Goal: Task Accomplishment & Management: Manage account settings

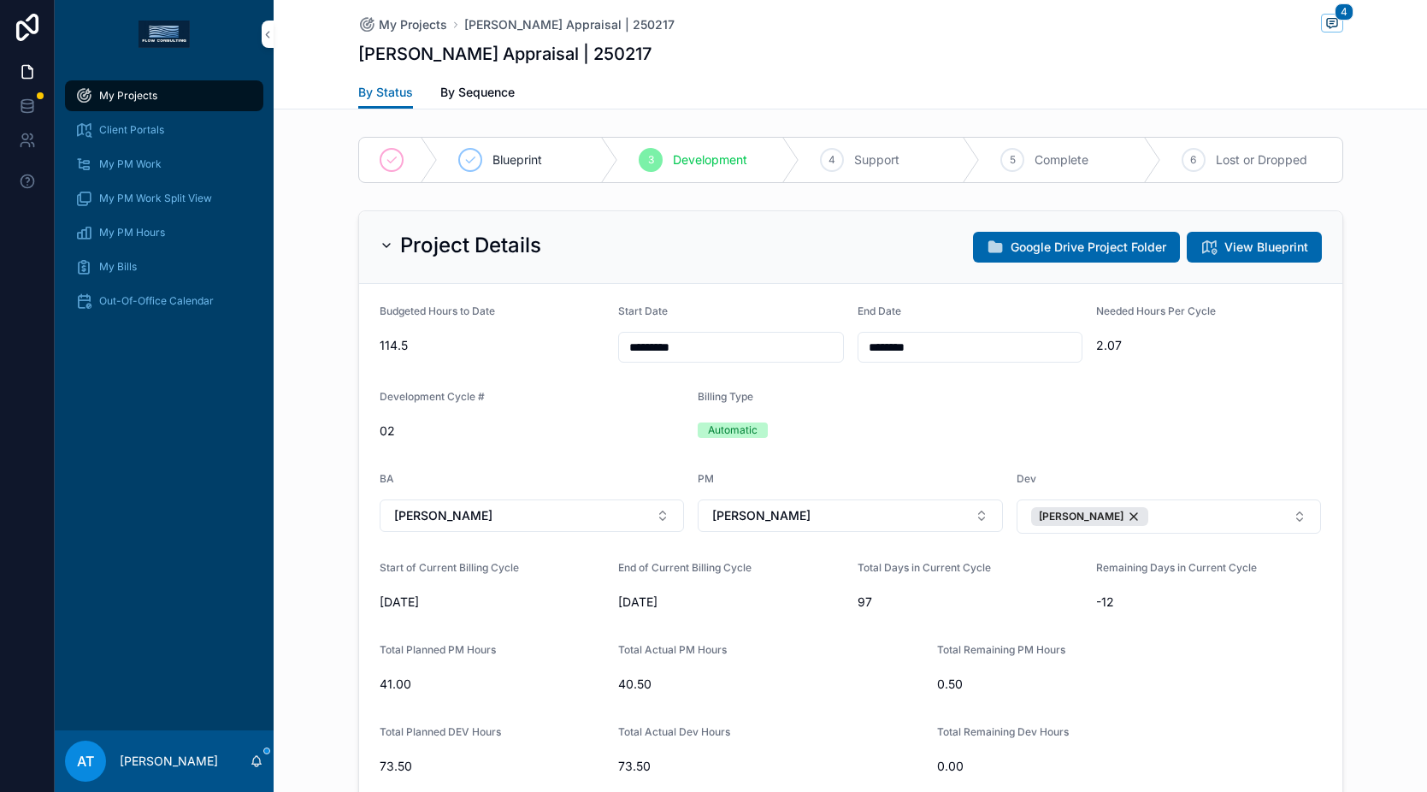
scroll to position [1408, 0]
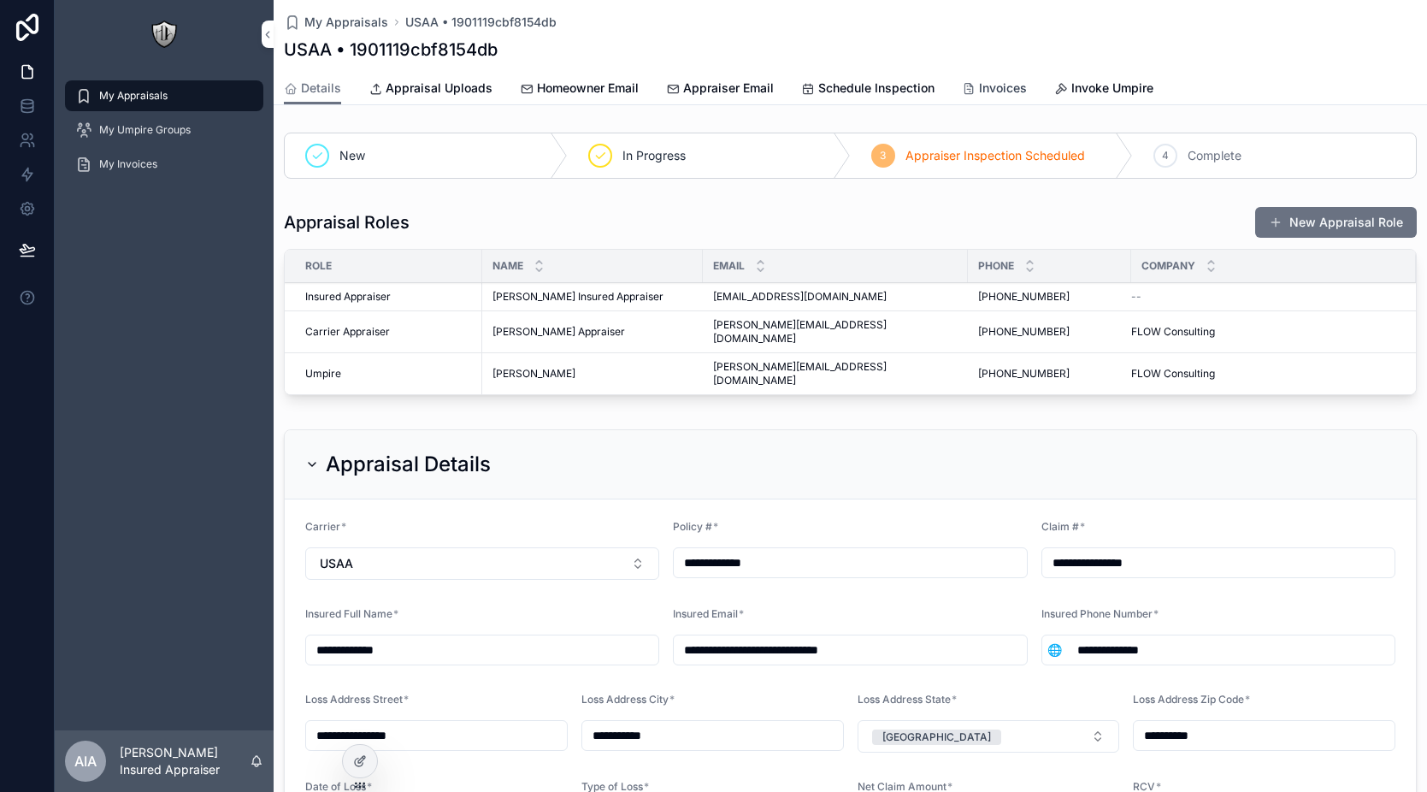
click at [1013, 92] on span "Invoices" at bounding box center [1003, 88] width 48 height 17
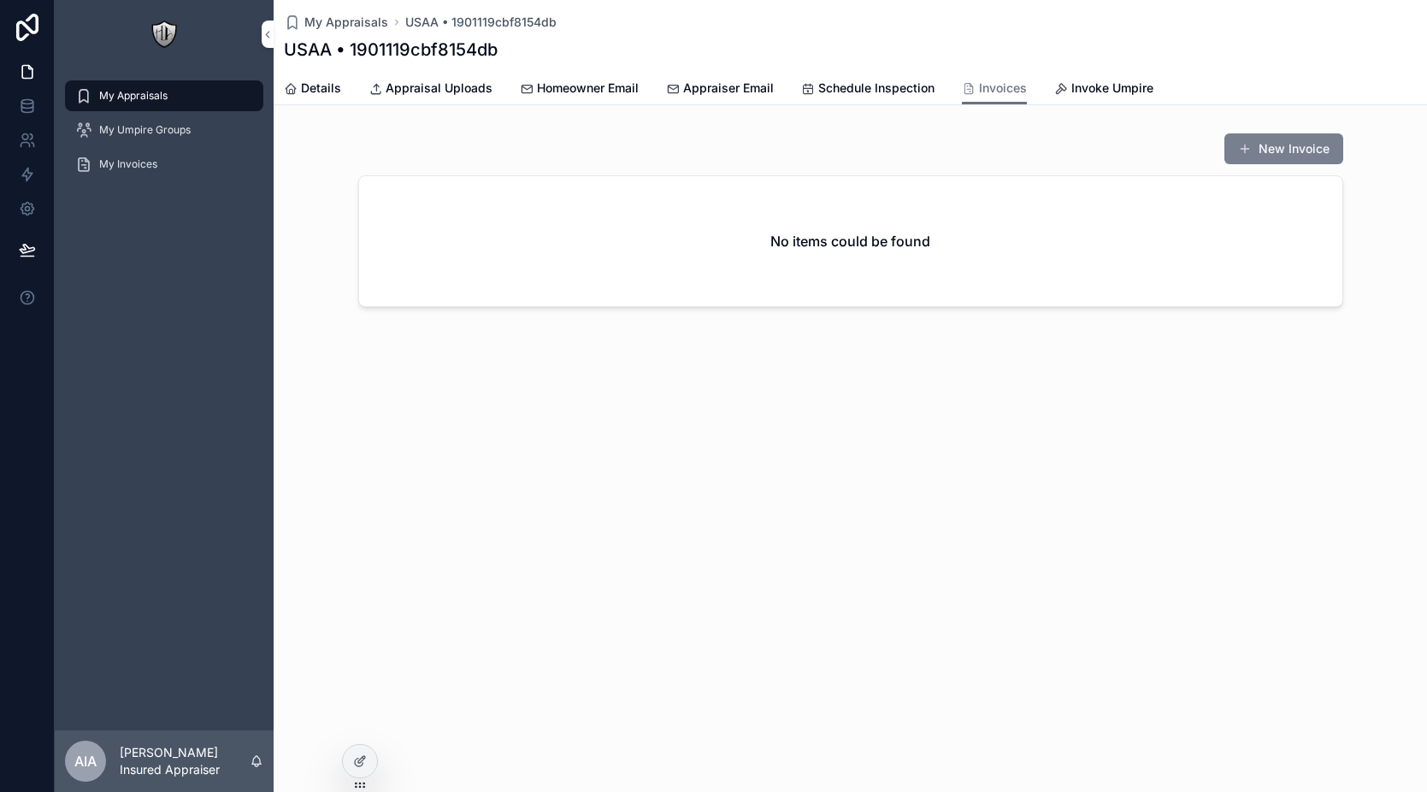
click at [1262, 155] on button "New Invoice" at bounding box center [1284, 148] width 119 height 31
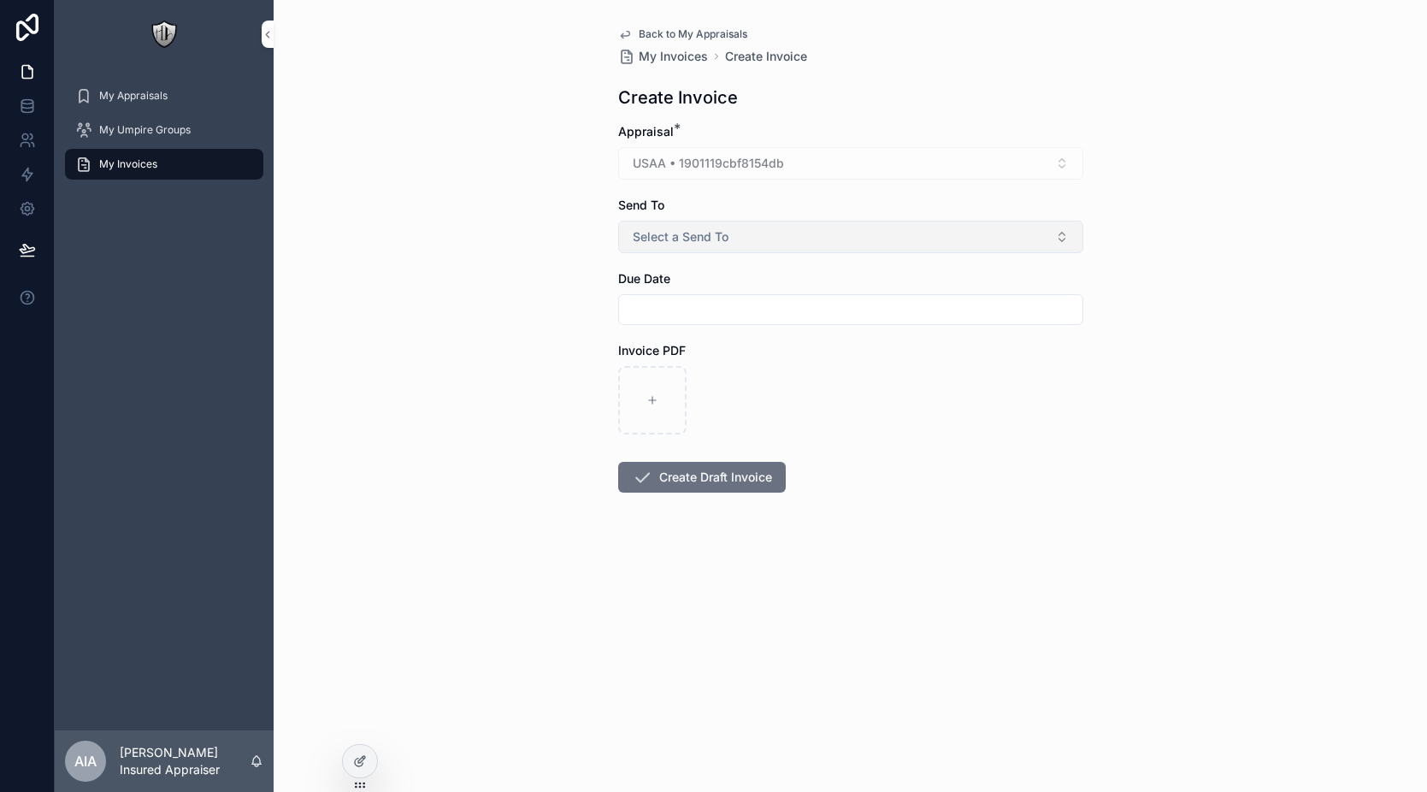
click at [709, 245] on span "Select a Send To" at bounding box center [681, 236] width 96 height 17
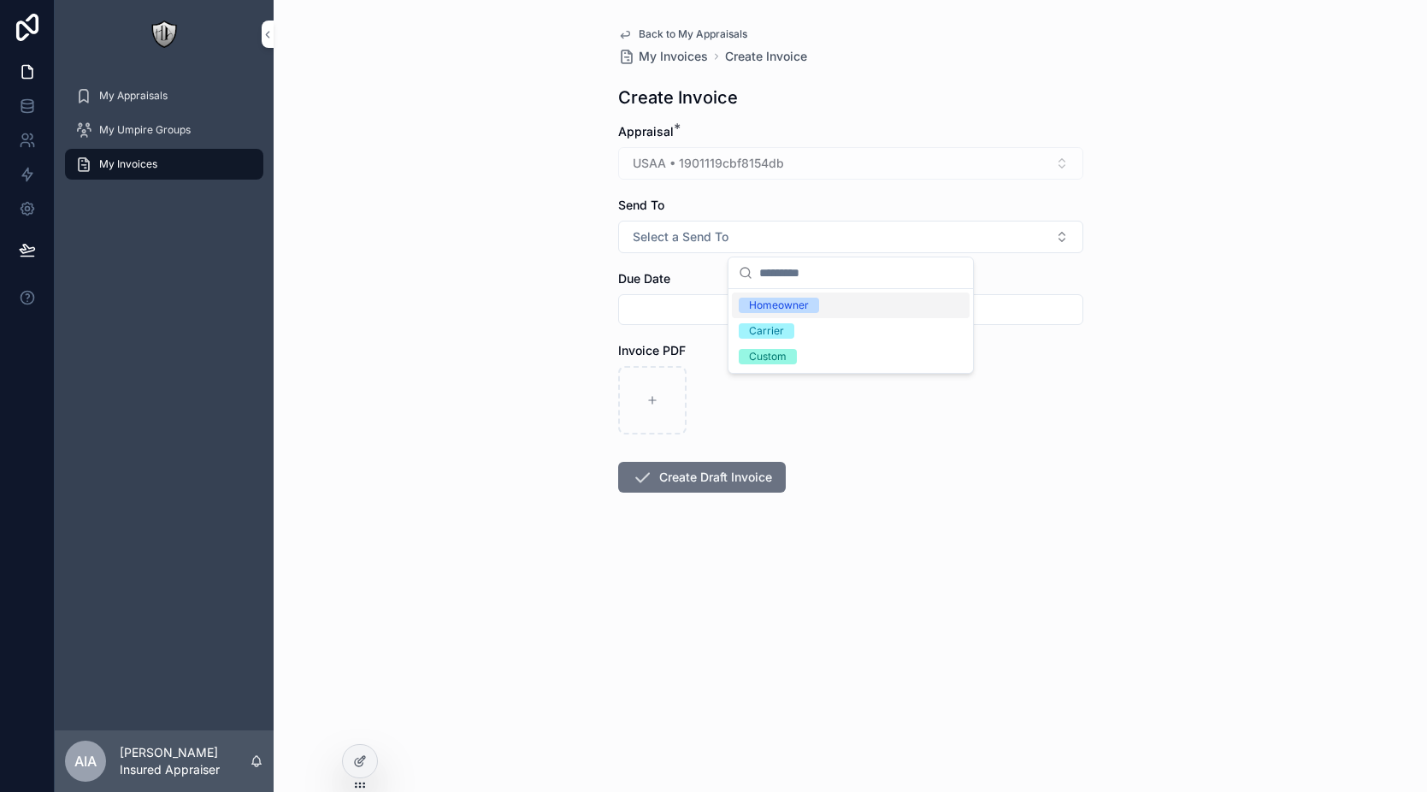
click at [814, 309] on span "Homeowner" at bounding box center [779, 305] width 80 height 15
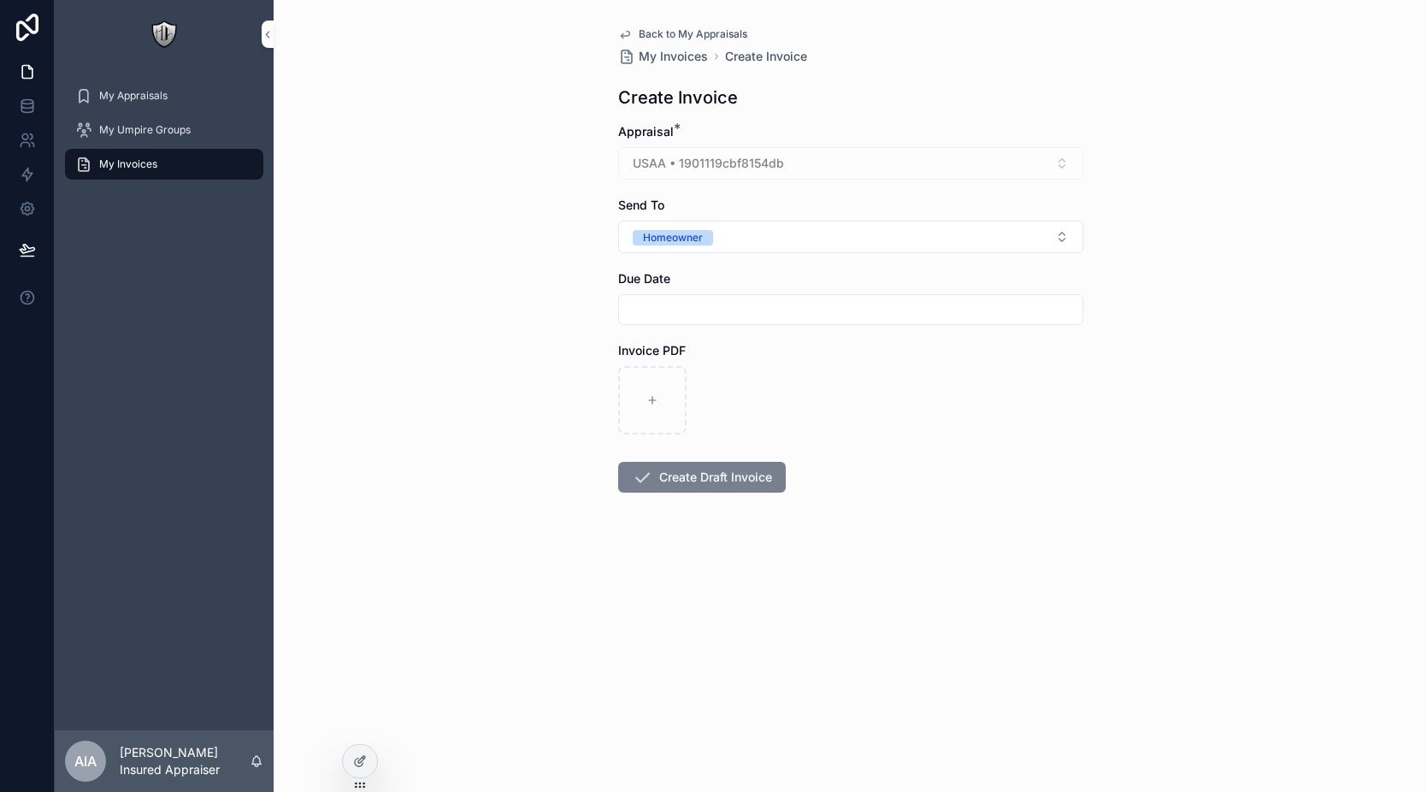
click at [710, 466] on button "Create Draft Invoice" at bounding box center [702, 477] width 168 height 31
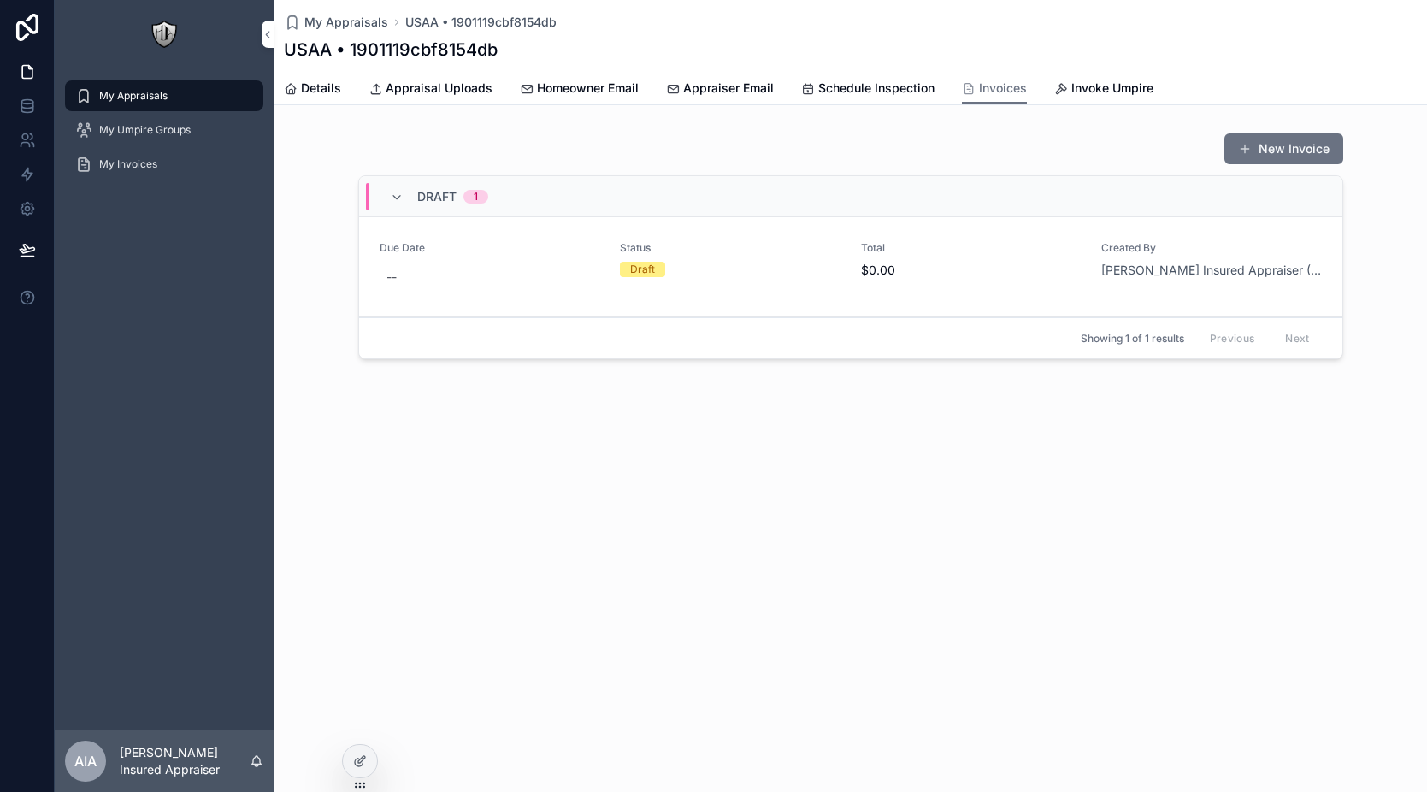
click at [760, 291] on div "Status Draft" at bounding box center [730, 266] width 221 height 51
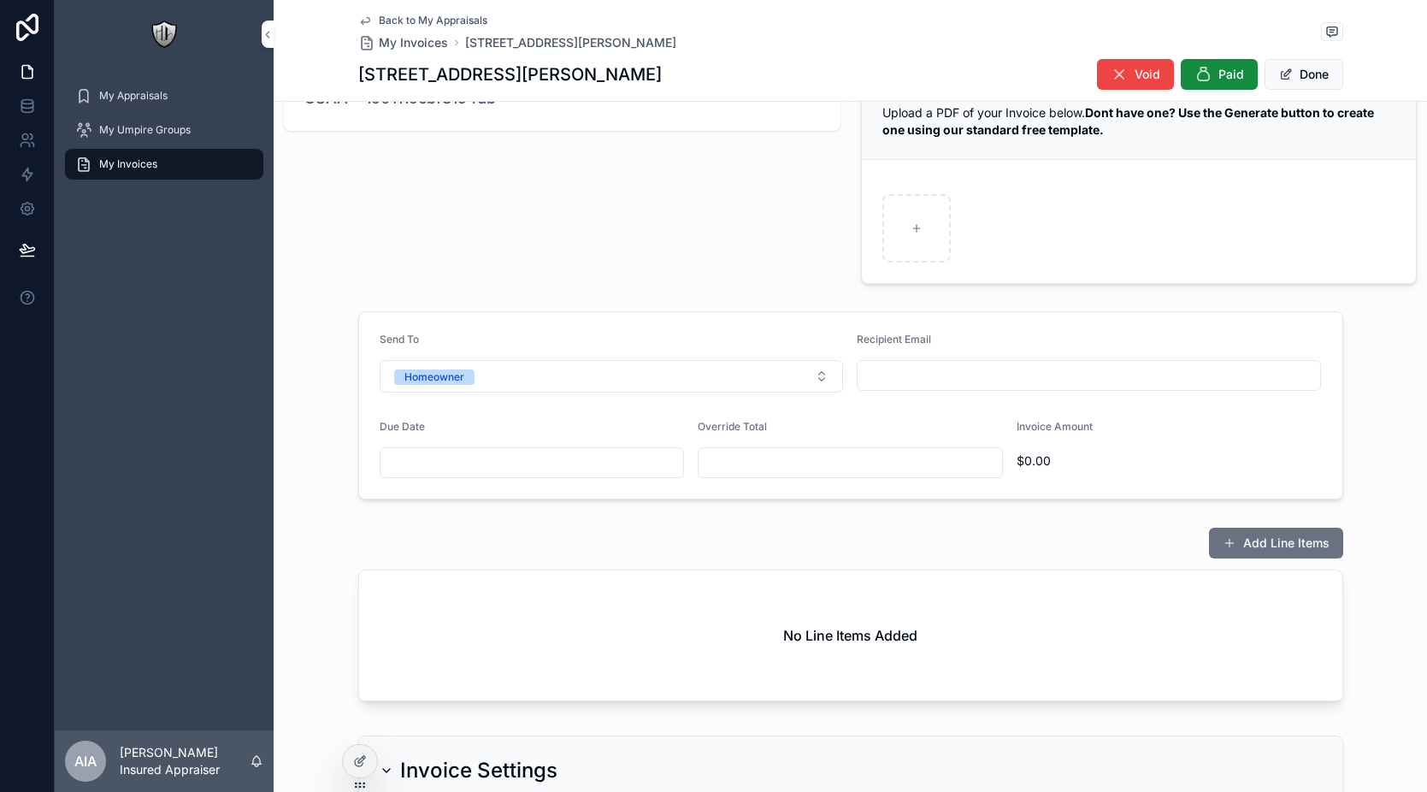
scroll to position [152, 0]
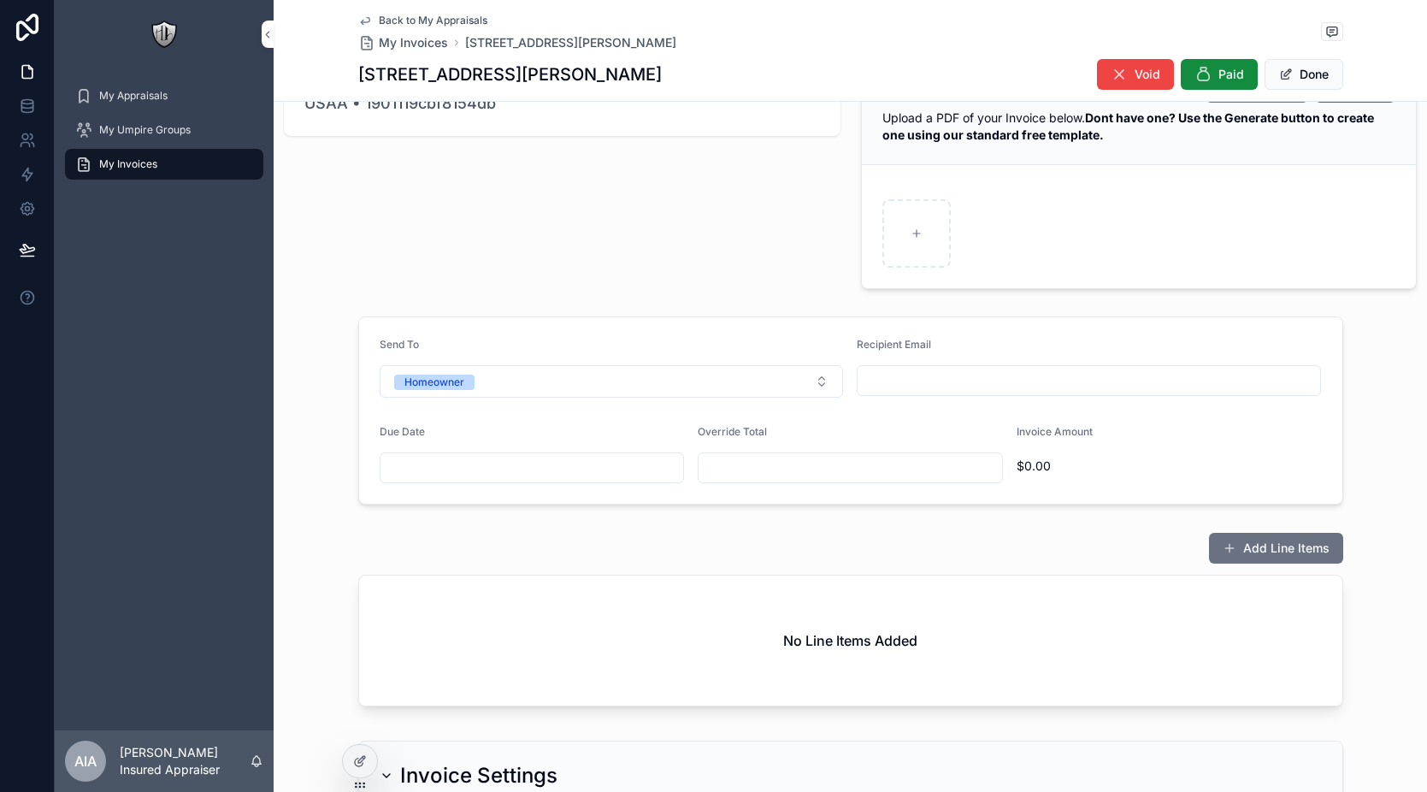
click at [910, 373] on input "scrollable content" at bounding box center [1089, 381] width 463 height 24
click at [932, 344] on div "Recipient Email" at bounding box center [1089, 348] width 464 height 21
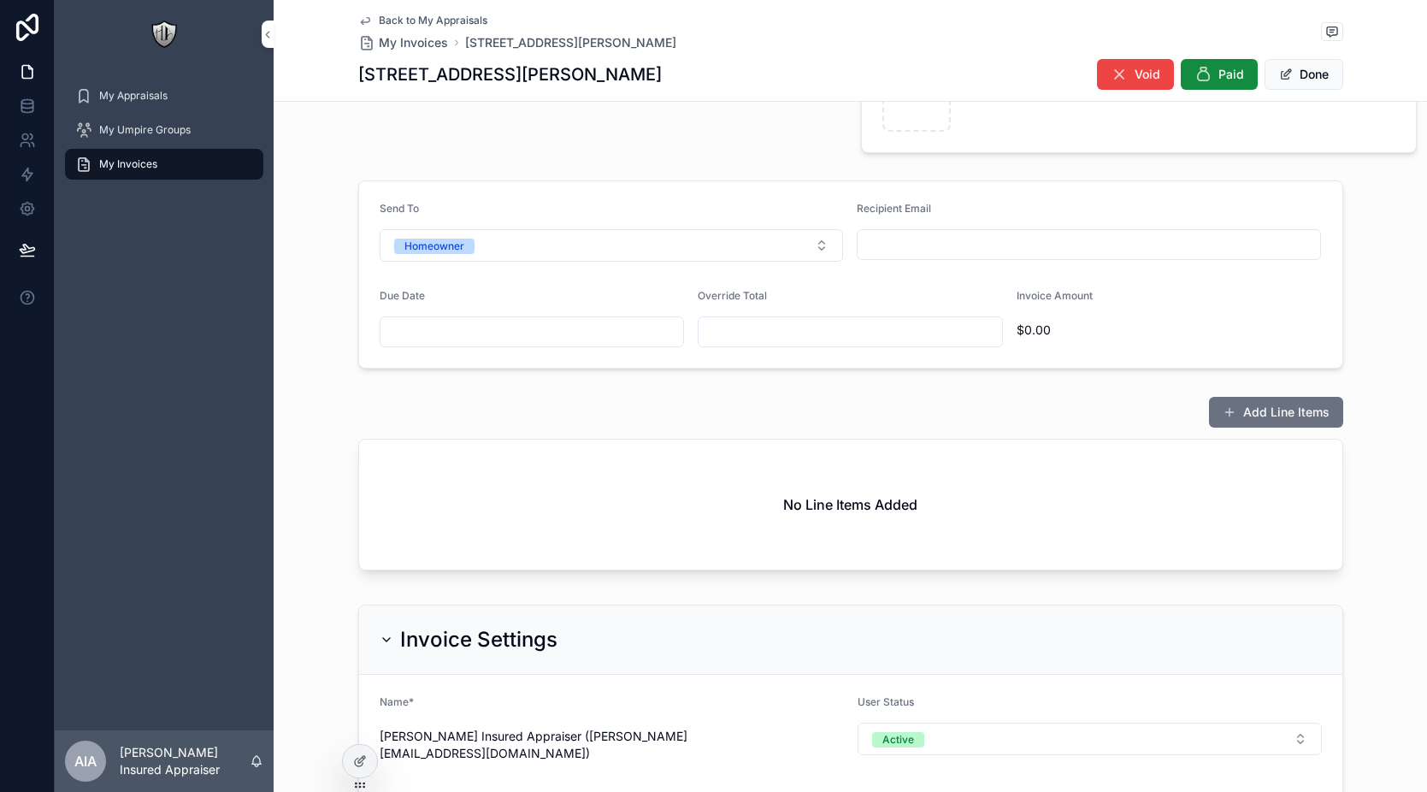
scroll to position [0, 0]
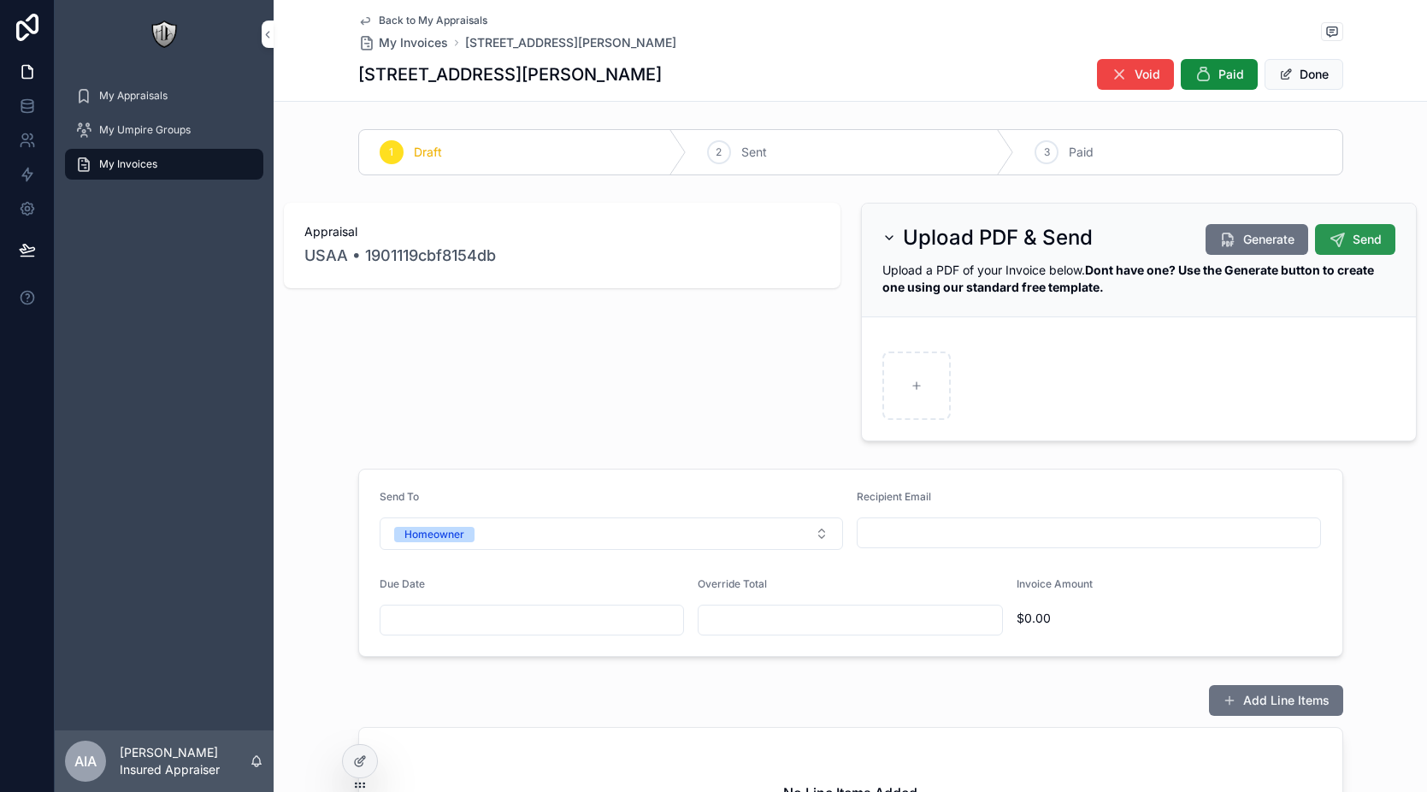
click at [1333, 247] on icon "scrollable content" at bounding box center [1337, 239] width 17 height 17
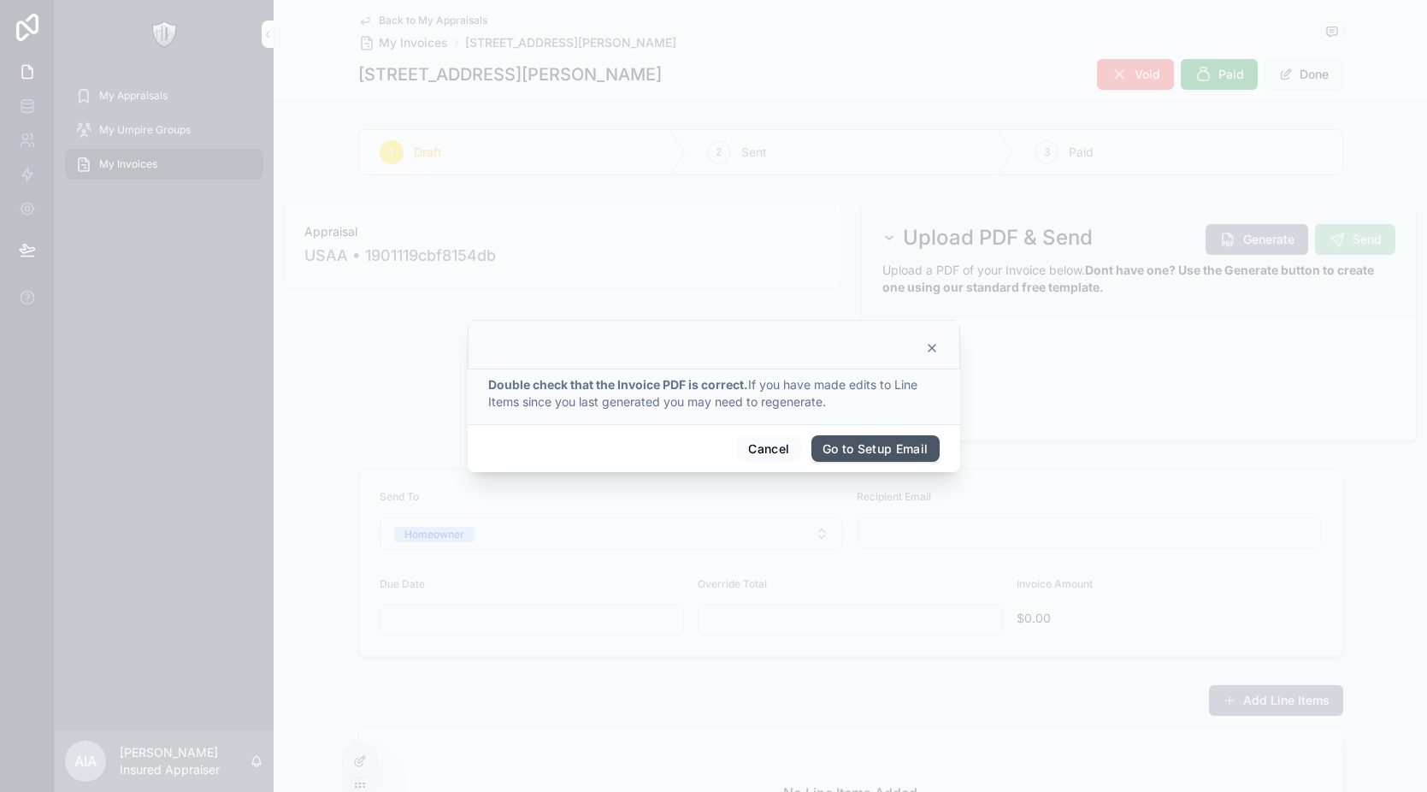
click at [866, 453] on button "Go to Setup Email" at bounding box center [876, 448] width 128 height 27
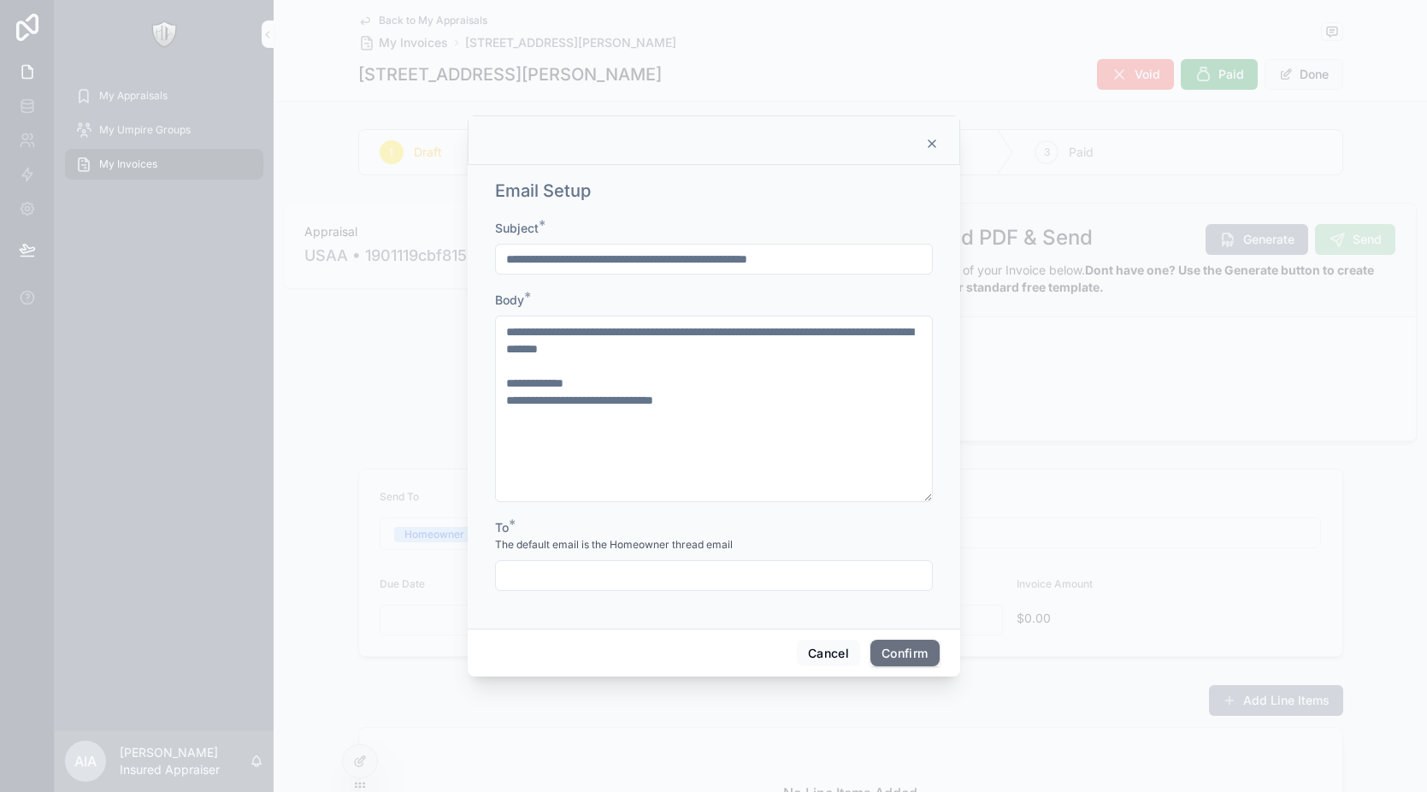
drag, startPoint x: 499, startPoint y: 533, endPoint x: 535, endPoint y: 541, distance: 36.1
click at [514, 539] on div "To * The default email is the Homeowner thread email" at bounding box center [714, 536] width 438 height 34
click at [594, 570] on input "text" at bounding box center [714, 576] width 436 height 24
click at [541, 567] on input "text" at bounding box center [714, 576] width 436 height 24
type input "**********"
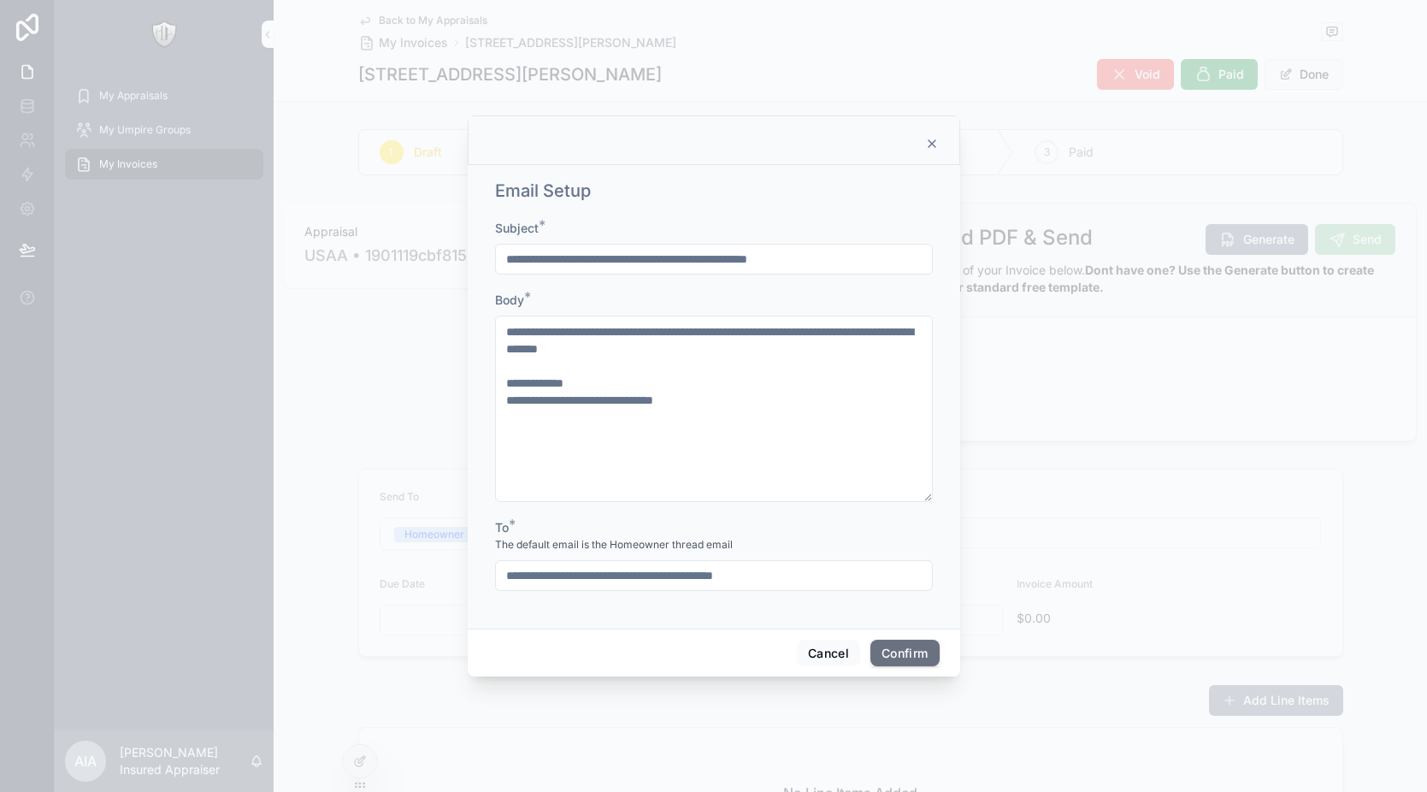
type input "**********"
drag, startPoint x: 506, startPoint y: 580, endPoint x: 556, endPoint y: 577, distance: 49.7
click at [556, 577] on input "**********" at bounding box center [714, 576] width 436 height 24
drag, startPoint x: 520, startPoint y: 579, endPoint x: 683, endPoint y: 576, distance: 162.5
click at [683, 577] on input "**********" at bounding box center [714, 576] width 436 height 24
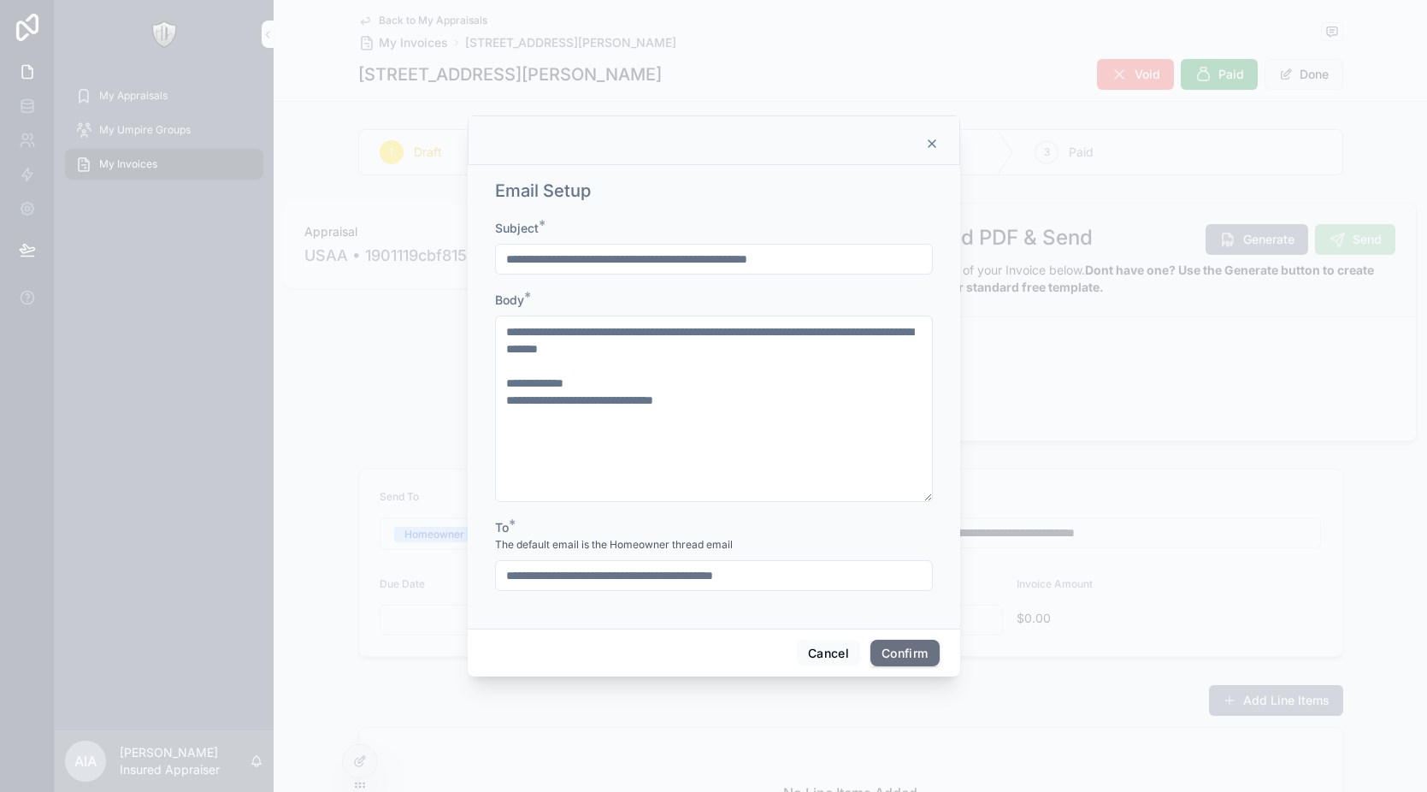
drag, startPoint x: 851, startPoint y: 568, endPoint x: 493, endPoint y: 579, distance: 357.7
click at [495, 579] on div "**********" at bounding box center [714, 575] width 438 height 31
click at [533, 578] on input "**********" at bounding box center [714, 576] width 436 height 24
drag, startPoint x: 500, startPoint y: 576, endPoint x: 835, endPoint y: 574, distance: 334.4
click at [835, 574] on input "**********" at bounding box center [714, 576] width 436 height 24
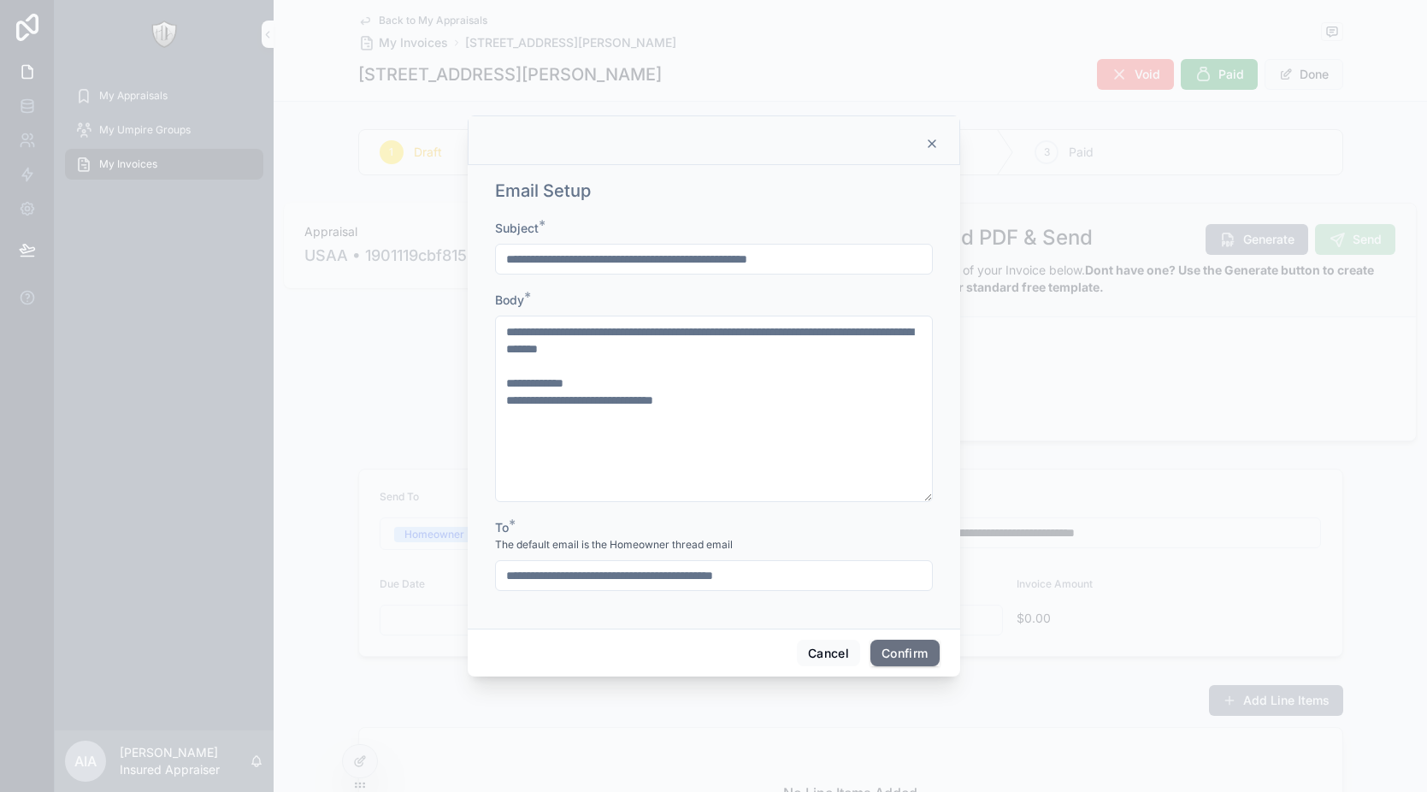
click at [641, 581] on input "**********" at bounding box center [714, 576] width 436 height 24
drag, startPoint x: 521, startPoint y: 582, endPoint x: 783, endPoint y: 589, distance: 262.7
click at [783, 589] on div "**********" at bounding box center [714, 575] width 438 height 31
click at [621, 575] on input "**********" at bounding box center [714, 576] width 436 height 24
click at [588, 571] on input "**********" at bounding box center [714, 576] width 436 height 24
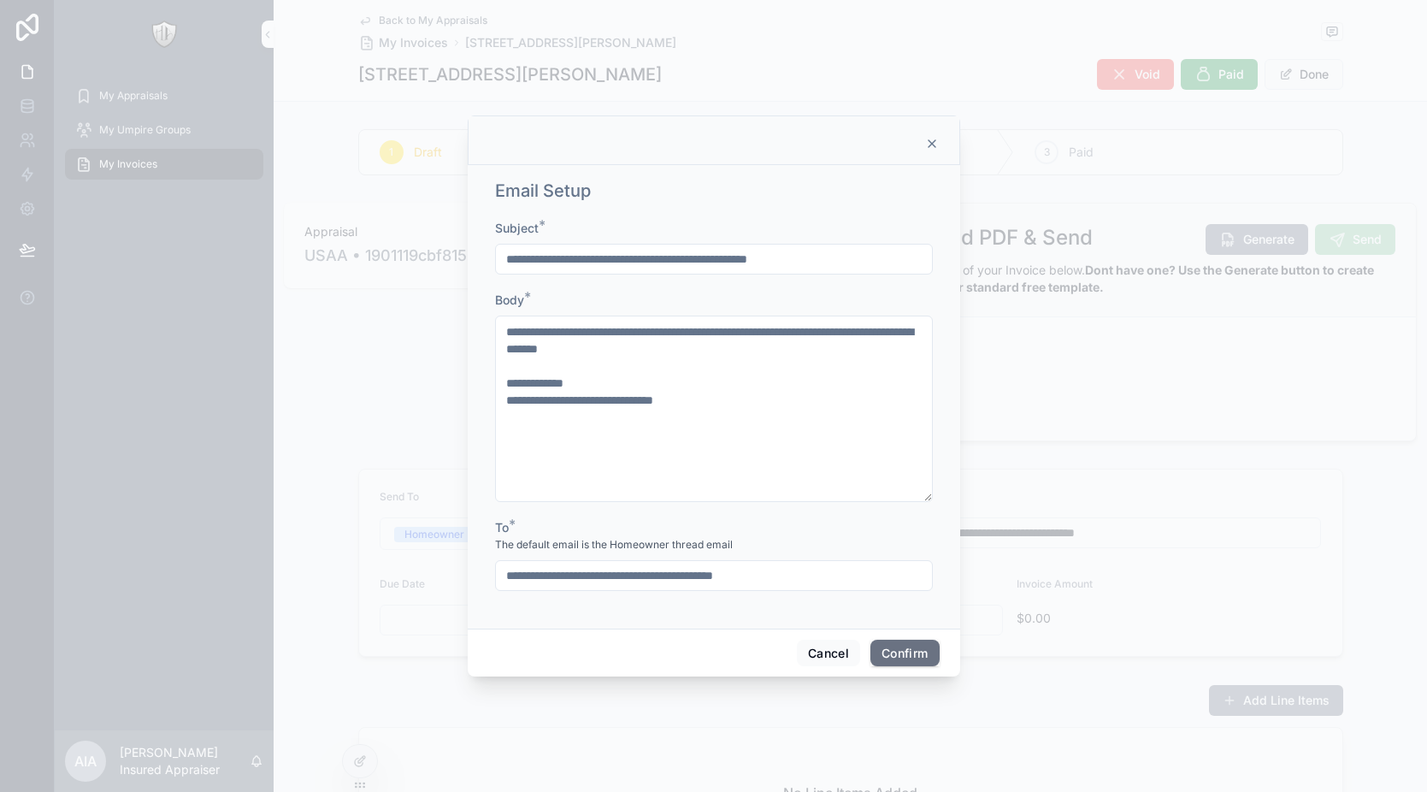
click at [588, 571] on input "**********" at bounding box center [714, 576] width 436 height 24
click at [811, 647] on button "Cancel" at bounding box center [828, 653] width 63 height 27
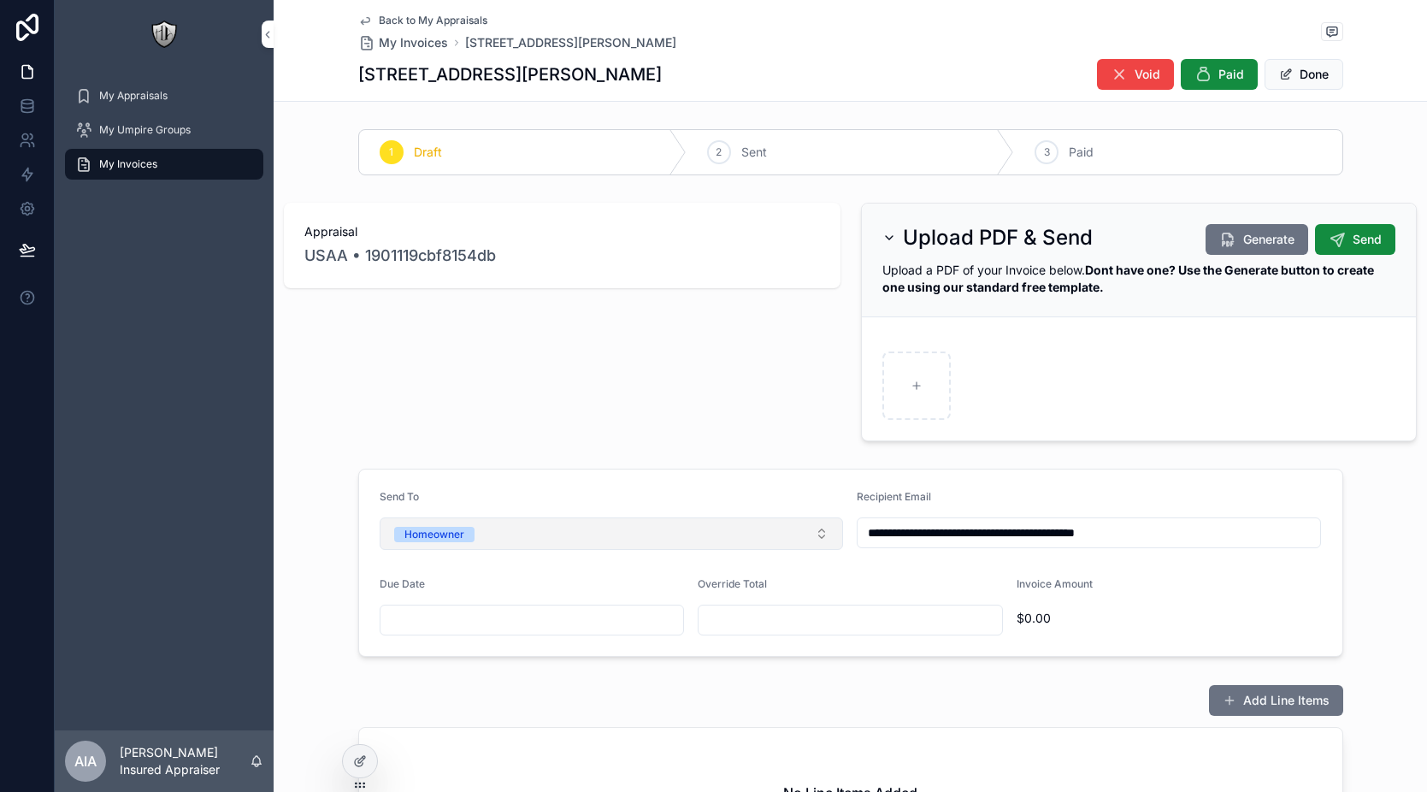
click at [418, 539] on div "Homeowner" at bounding box center [435, 534] width 60 height 15
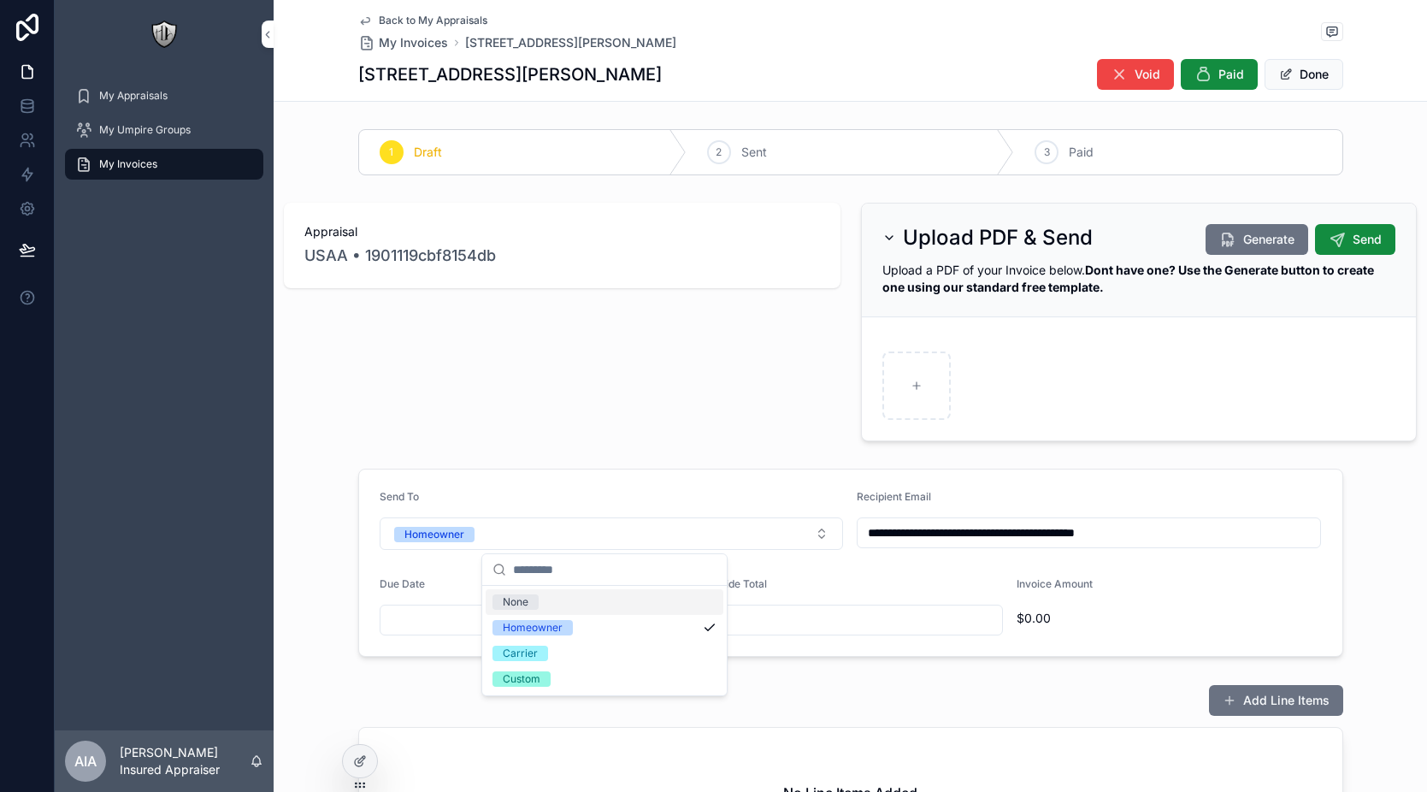
click at [623, 493] on div "Send To" at bounding box center [612, 500] width 464 height 21
click at [819, 629] on input "scrollable content" at bounding box center [851, 620] width 304 height 24
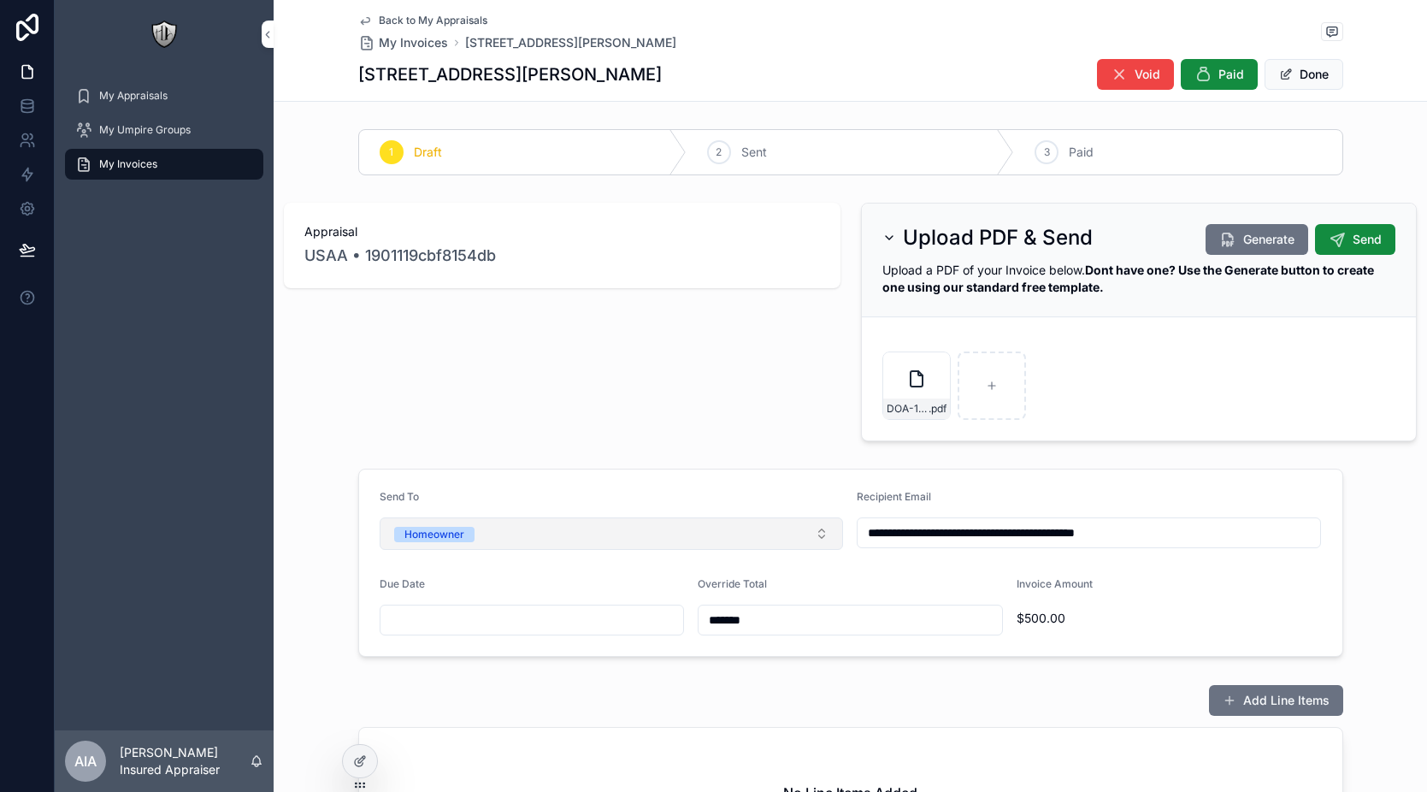
type input "*******"
click at [672, 529] on button "Homeowner" at bounding box center [612, 533] width 464 height 33
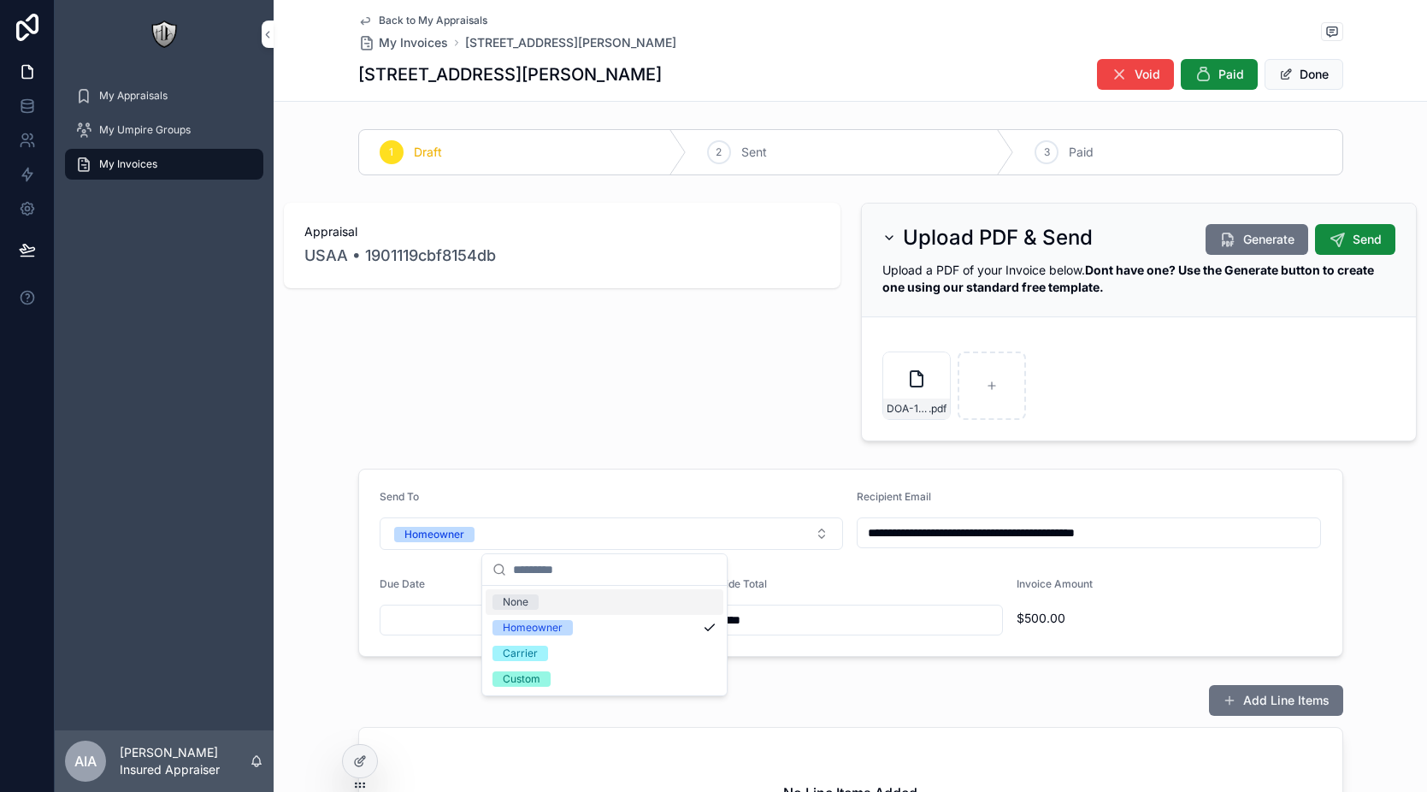
click at [568, 606] on div "None" at bounding box center [605, 602] width 238 height 26
click at [970, 531] on input "**********" at bounding box center [1089, 533] width 463 height 24
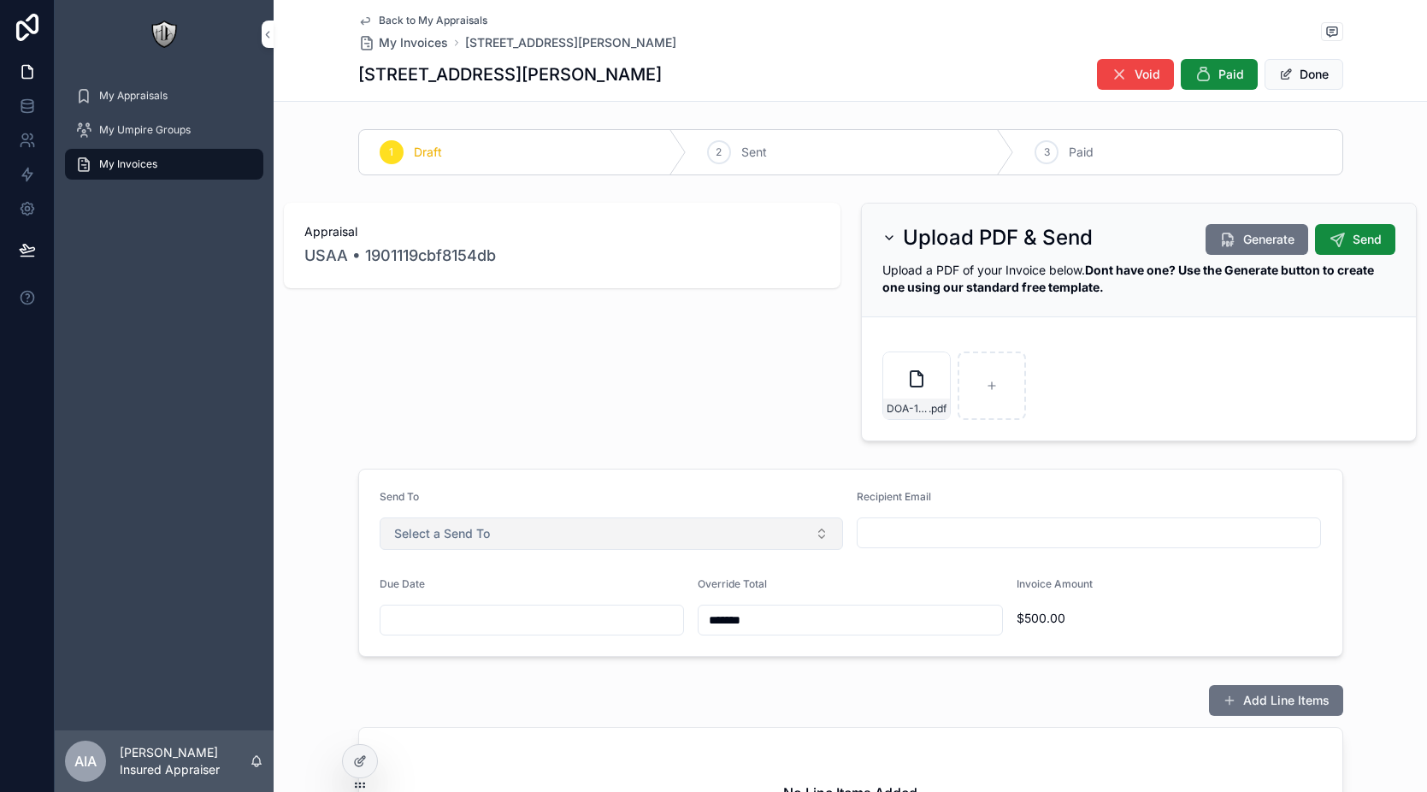
click at [623, 546] on button "Select a Send To" at bounding box center [612, 533] width 464 height 33
click at [575, 601] on div "Homeowner" at bounding box center [605, 602] width 238 height 26
click at [1353, 239] on span "Send" at bounding box center [1367, 239] width 29 height 17
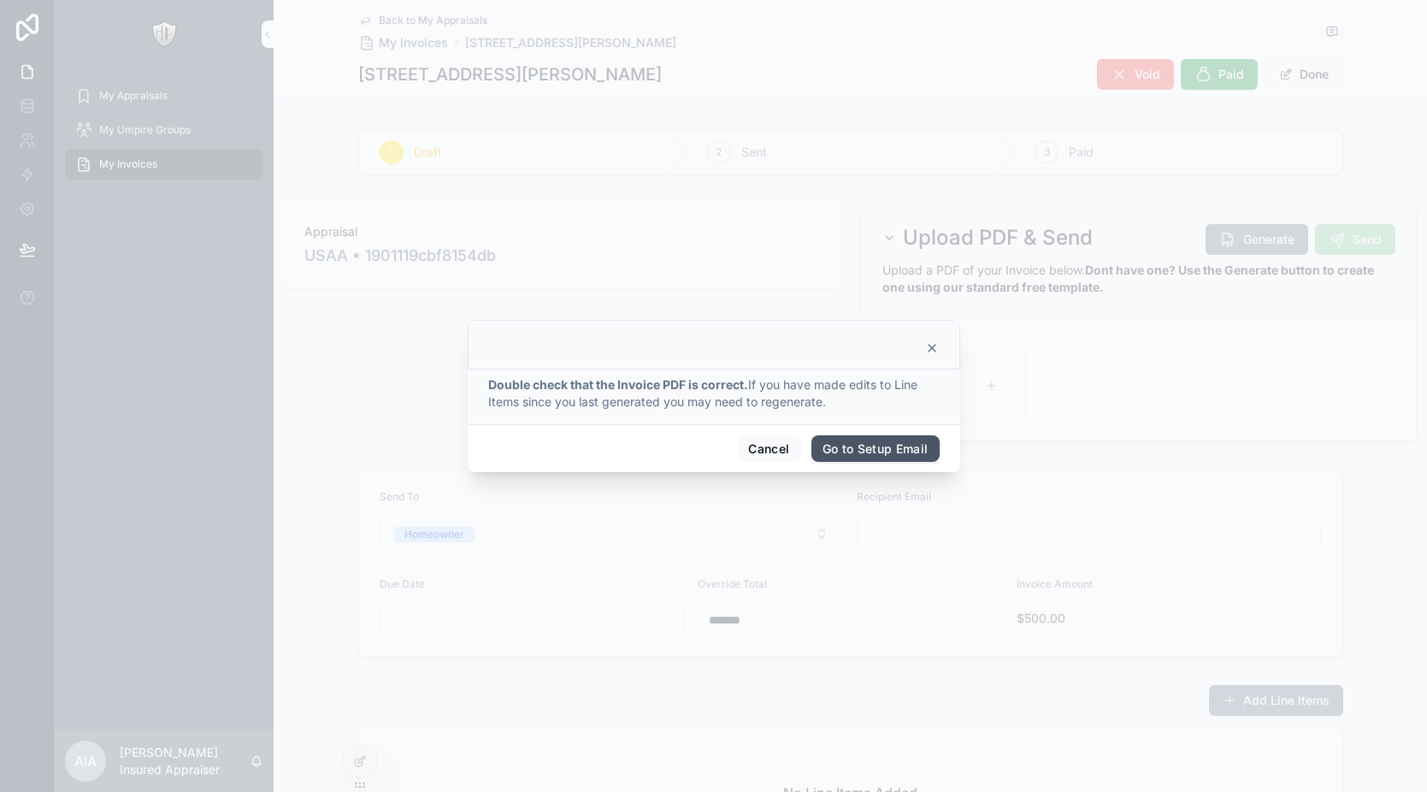
click at [845, 455] on button "Go to Setup Email" at bounding box center [876, 448] width 128 height 27
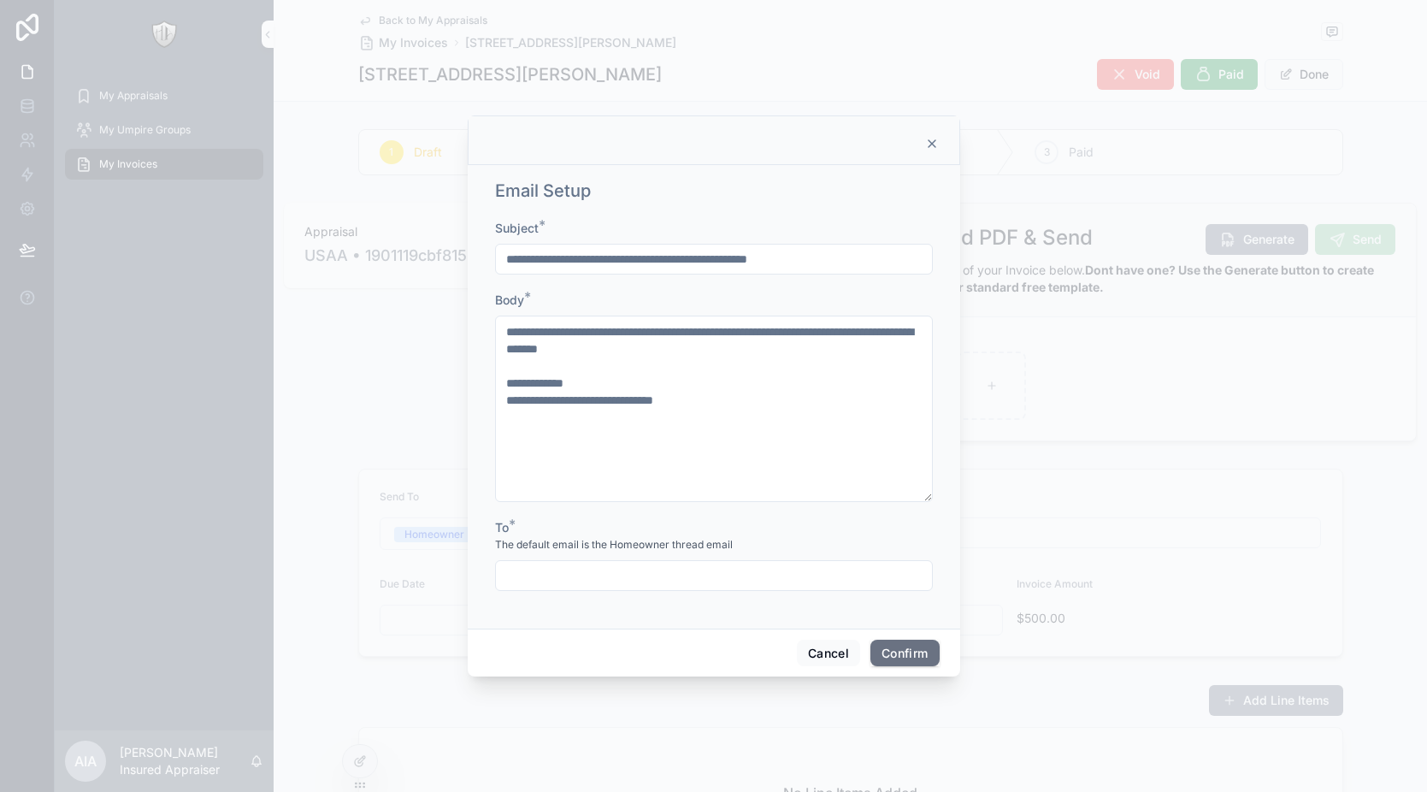
click at [552, 547] on span "The default email is the Homeowner thread email" at bounding box center [614, 545] width 238 height 14
click at [566, 579] on input "text" at bounding box center [714, 576] width 436 height 24
click at [595, 546] on span "The default email is the Homeowner thread email" at bounding box center [614, 545] width 238 height 14
drag, startPoint x: 496, startPoint y: 529, endPoint x: 539, endPoint y: 531, distance: 42.8
click at [539, 531] on div "To *" at bounding box center [714, 527] width 438 height 17
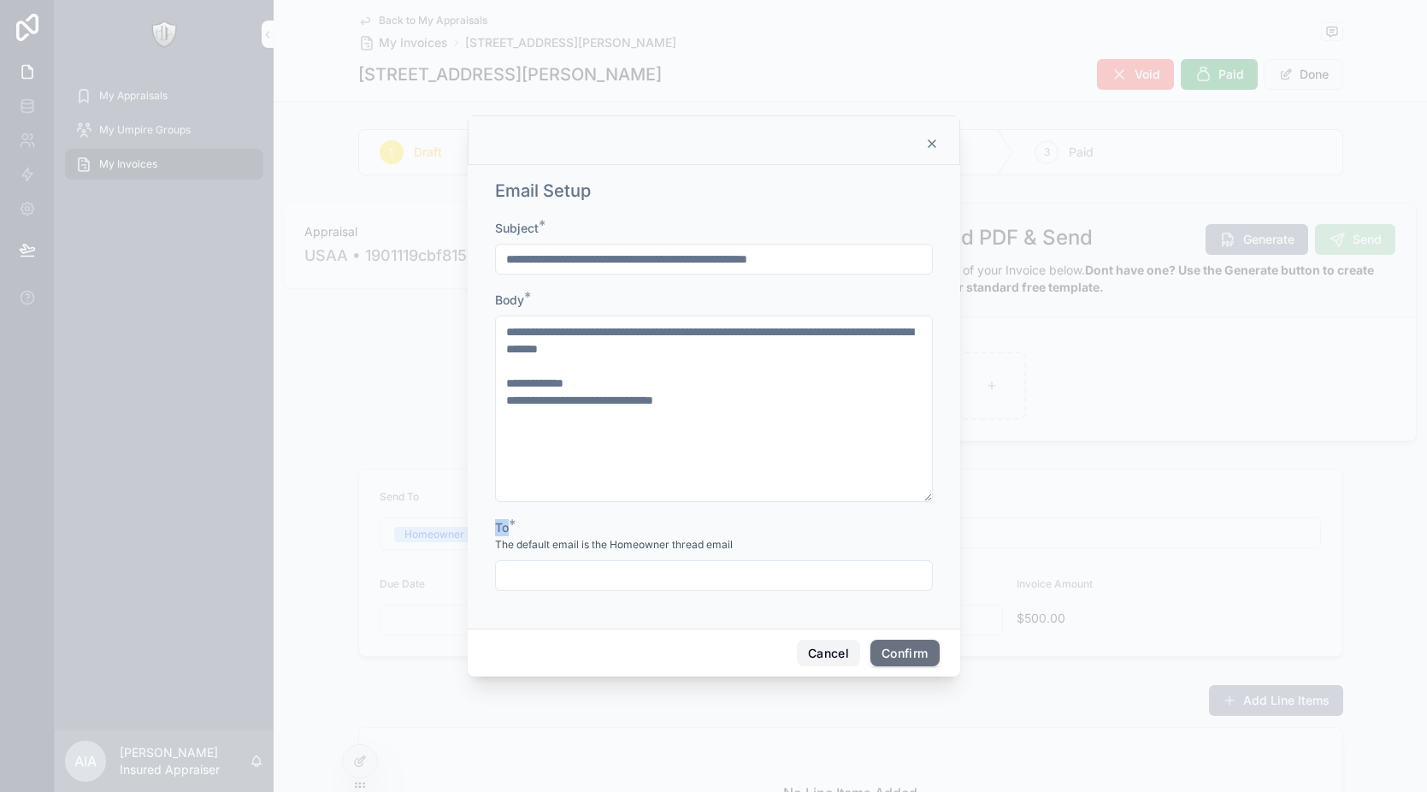
click at [807, 653] on button "Cancel" at bounding box center [828, 653] width 63 height 27
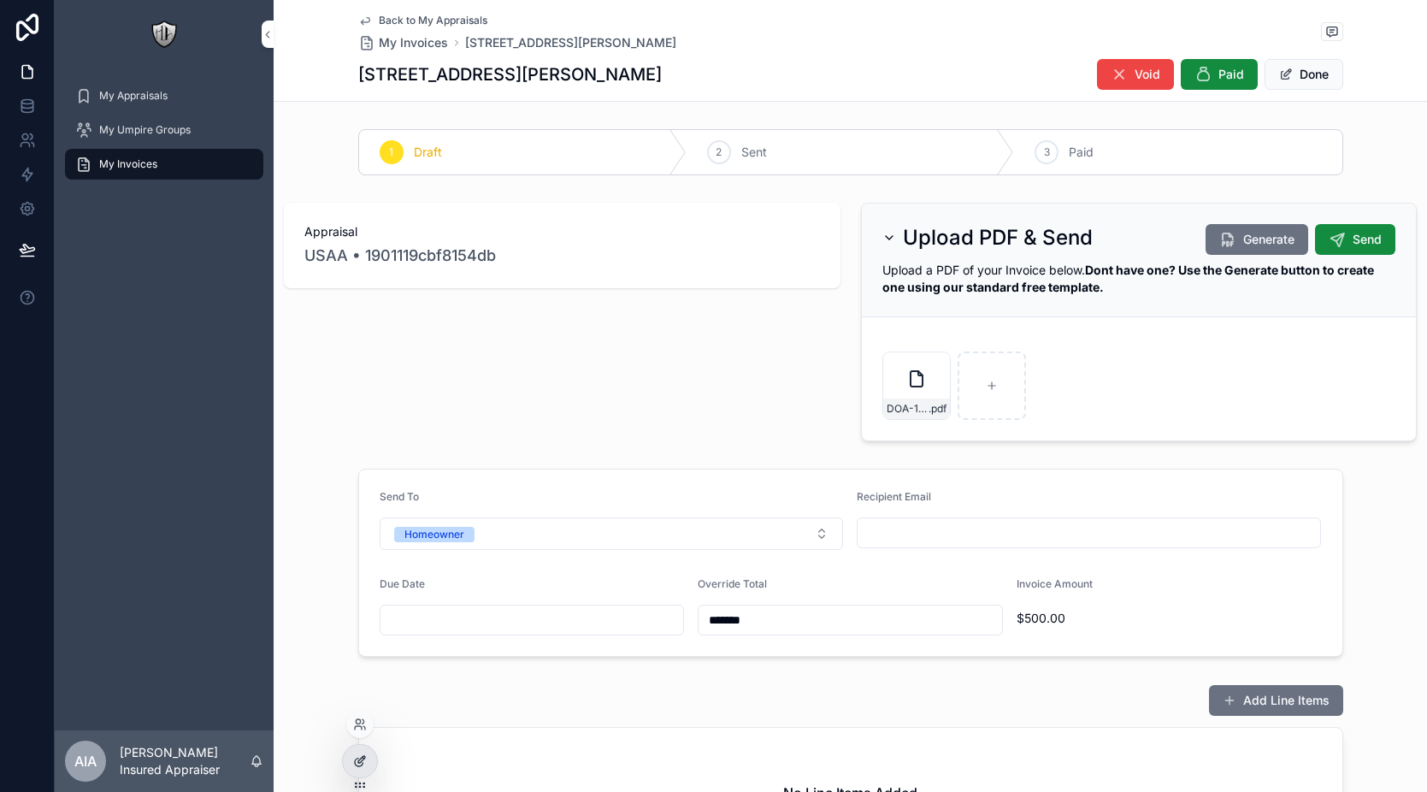
click at [369, 765] on div at bounding box center [360, 761] width 34 height 33
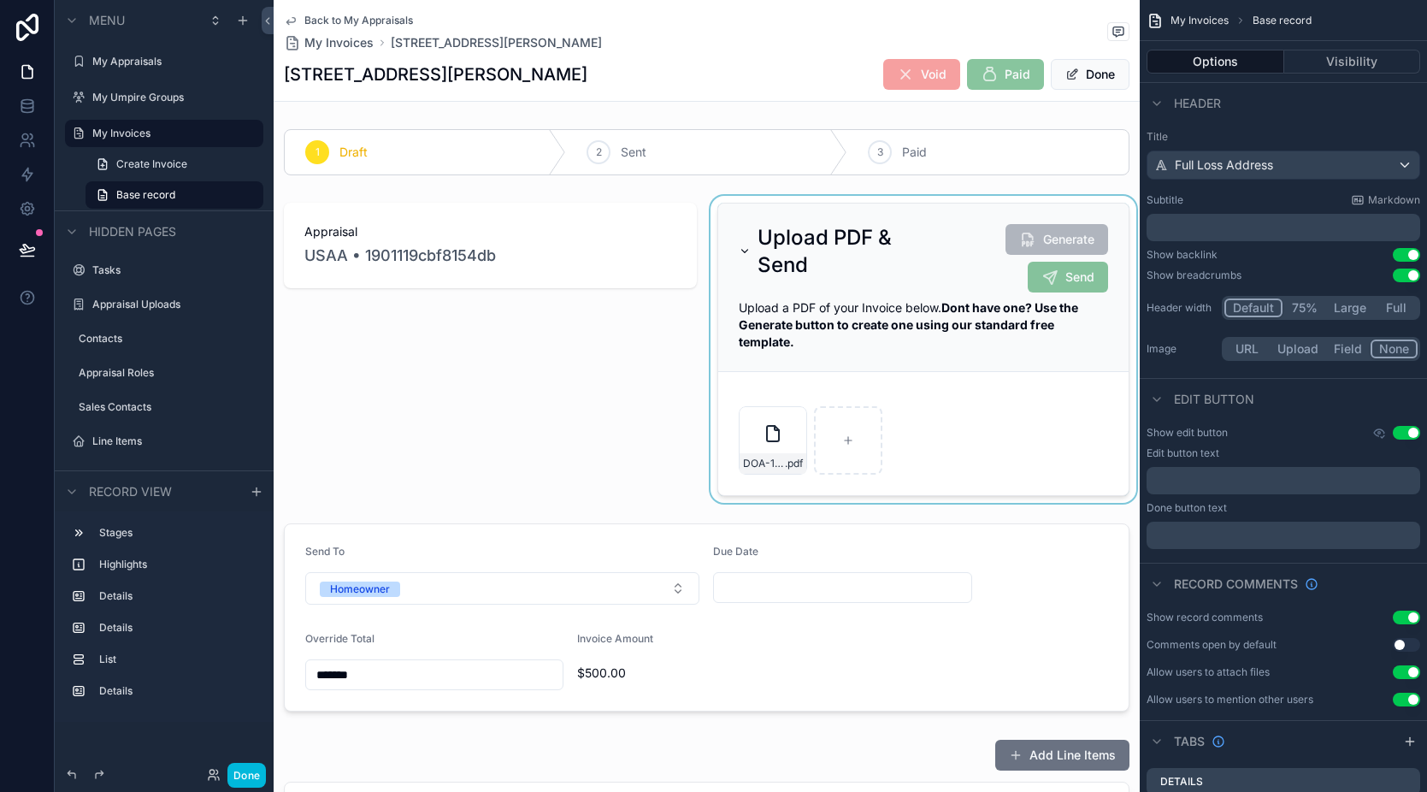
click at [1063, 280] on div "scrollable content" at bounding box center [924, 349] width 434 height 307
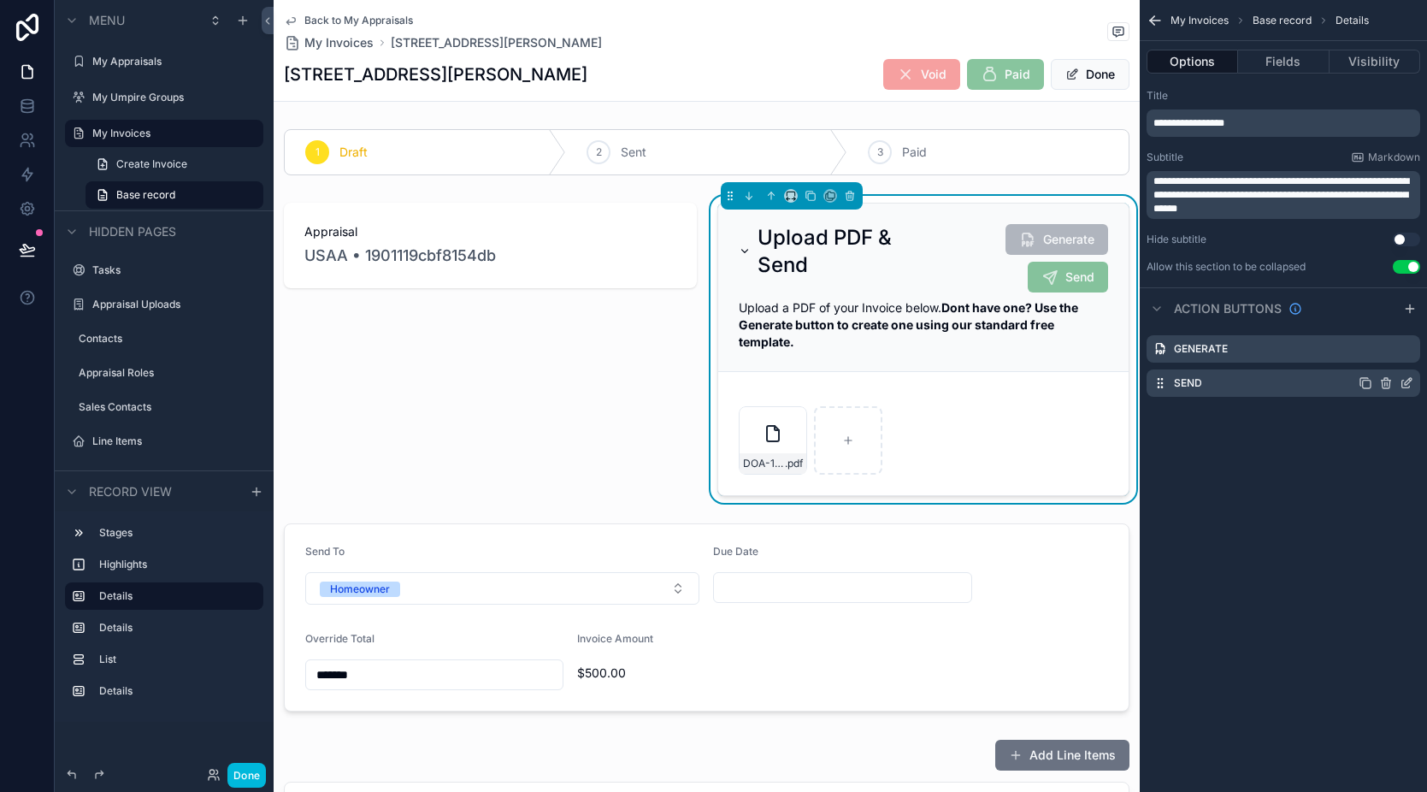
click at [1409, 381] on icon "scrollable content" at bounding box center [1410, 380] width 2 height 2
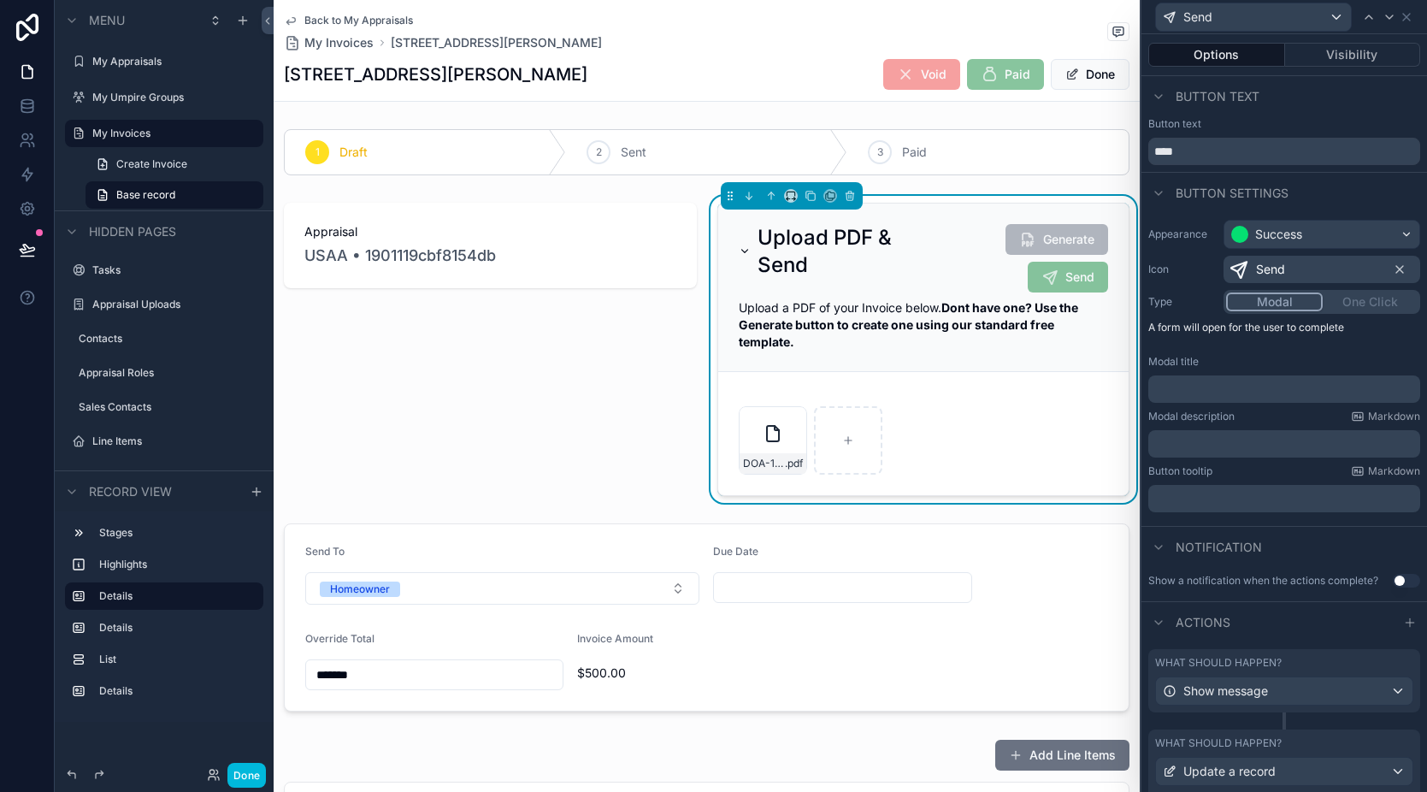
scroll to position [115, 0]
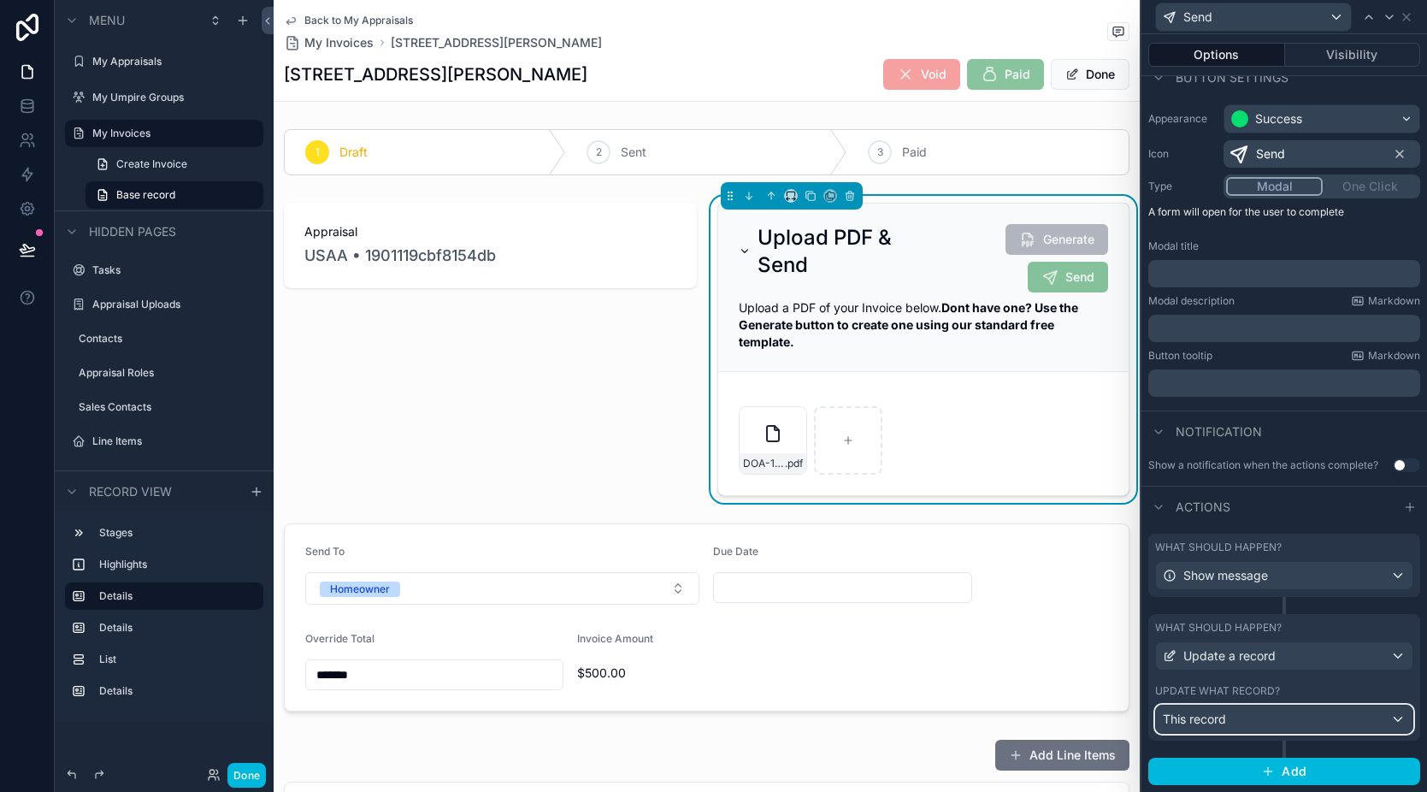
click at [1279, 727] on div "This record" at bounding box center [1284, 719] width 257 height 27
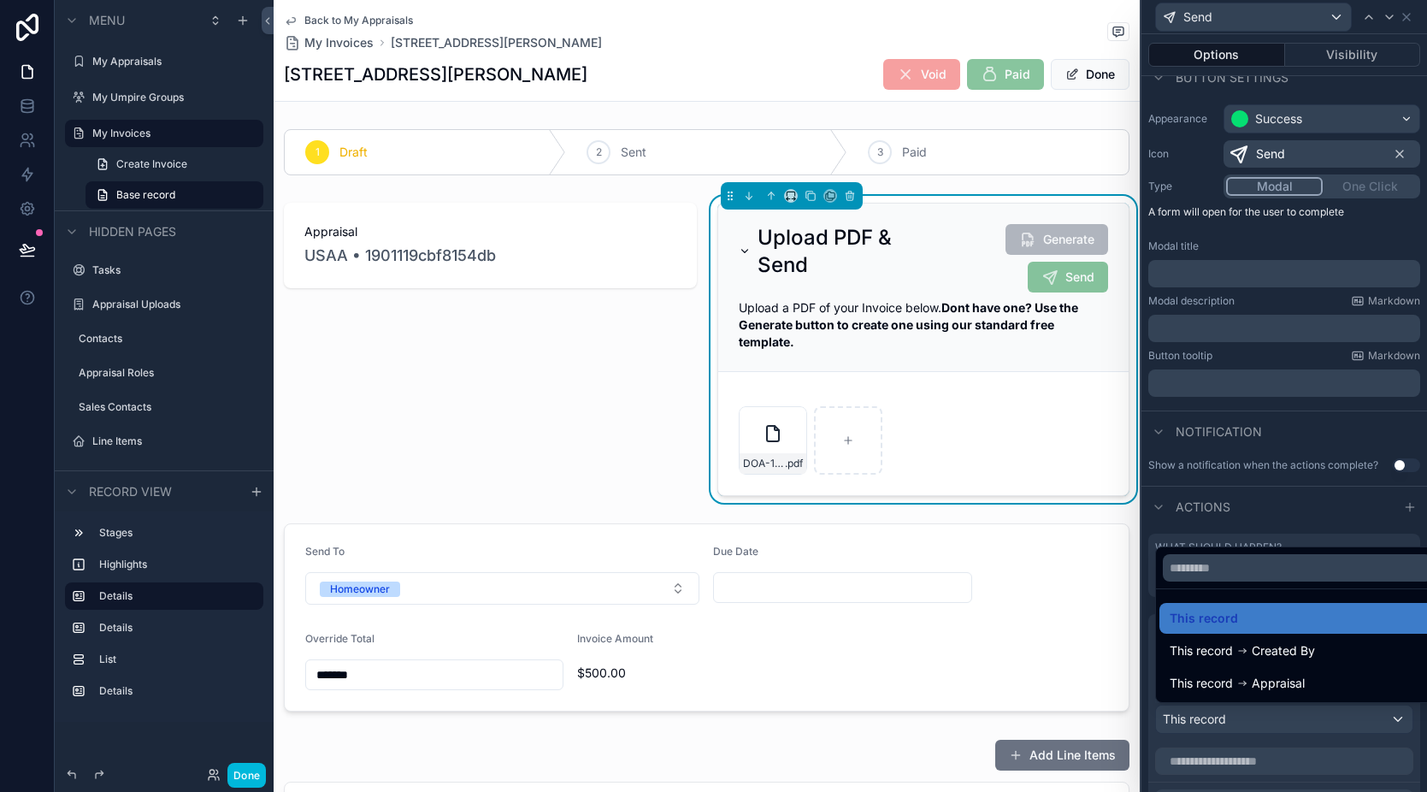
click at [1293, 490] on div at bounding box center [1285, 396] width 286 height 792
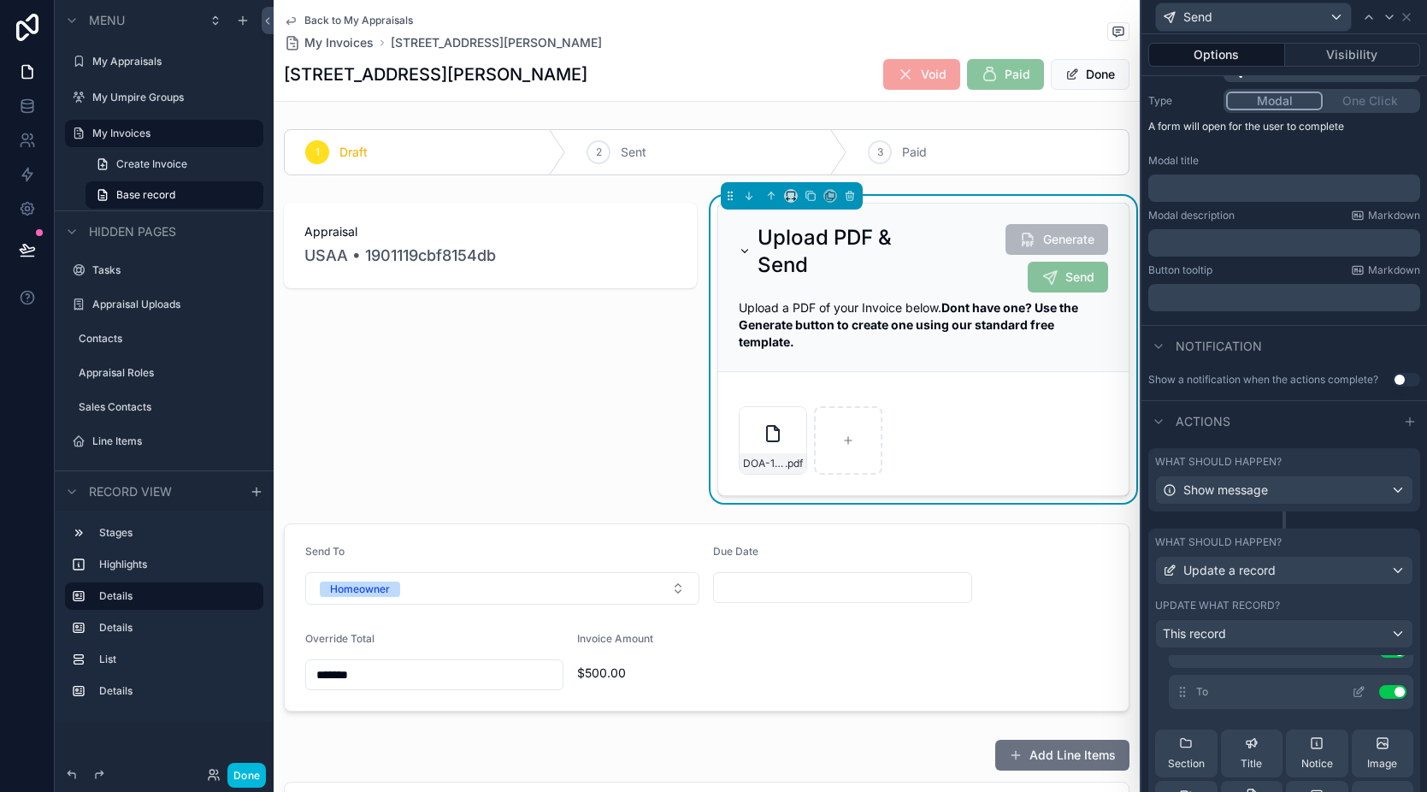
scroll to position [229, 0]
click at [1352, 699] on icon at bounding box center [1359, 697] width 14 height 14
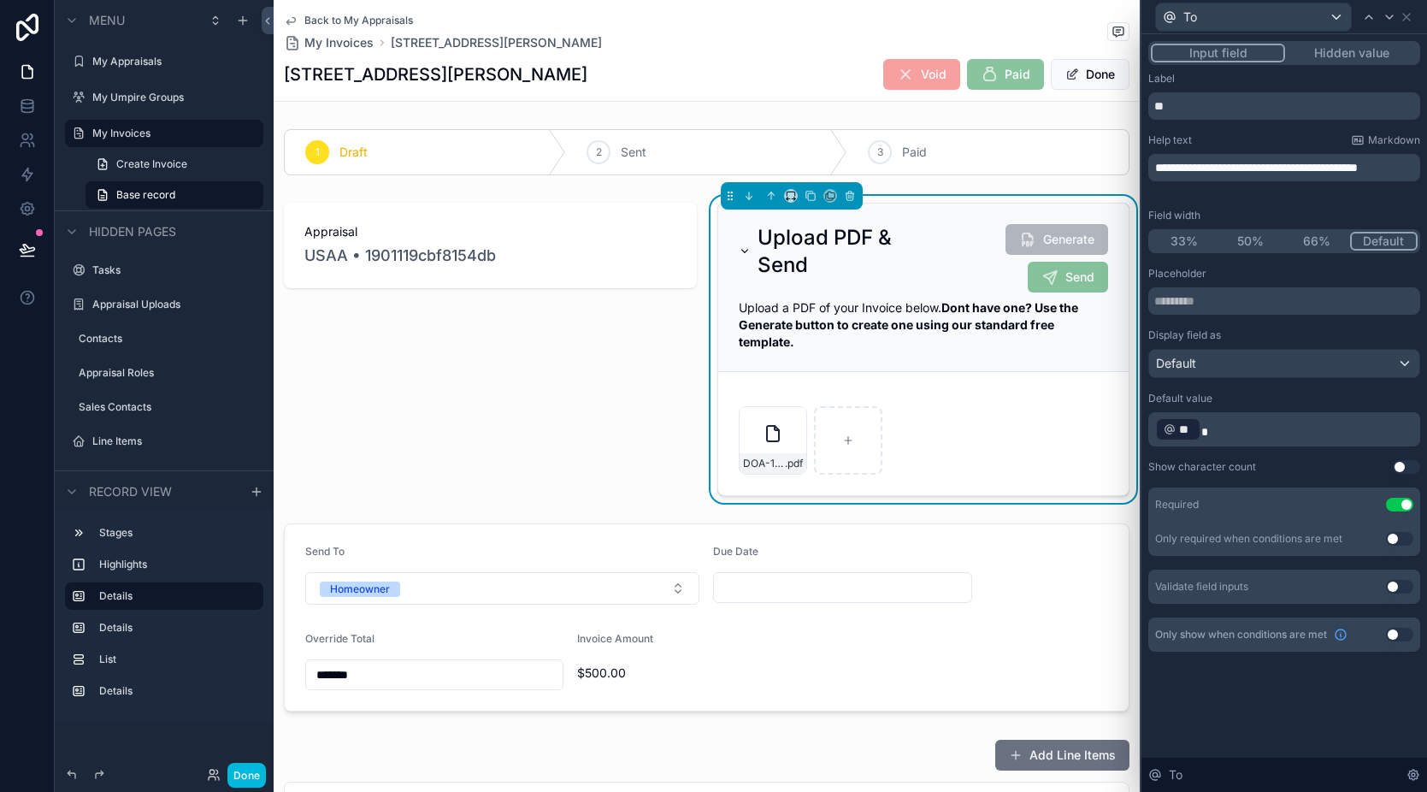
click at [1398, 637] on button "Use setting" at bounding box center [1399, 635] width 27 height 14
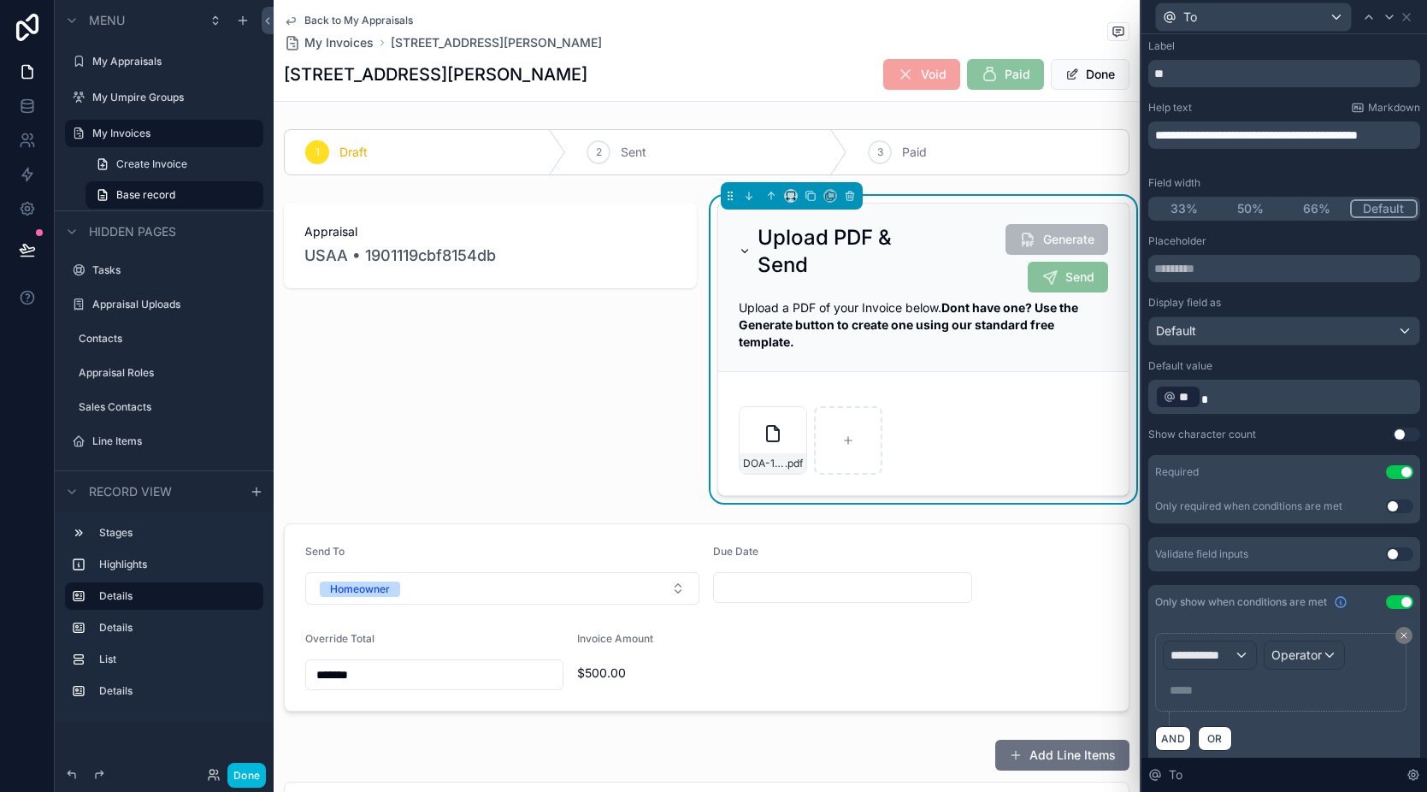
scroll to position [46, 0]
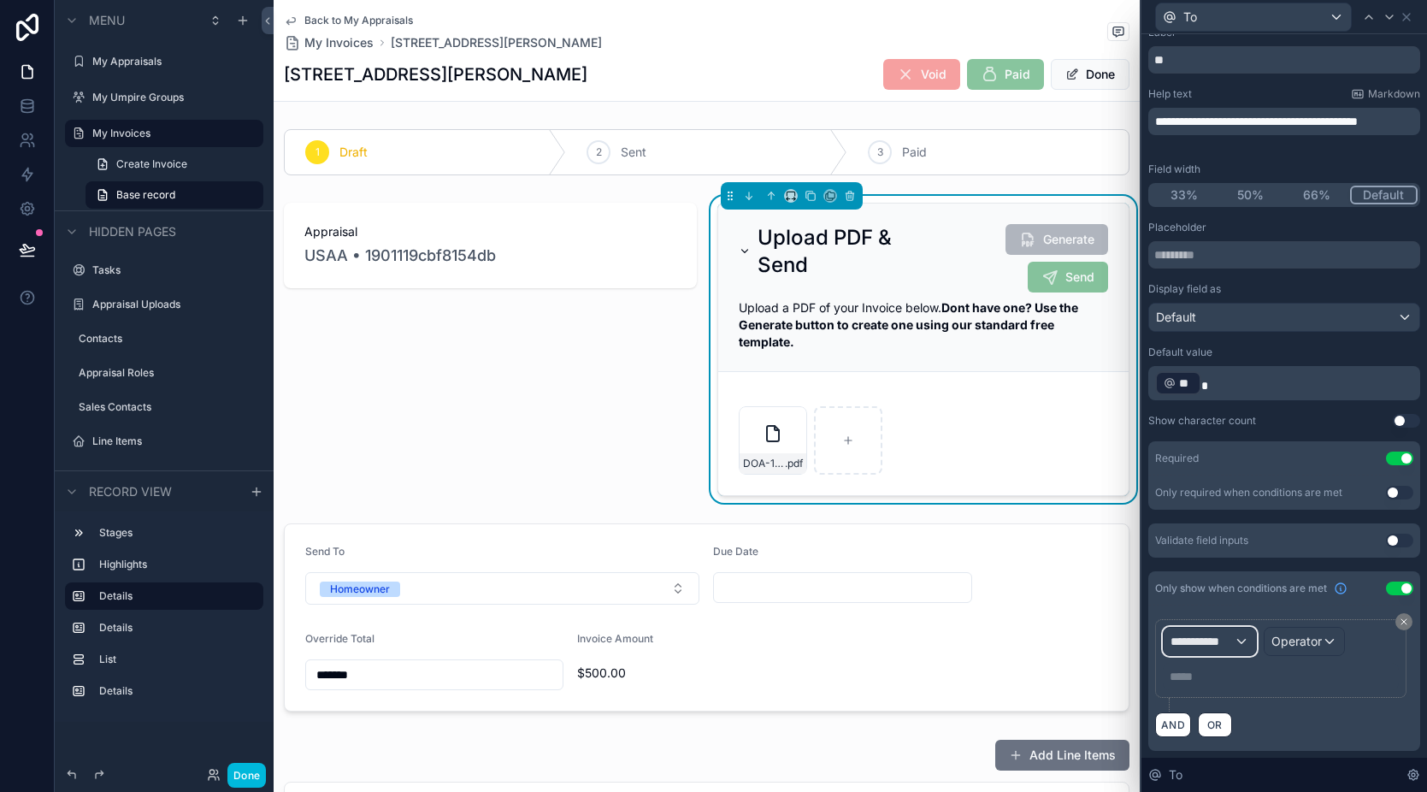
click at [1231, 645] on span "**********" at bounding box center [1202, 641] width 63 height 17
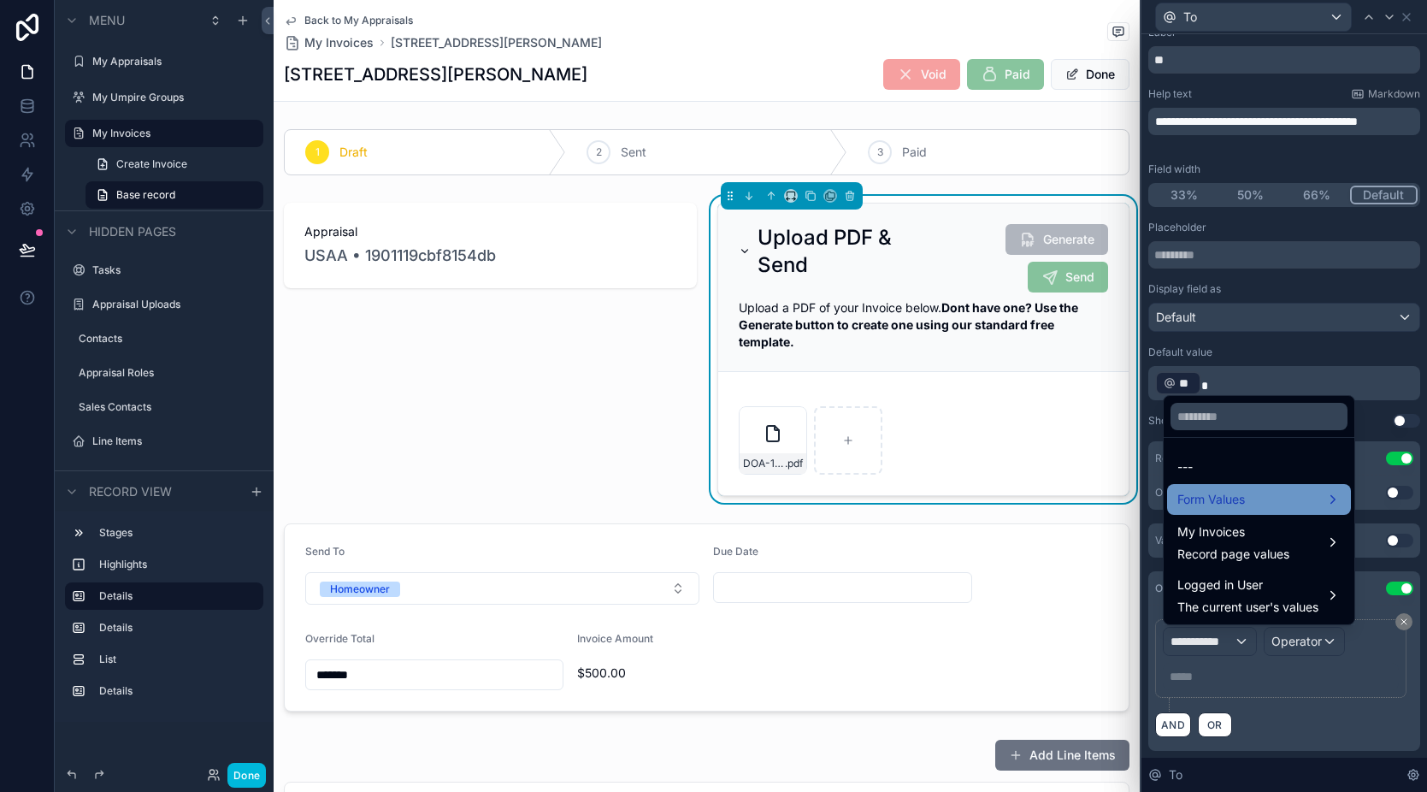
click at [1250, 499] on div "Form Values" at bounding box center [1259, 499] width 163 height 21
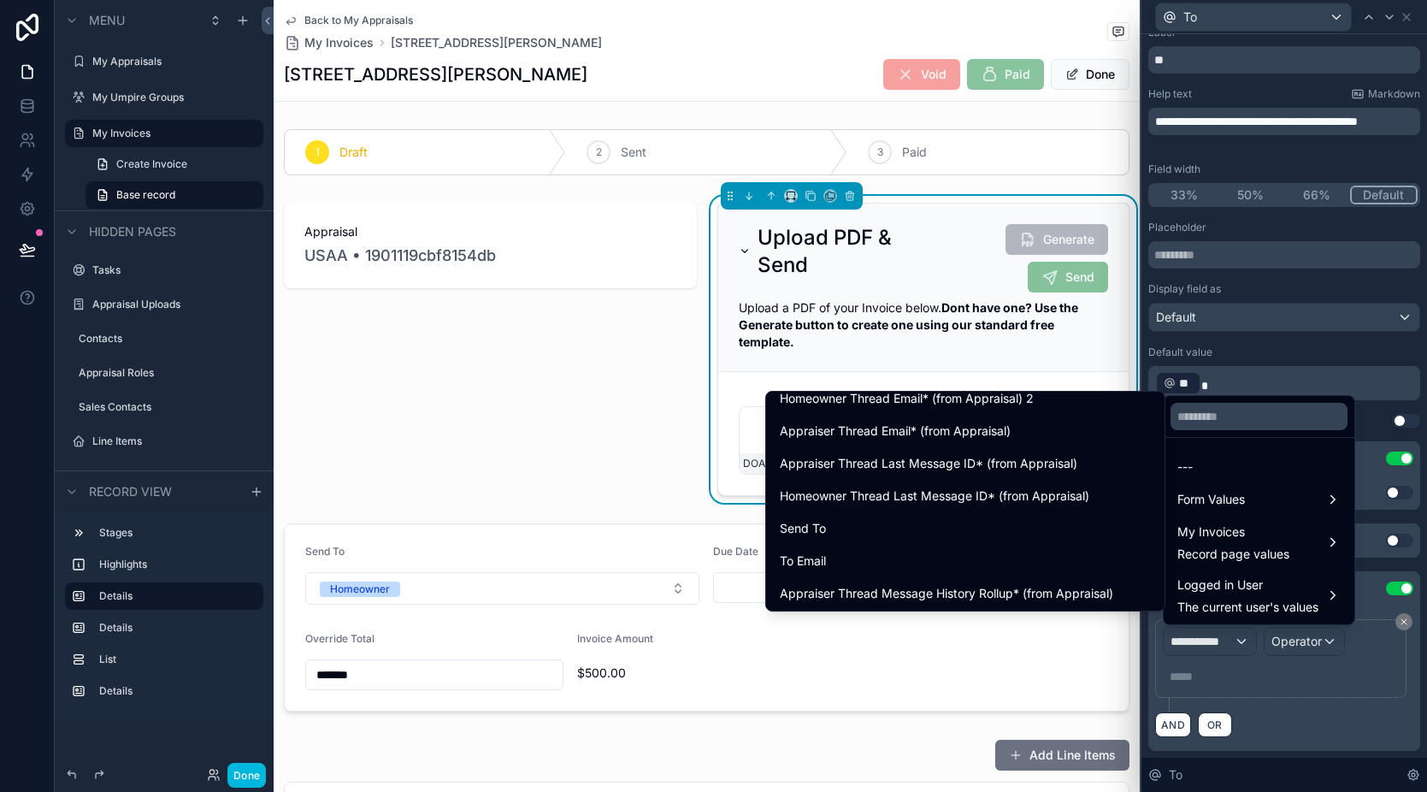
scroll to position [804, 0]
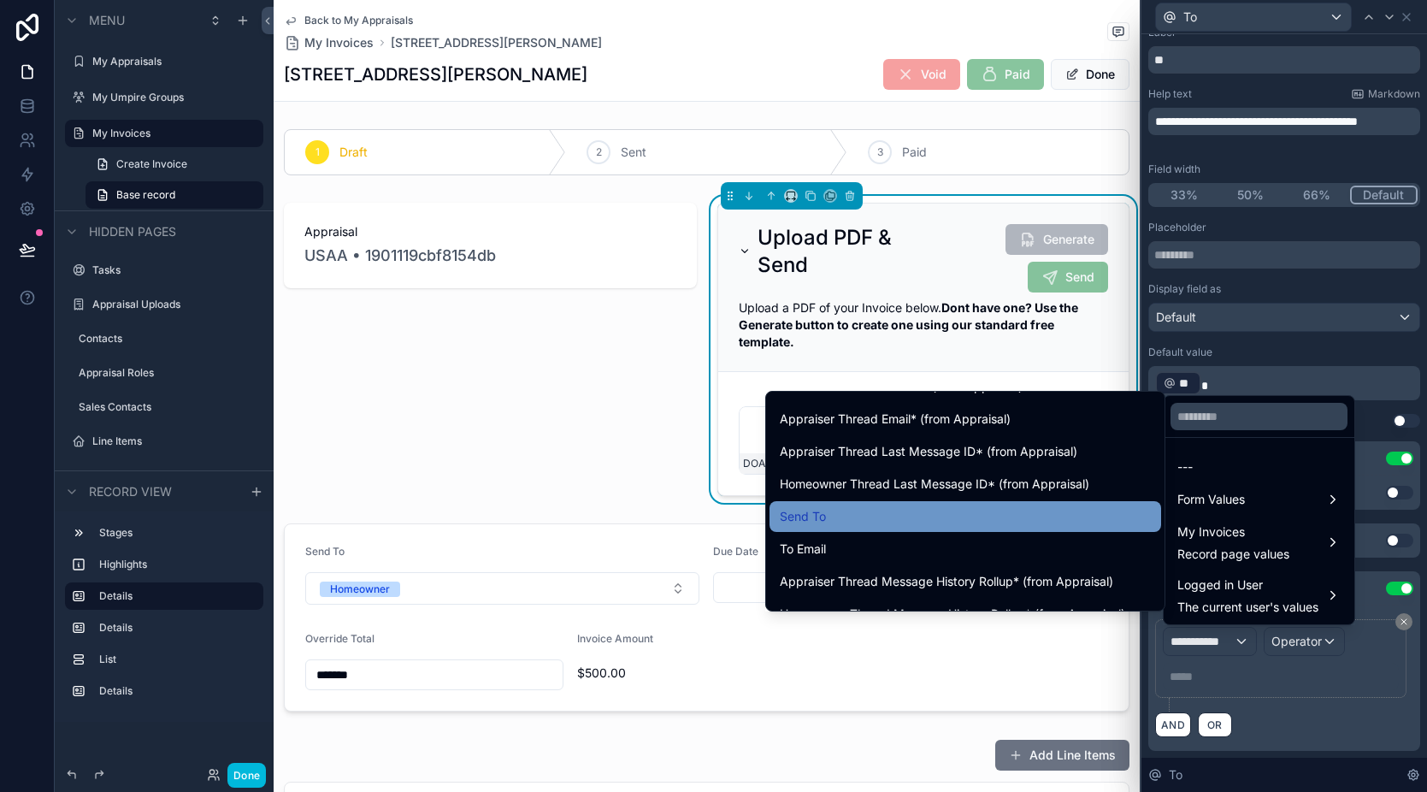
click at [885, 506] on div "Send To" at bounding box center [965, 516] width 371 height 21
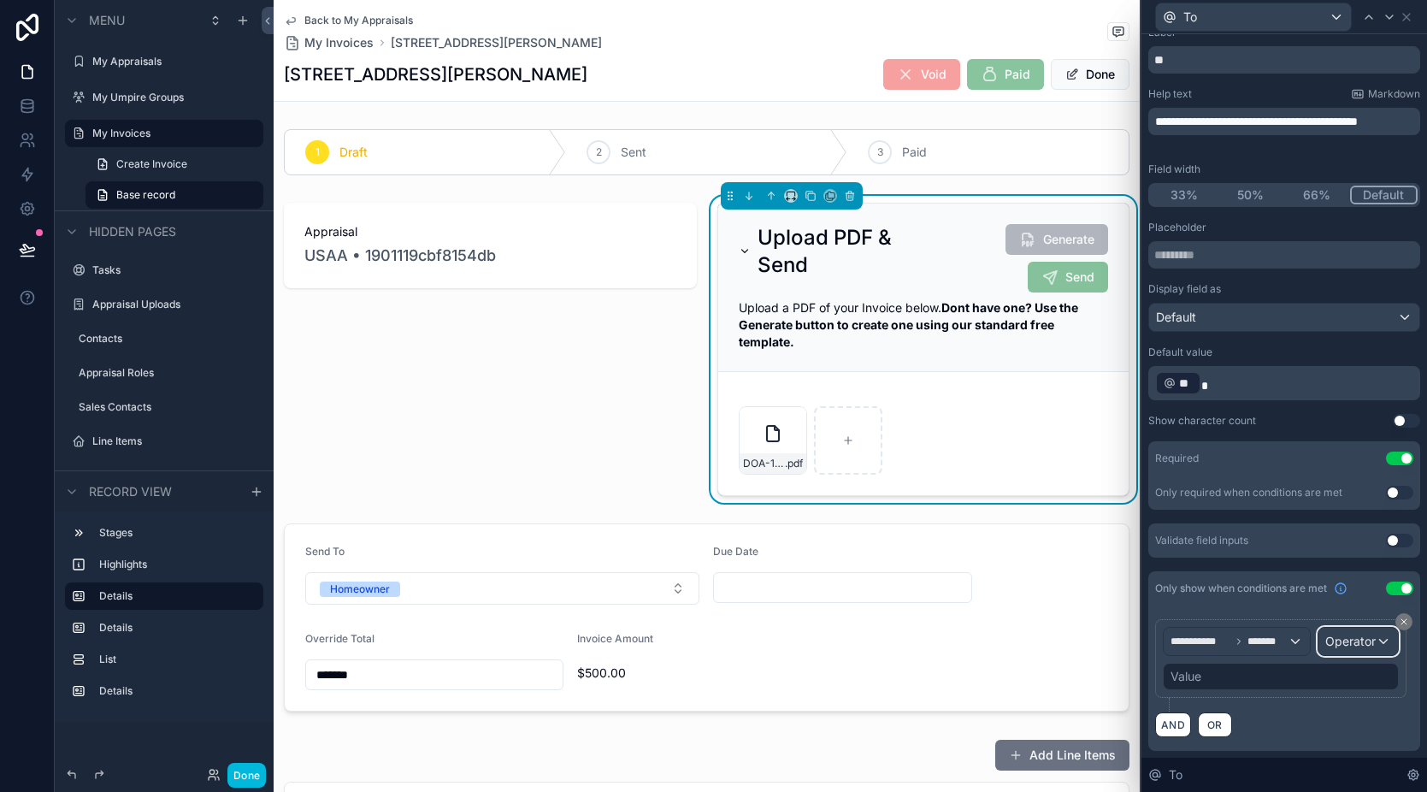
click at [1326, 648] on span "Operator" at bounding box center [1351, 641] width 50 height 15
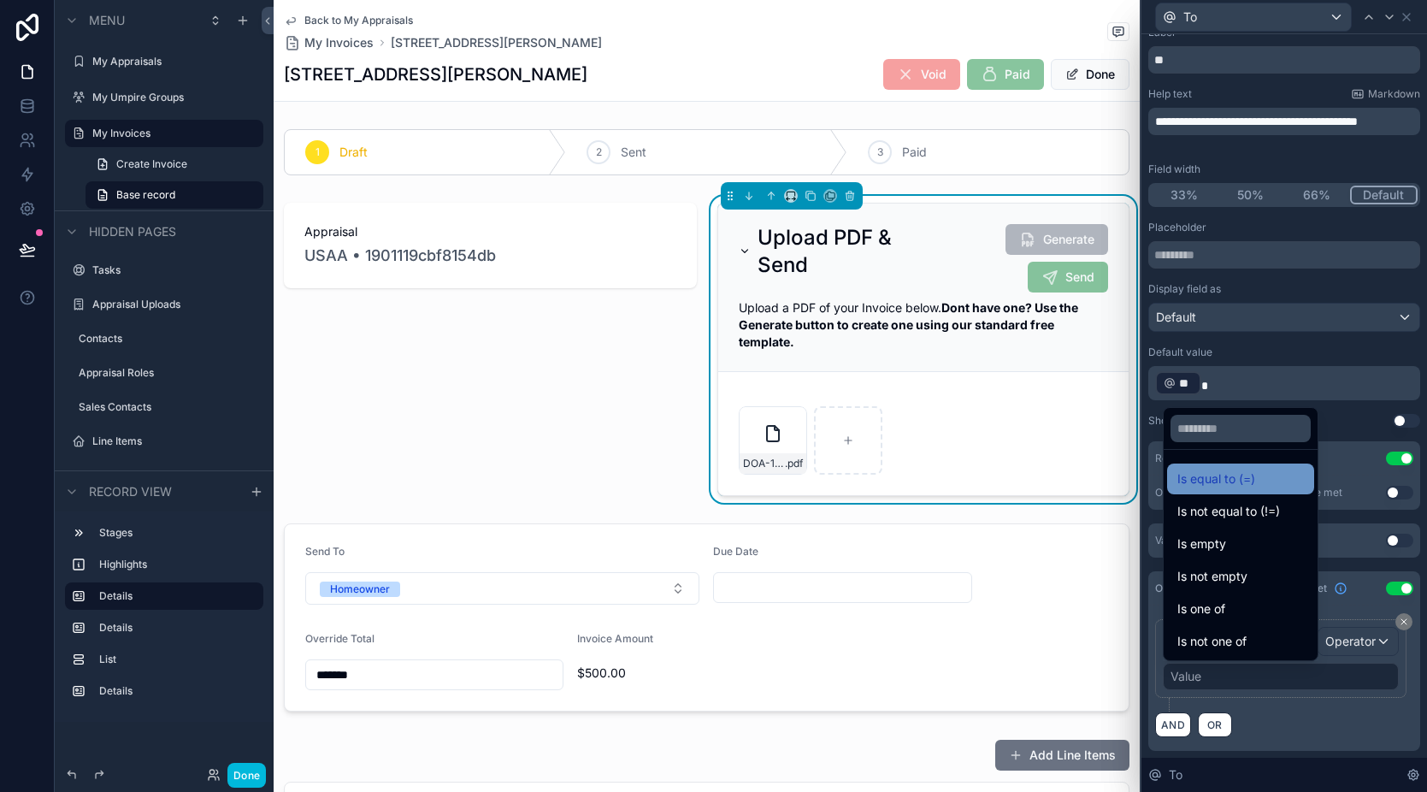
click at [1226, 490] on div "Is equal to (=)" at bounding box center [1240, 479] width 147 height 31
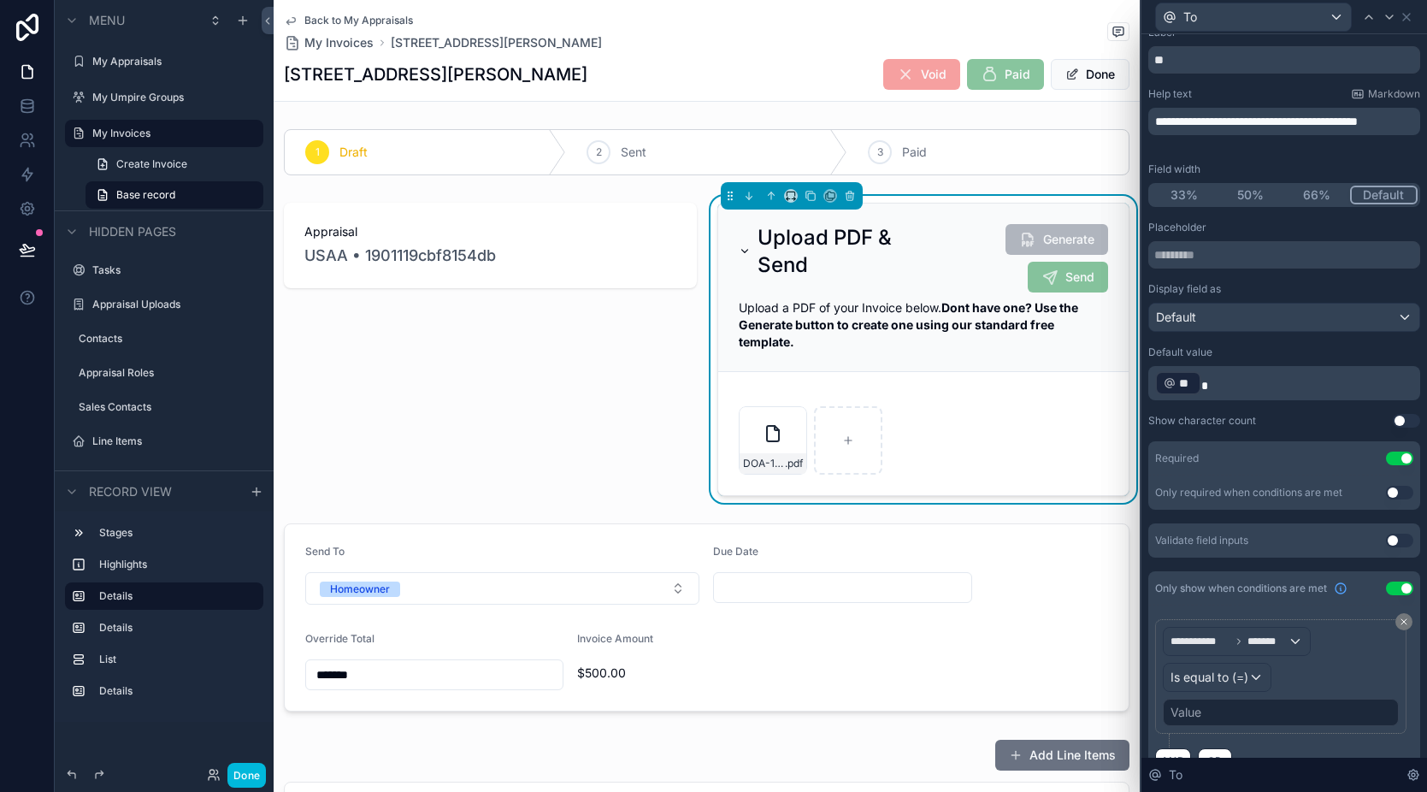
click at [1219, 715] on div "Value" at bounding box center [1281, 712] width 236 height 27
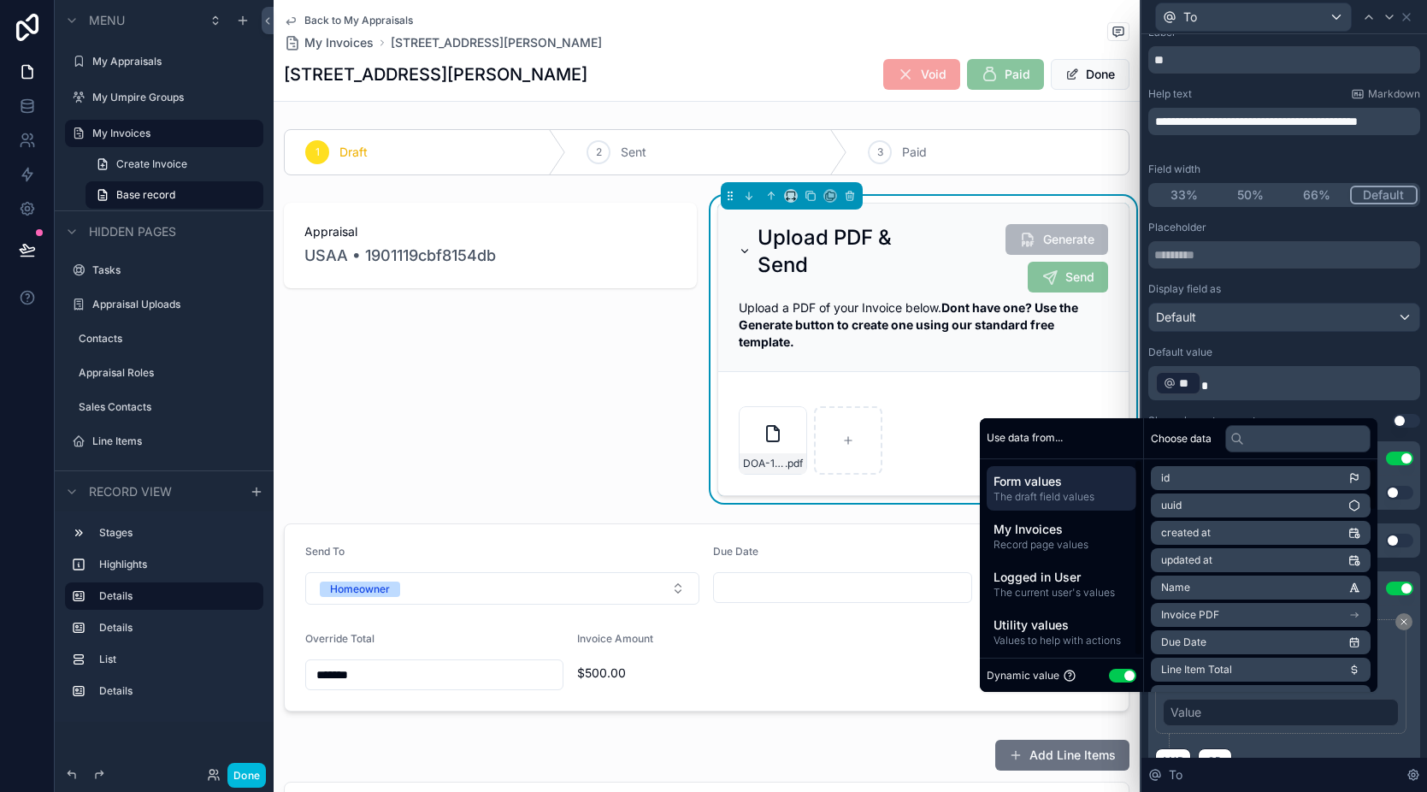
click at [1114, 670] on button "Use setting" at bounding box center [1122, 676] width 27 height 14
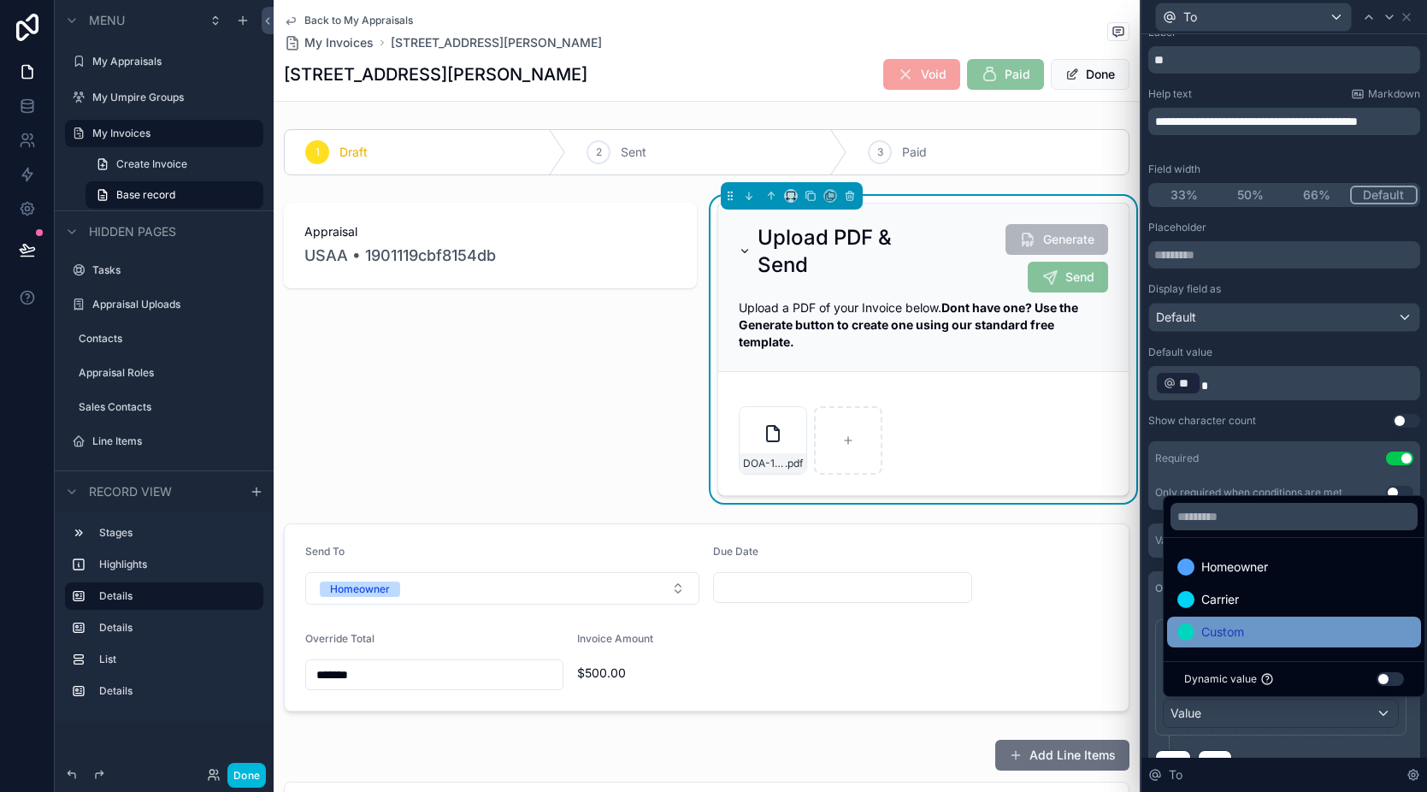
click at [1242, 633] on span "Custom" at bounding box center [1223, 632] width 43 height 21
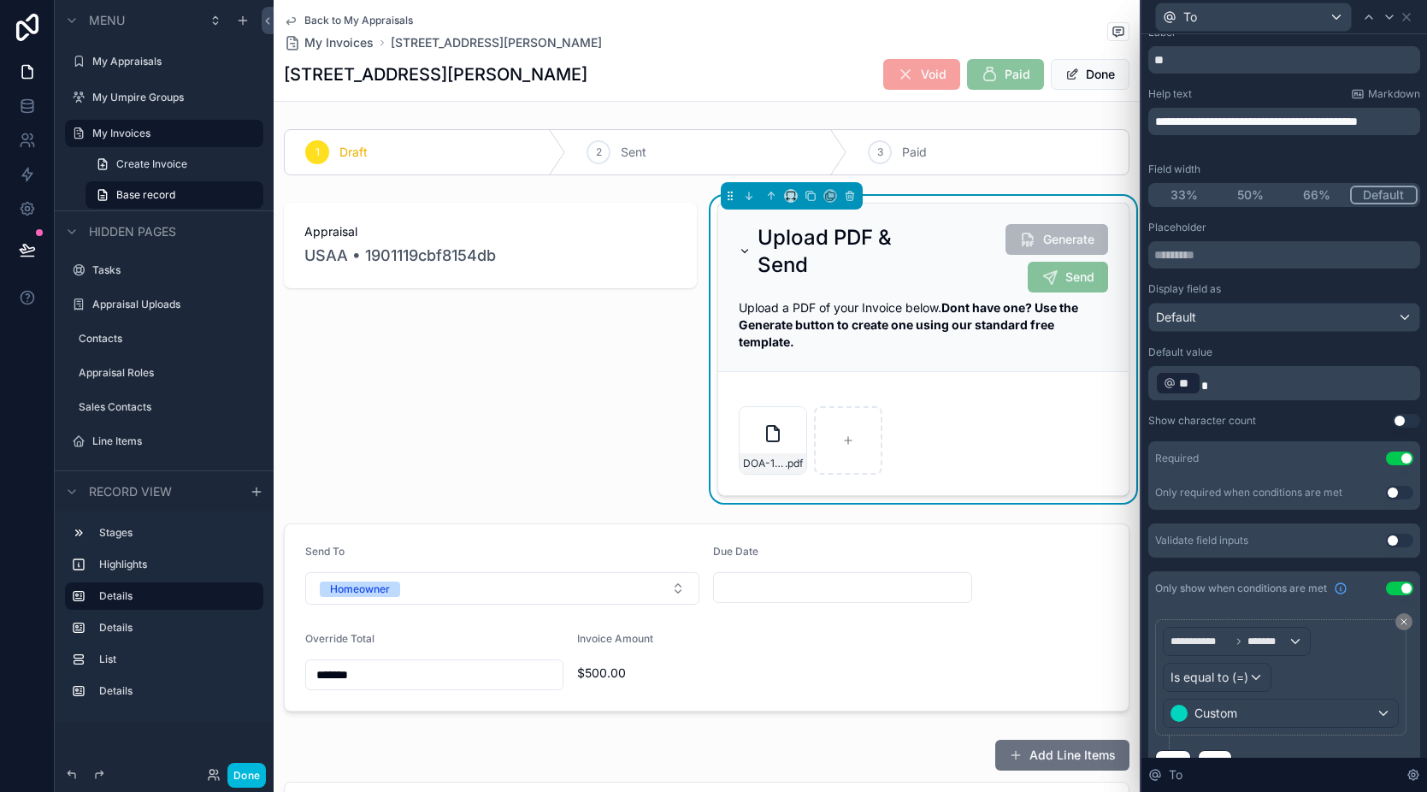
click at [1310, 749] on div "AND OR" at bounding box center [1284, 762] width 258 height 26
click at [29, 245] on icon at bounding box center [27, 249] width 17 height 17
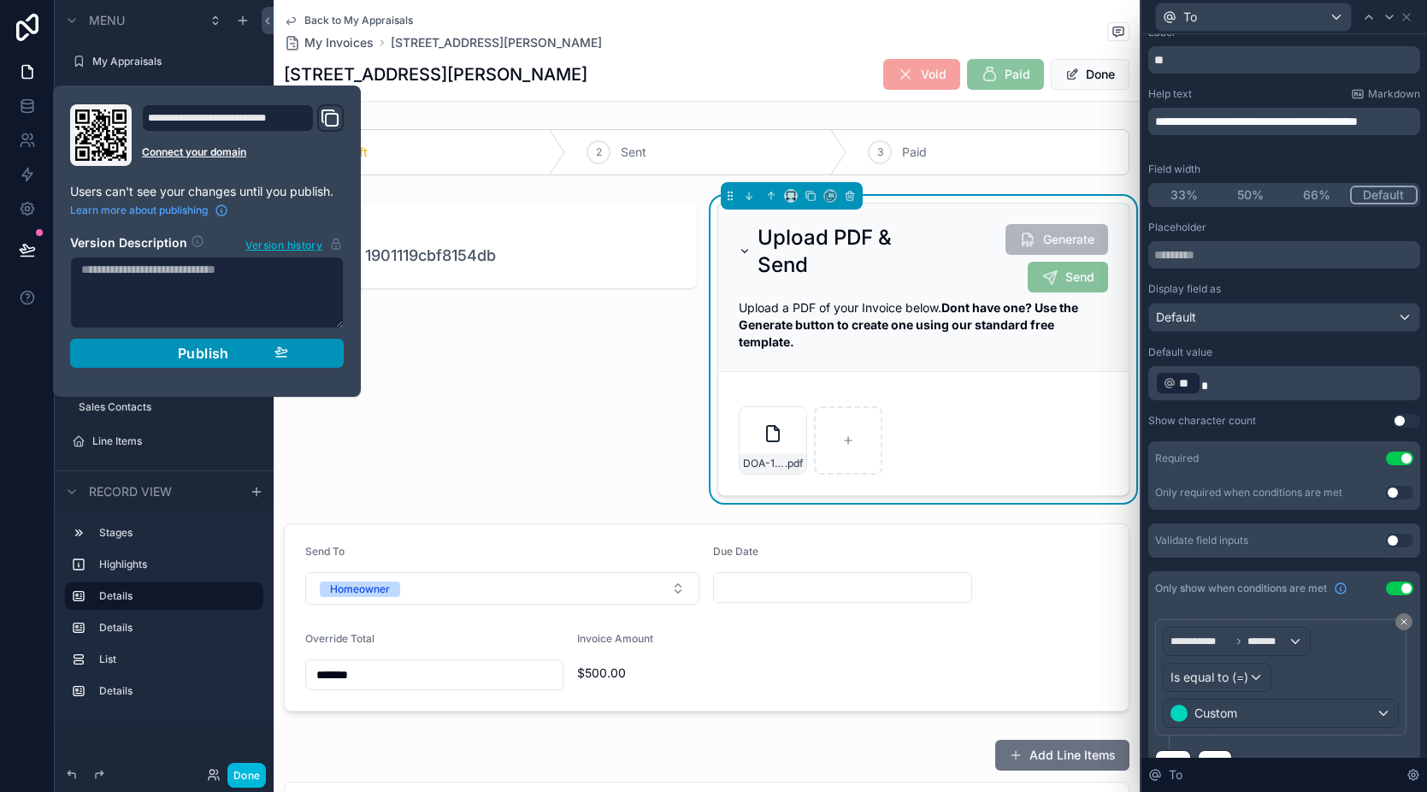
click at [204, 352] on span "Publish" at bounding box center [203, 353] width 51 height 17
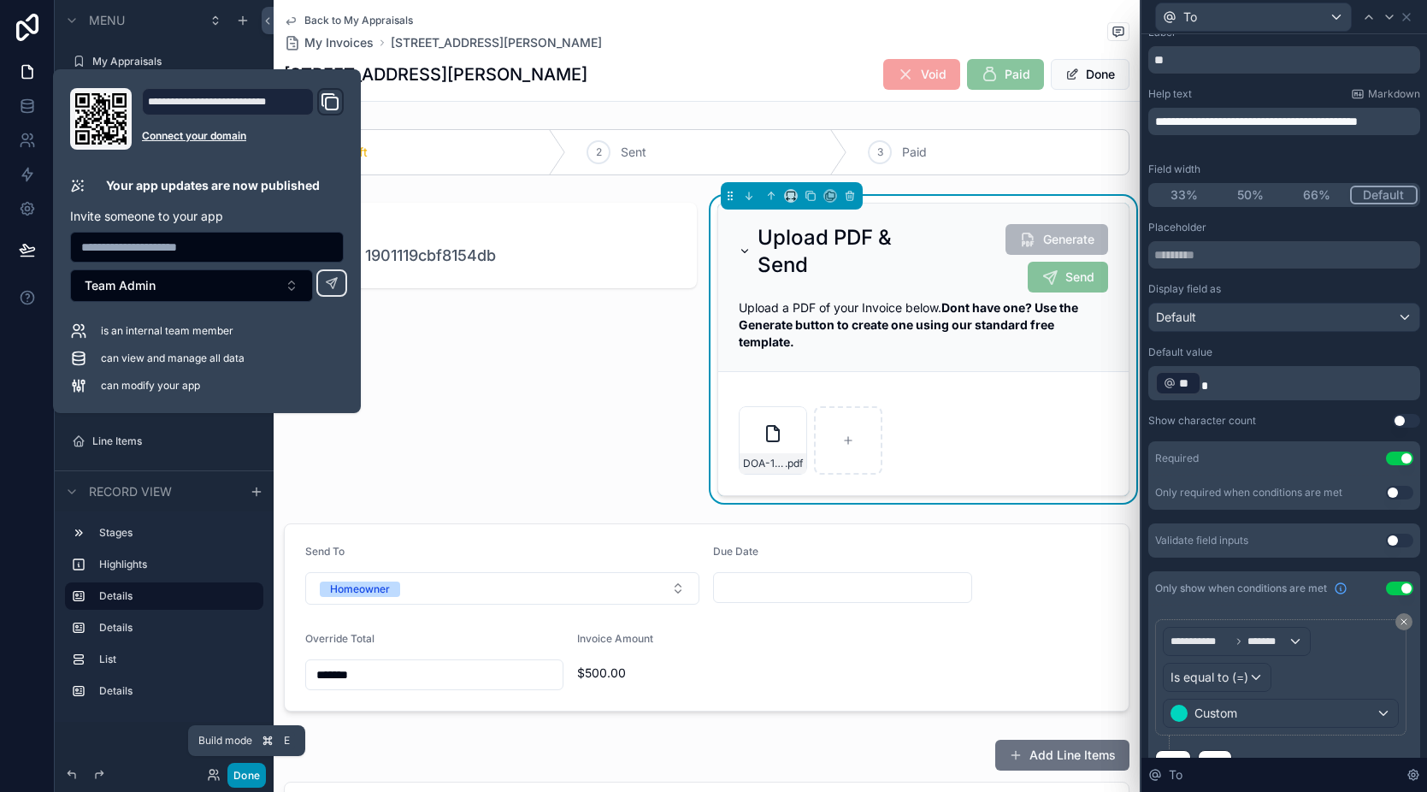
click at [248, 778] on button "Done" at bounding box center [247, 775] width 38 height 25
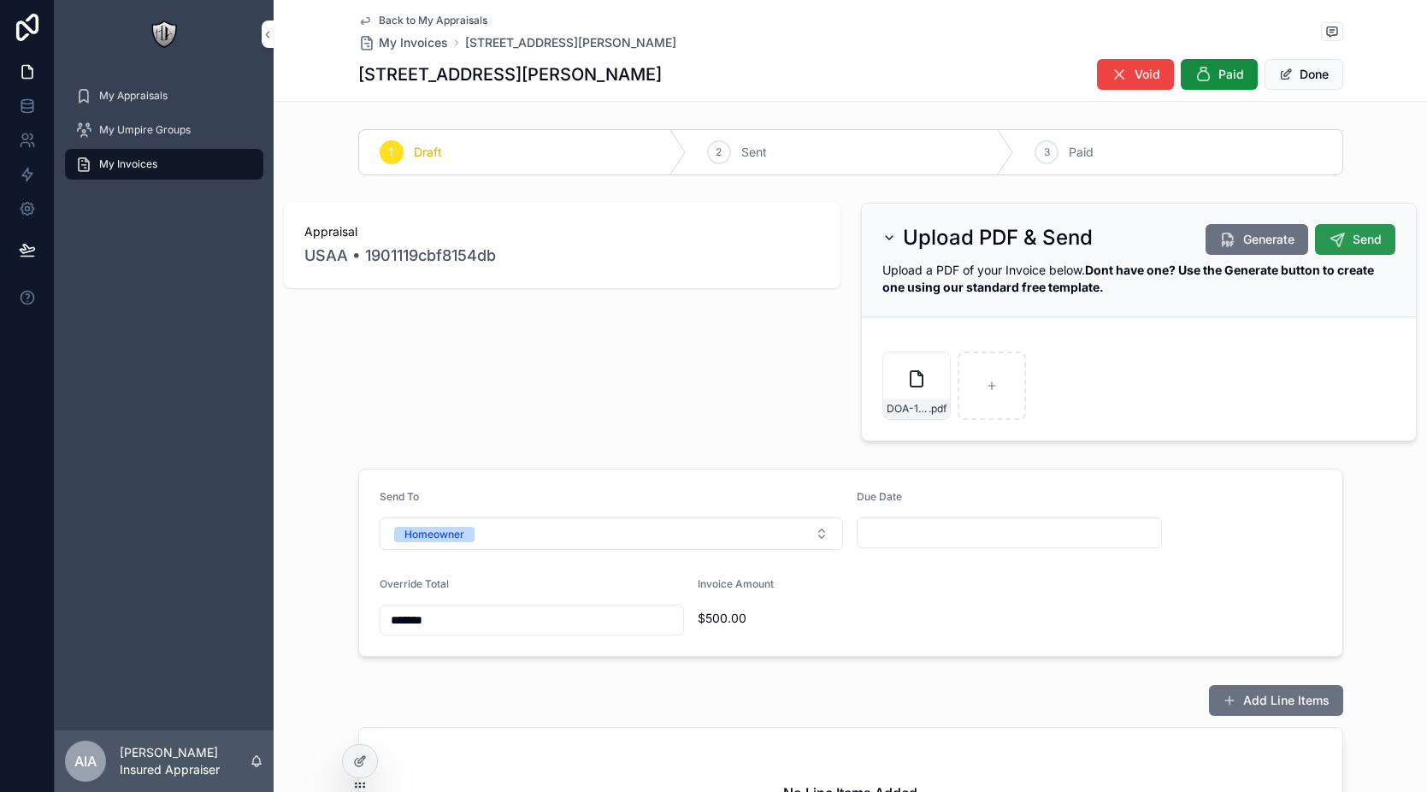
click at [1353, 235] on span "Send" at bounding box center [1367, 239] width 29 height 17
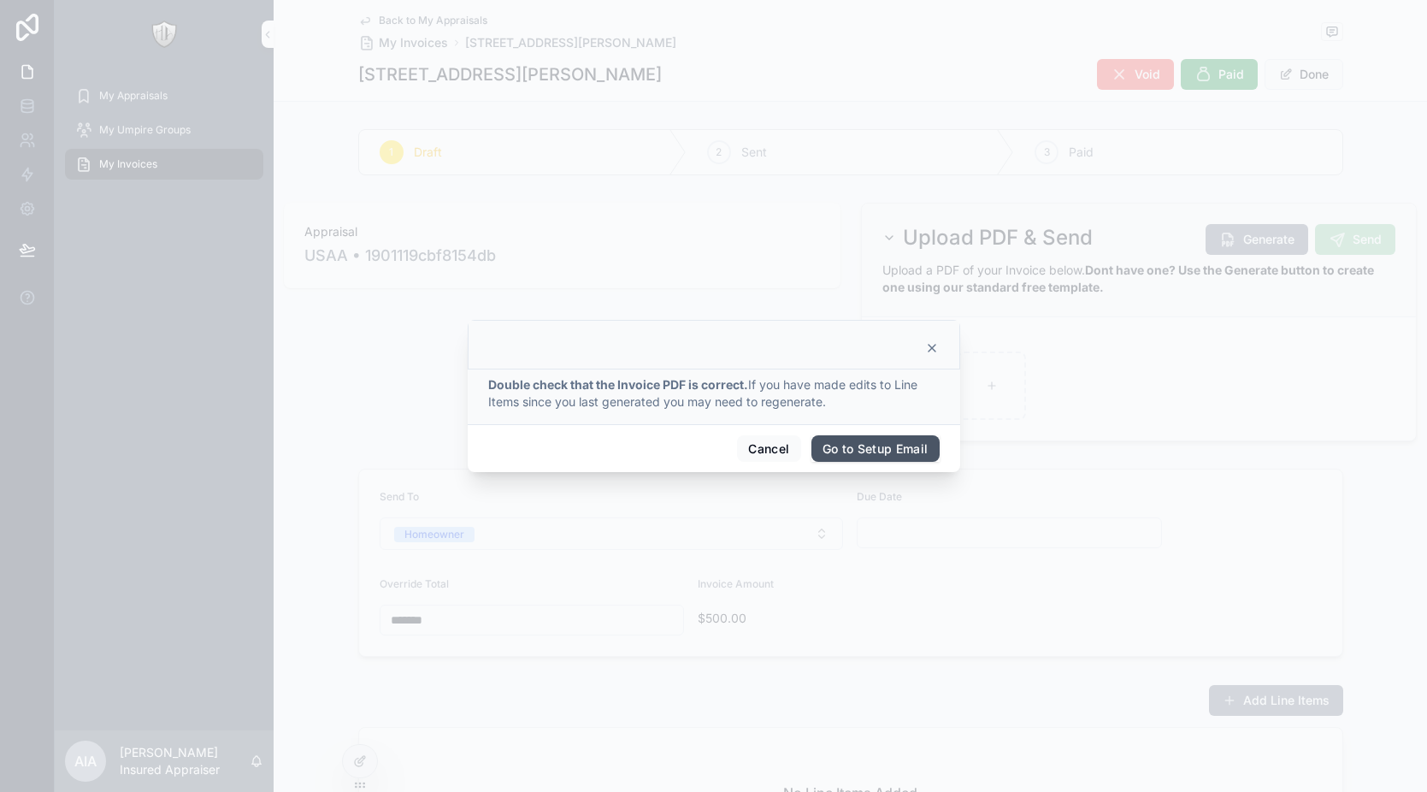
click at [856, 443] on button "Go to Setup Email" at bounding box center [876, 448] width 128 height 27
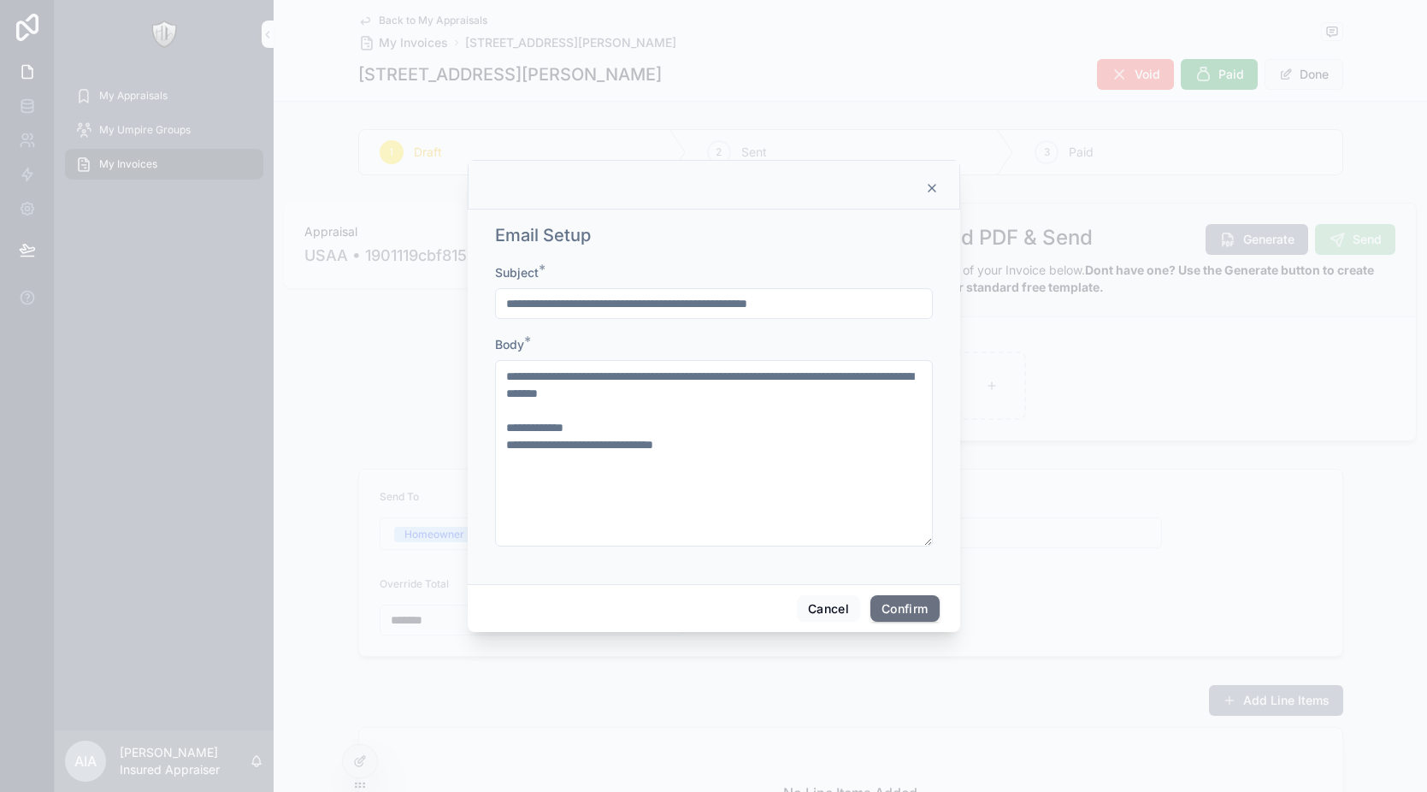
click at [619, 304] on input "**********" at bounding box center [714, 304] width 436 height 24
click at [905, 606] on button "Confirm" at bounding box center [905, 608] width 68 height 27
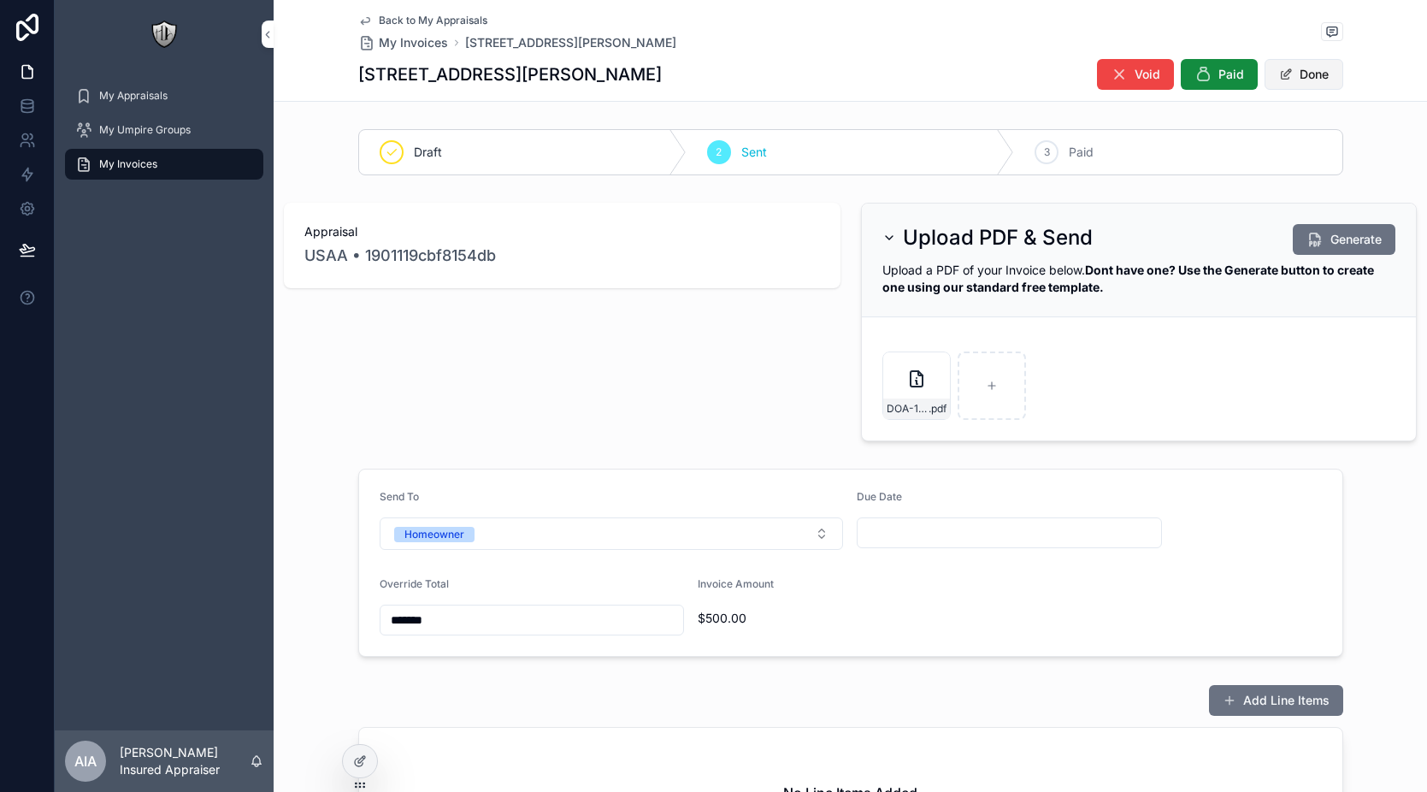
click at [1300, 75] on button "Done" at bounding box center [1304, 74] width 79 height 31
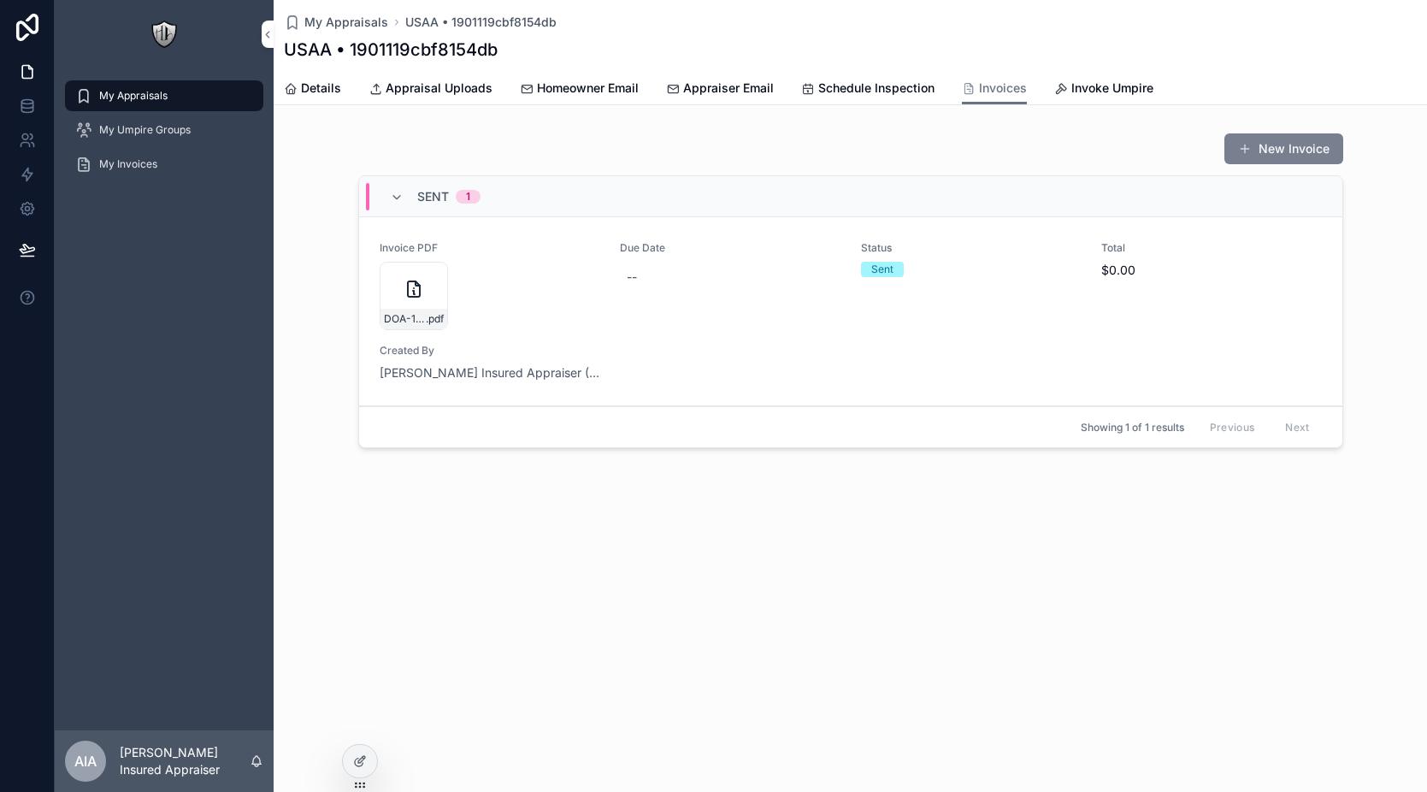
click at [1279, 148] on button "New Invoice" at bounding box center [1284, 148] width 119 height 31
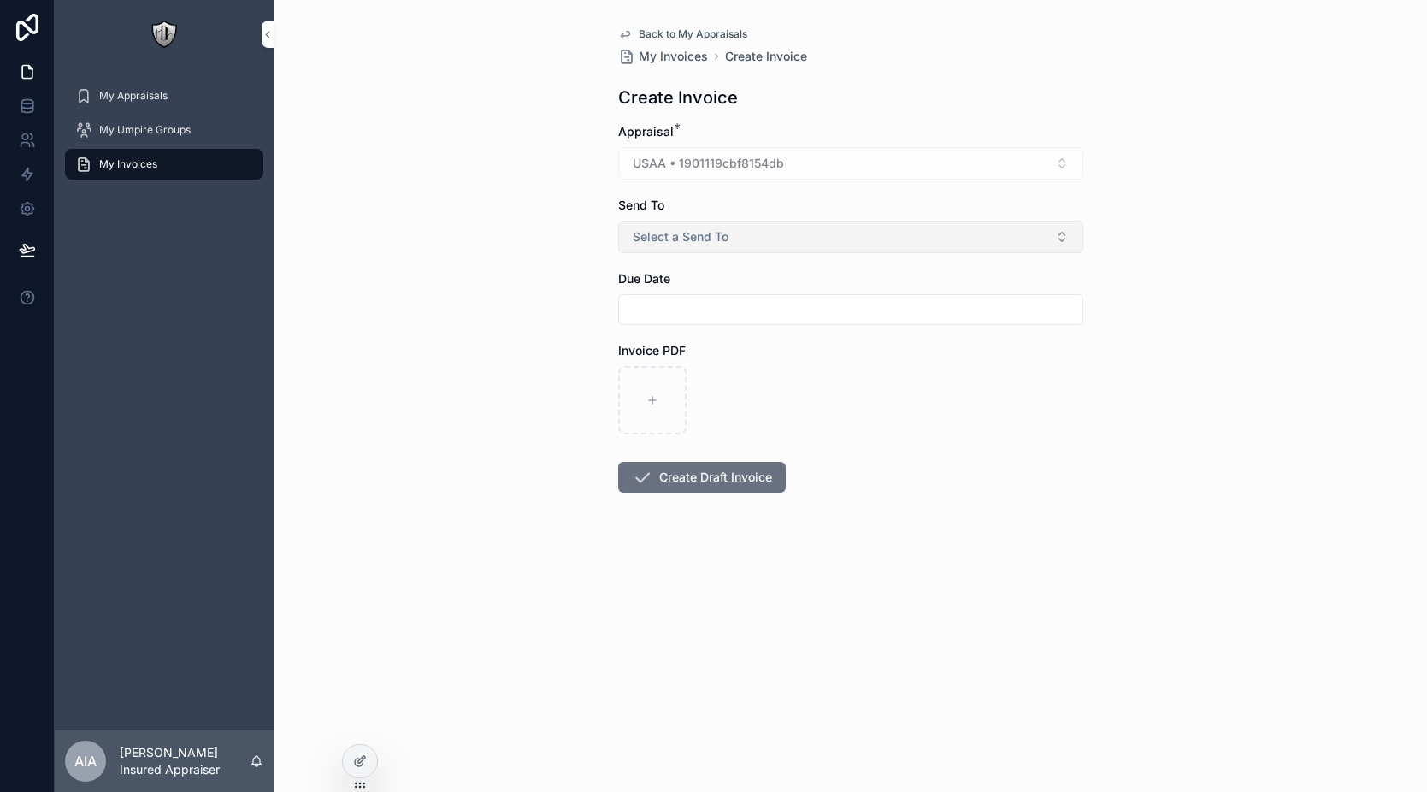
click at [674, 243] on span "Select a Send To" at bounding box center [681, 236] width 96 height 17
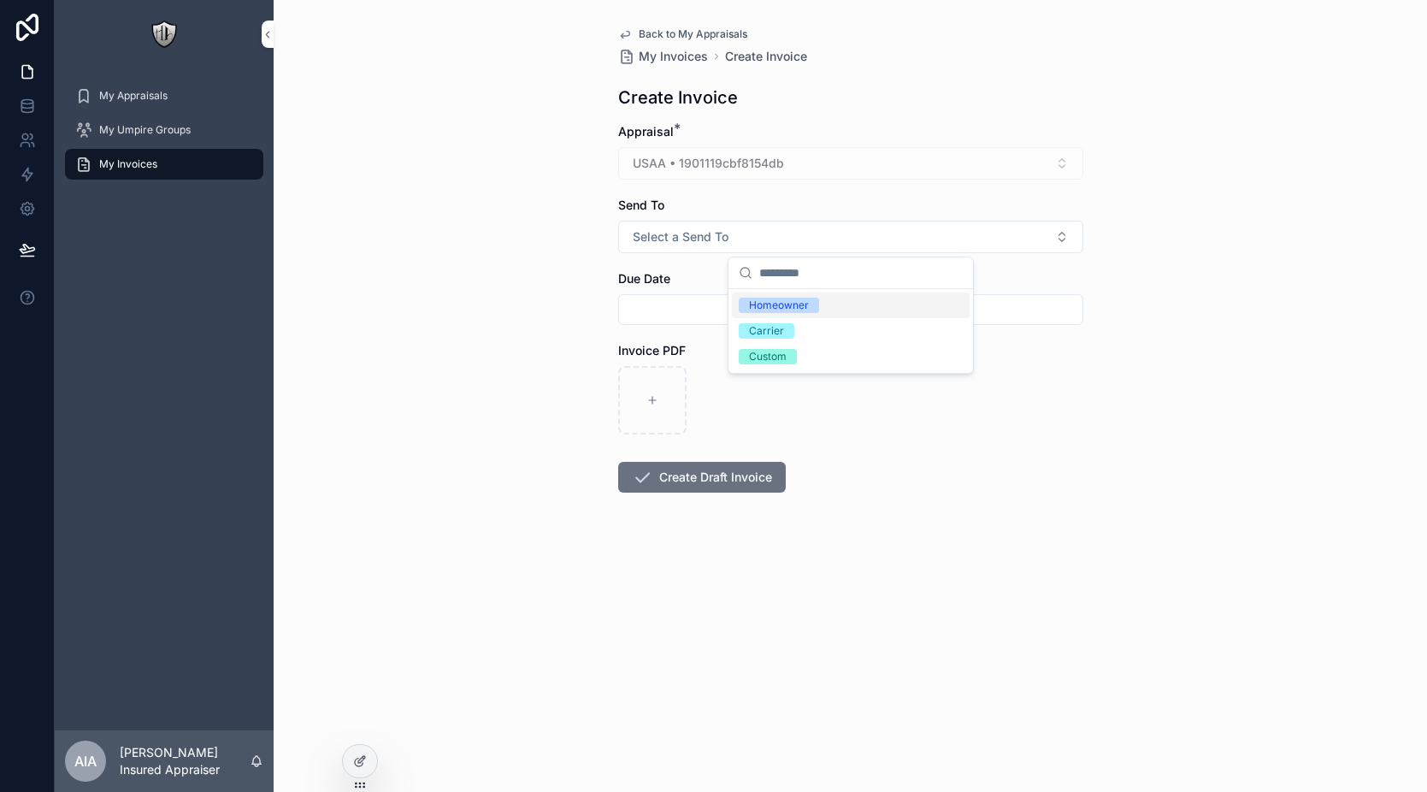
click at [805, 307] on div "Homeowner" at bounding box center [779, 305] width 60 height 15
click at [691, 316] on input "scrollable content" at bounding box center [851, 310] width 464 height 24
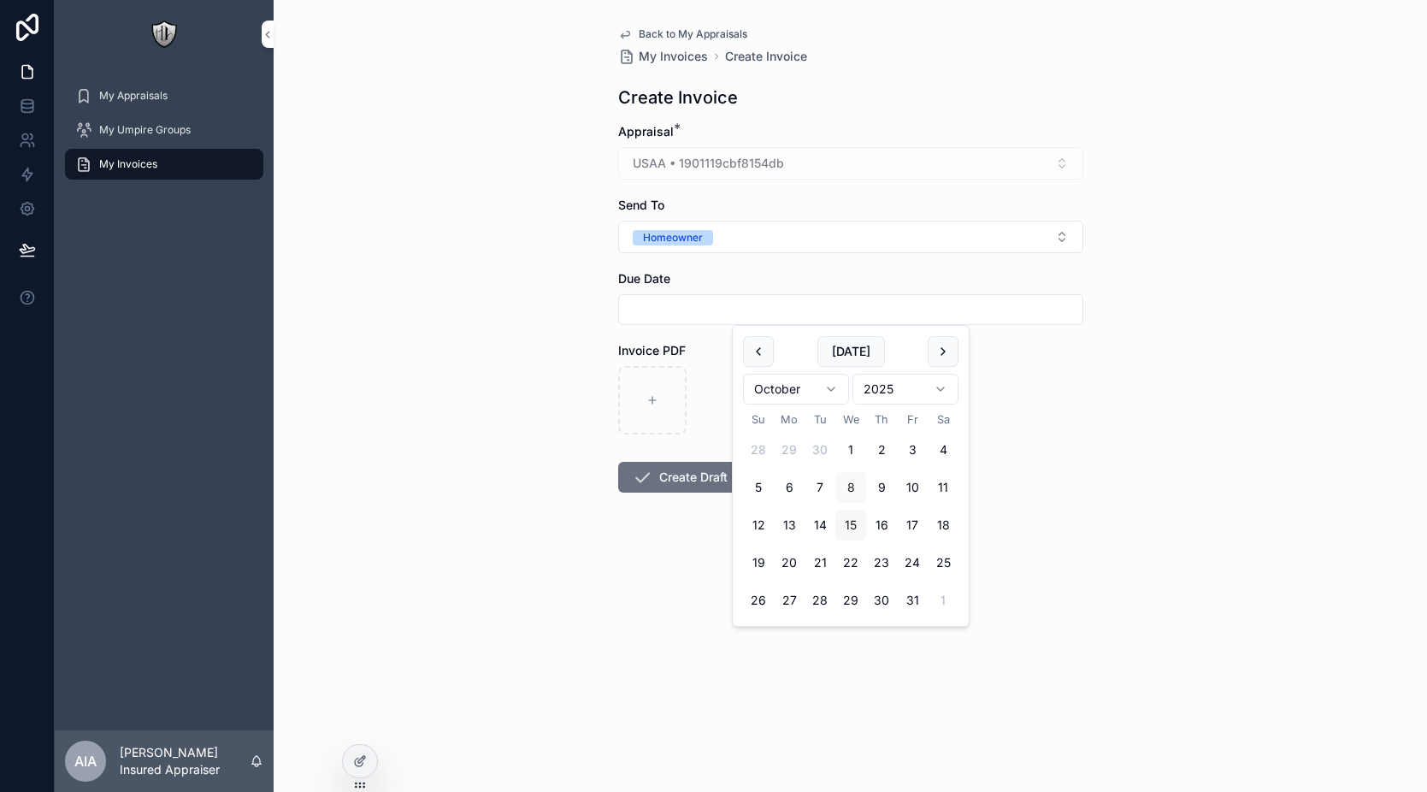
click at [841, 529] on button "15" at bounding box center [851, 525] width 31 height 31
type input "**********"
click at [660, 470] on button "Create Draft Invoice" at bounding box center [702, 477] width 168 height 31
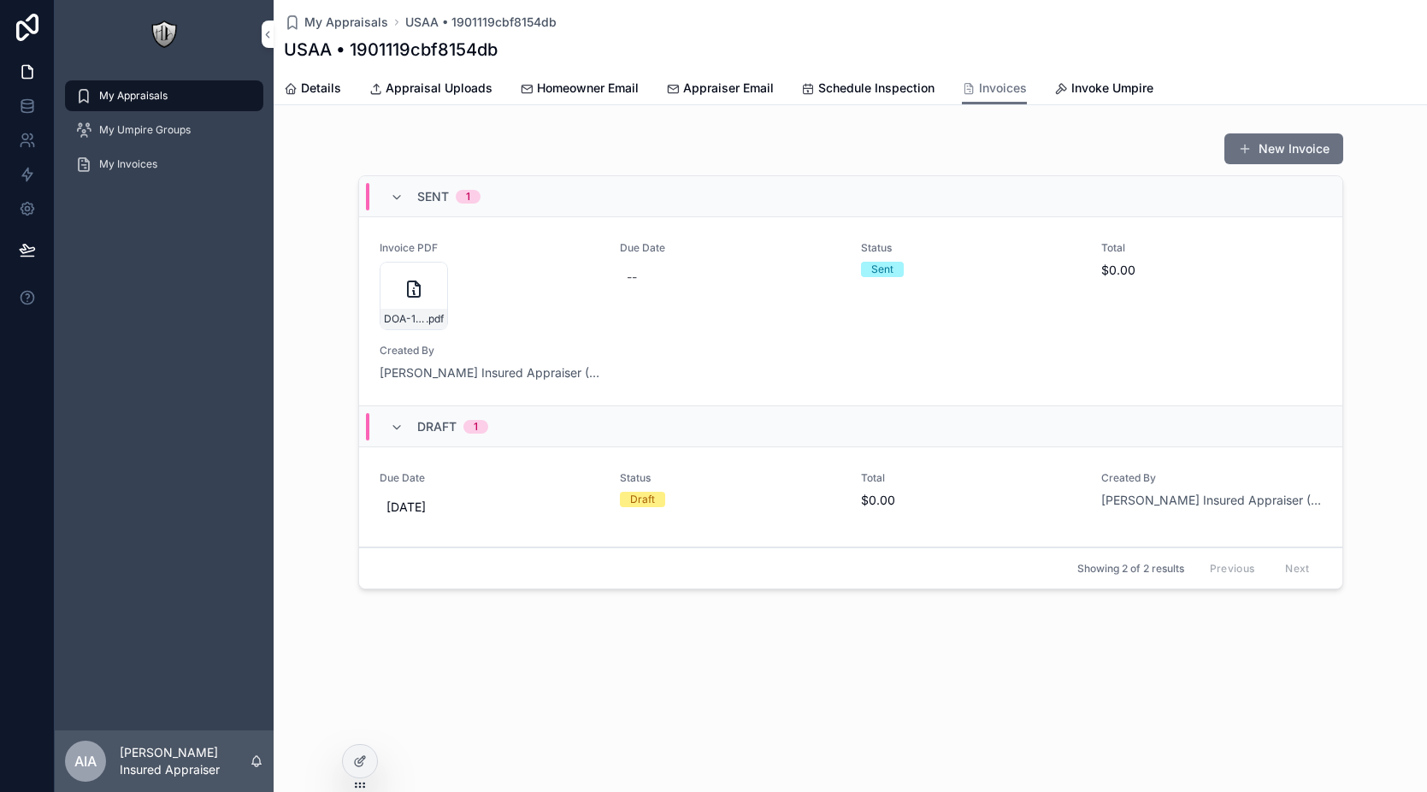
click at [744, 487] on div "Status Draft" at bounding box center [730, 489] width 221 height 36
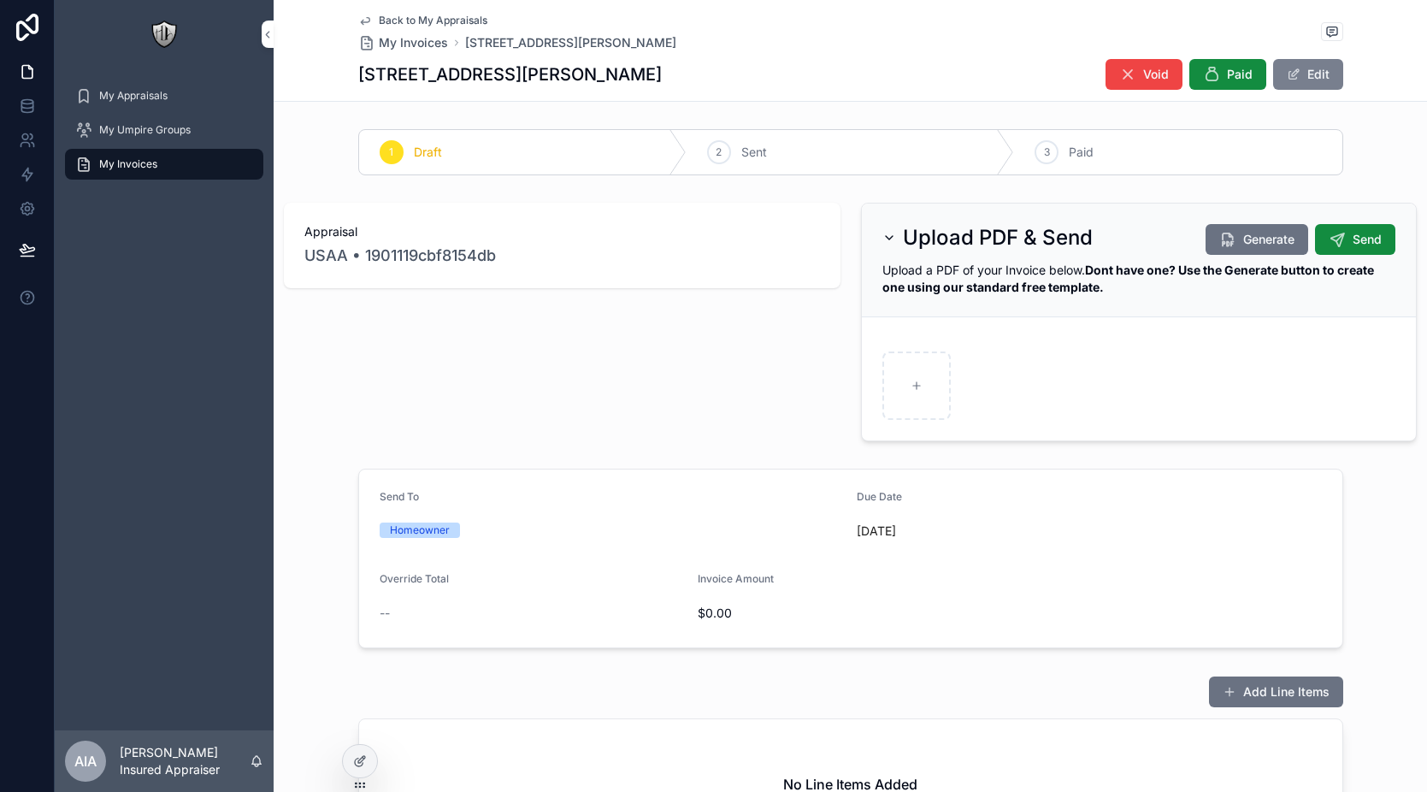
click at [1308, 67] on button "Edit" at bounding box center [1309, 74] width 70 height 31
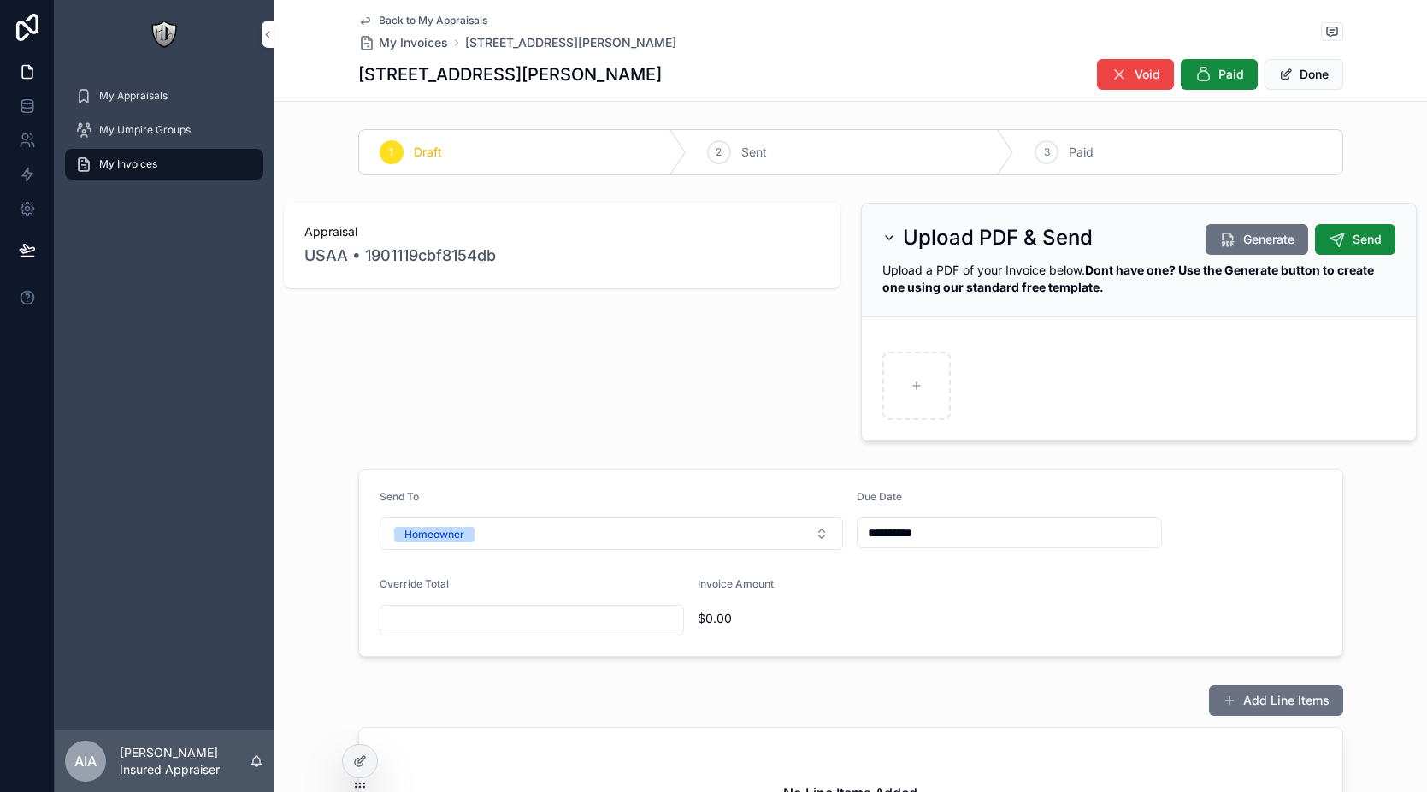
click at [476, 618] on input "scrollable content" at bounding box center [533, 620] width 304 height 24
type input "*******"
click at [834, 647] on form "**********" at bounding box center [851, 563] width 984 height 186
click at [30, 257] on icon at bounding box center [27, 249] width 17 height 17
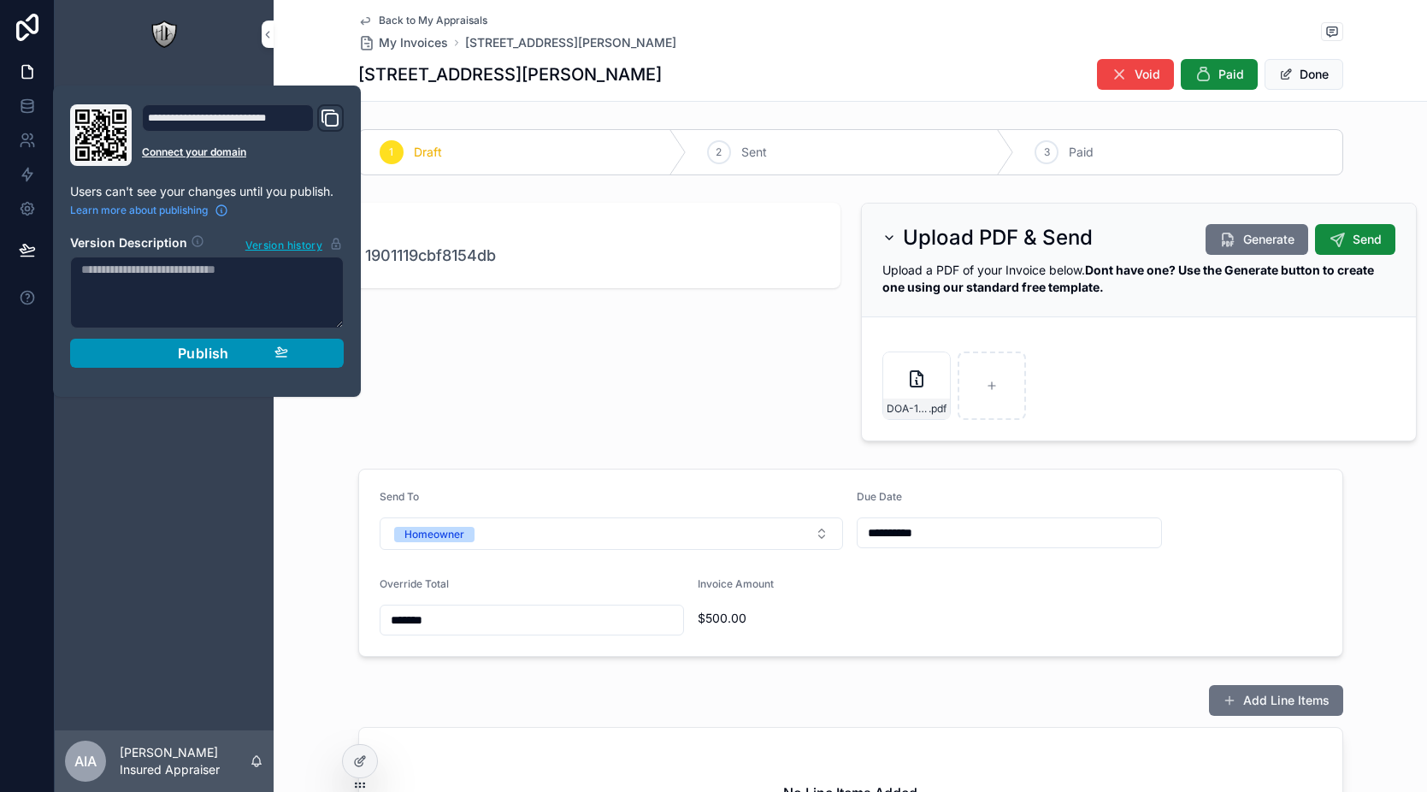
click at [206, 352] on span "Publish" at bounding box center [203, 353] width 51 height 17
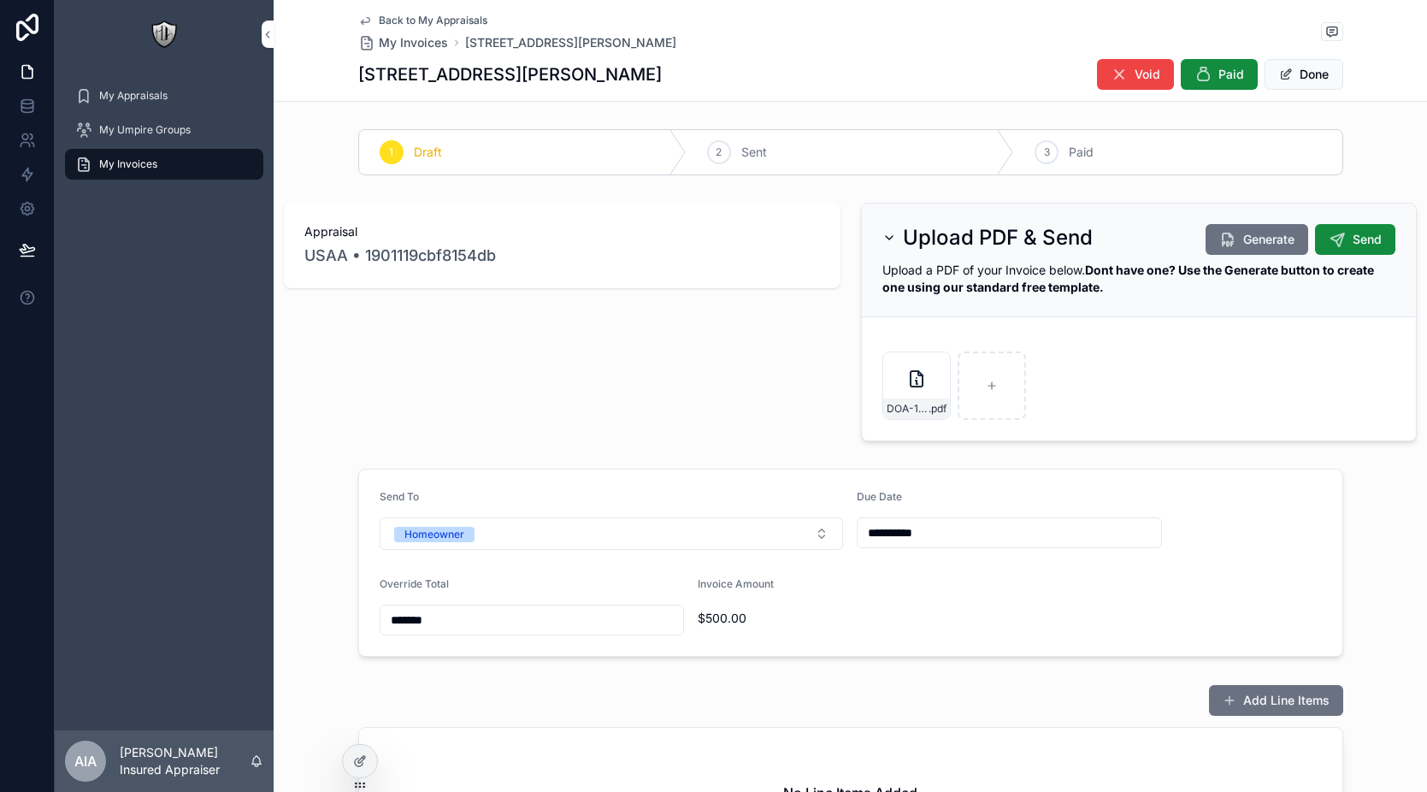
click at [706, 347] on div "Appraisal USAA • 1901119cbf8154db" at bounding box center [562, 322] width 577 height 252
click at [1353, 241] on span "Send" at bounding box center [1367, 239] width 29 height 17
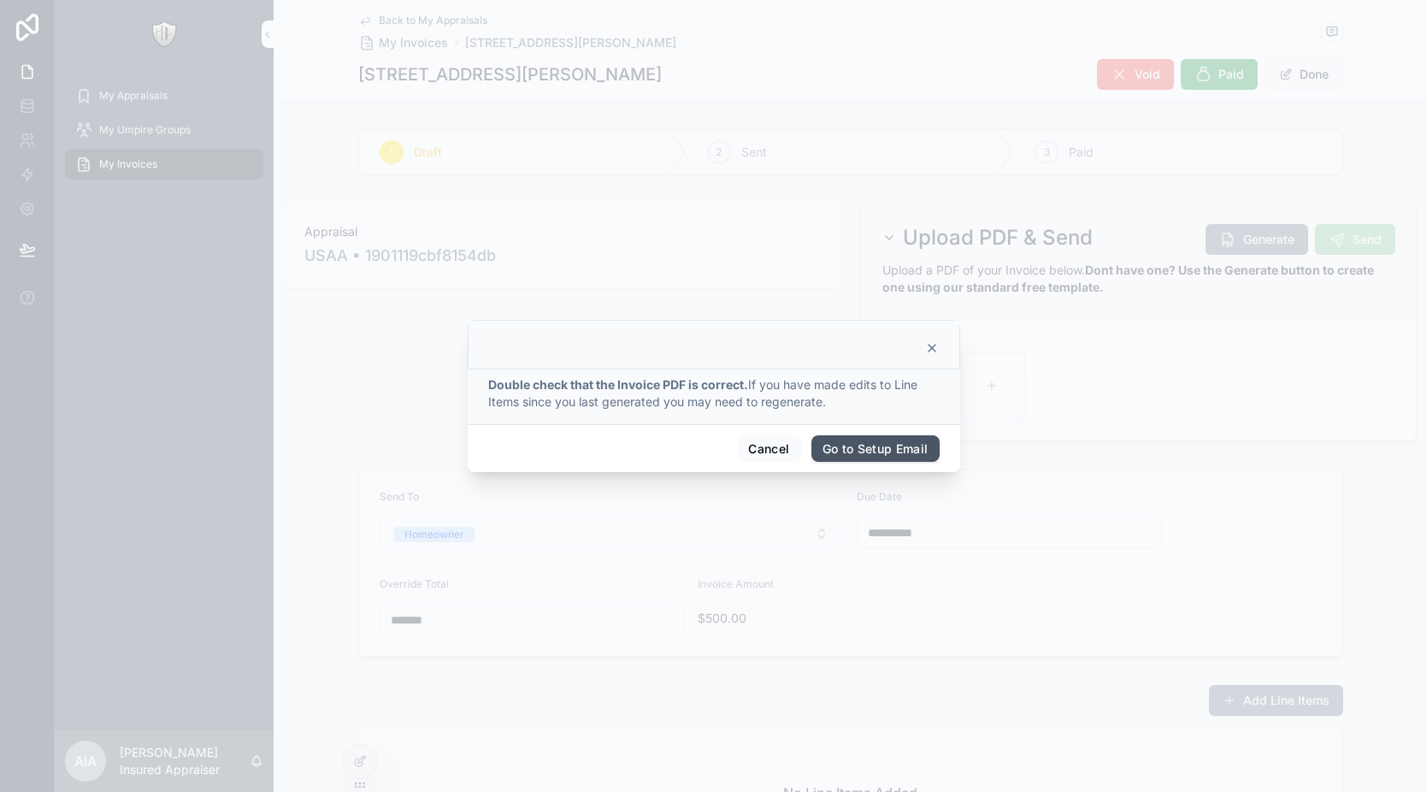
click at [855, 449] on button "Go to Setup Email" at bounding box center [876, 448] width 128 height 27
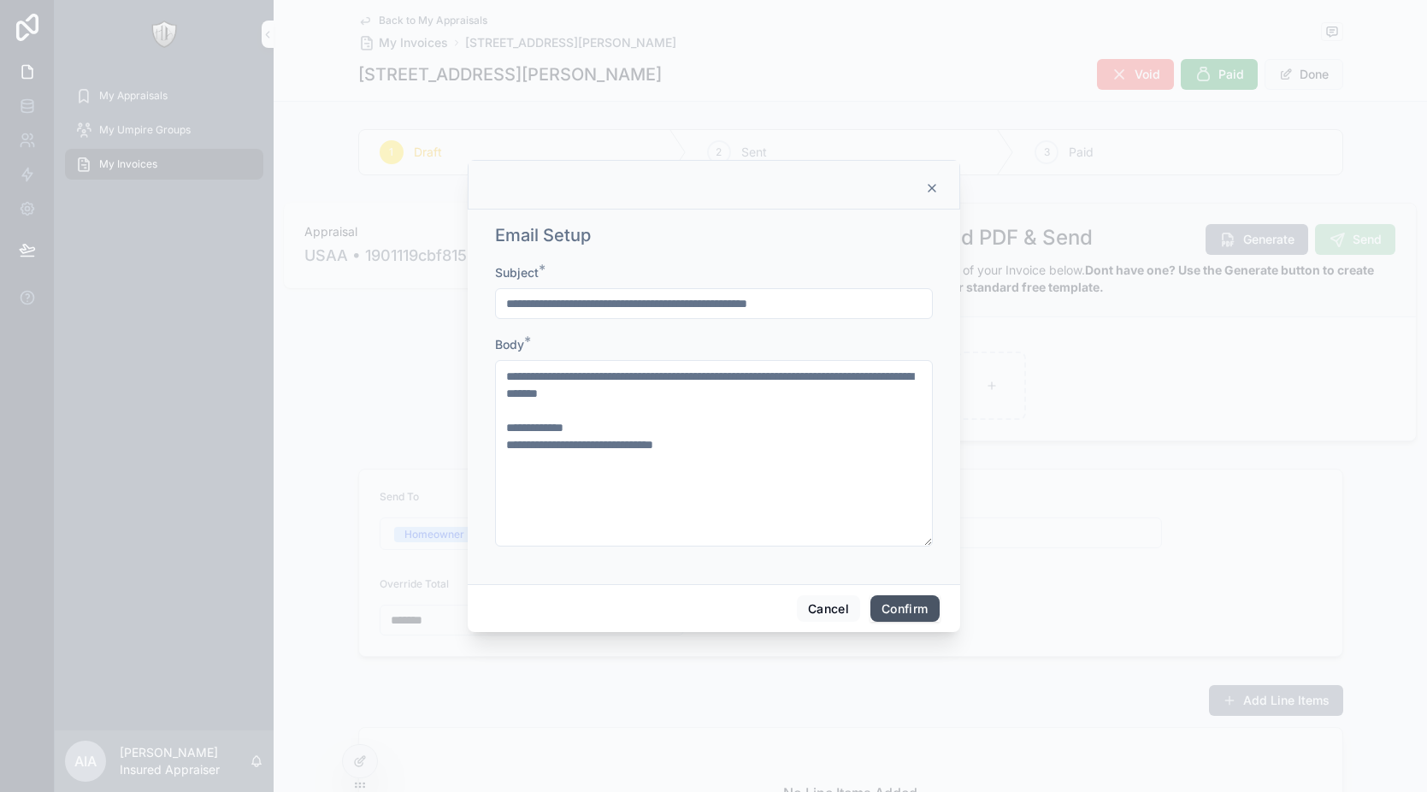
click at [894, 608] on button "Confirm" at bounding box center [905, 608] width 68 height 27
